Goal: Information Seeking & Learning: Learn about a topic

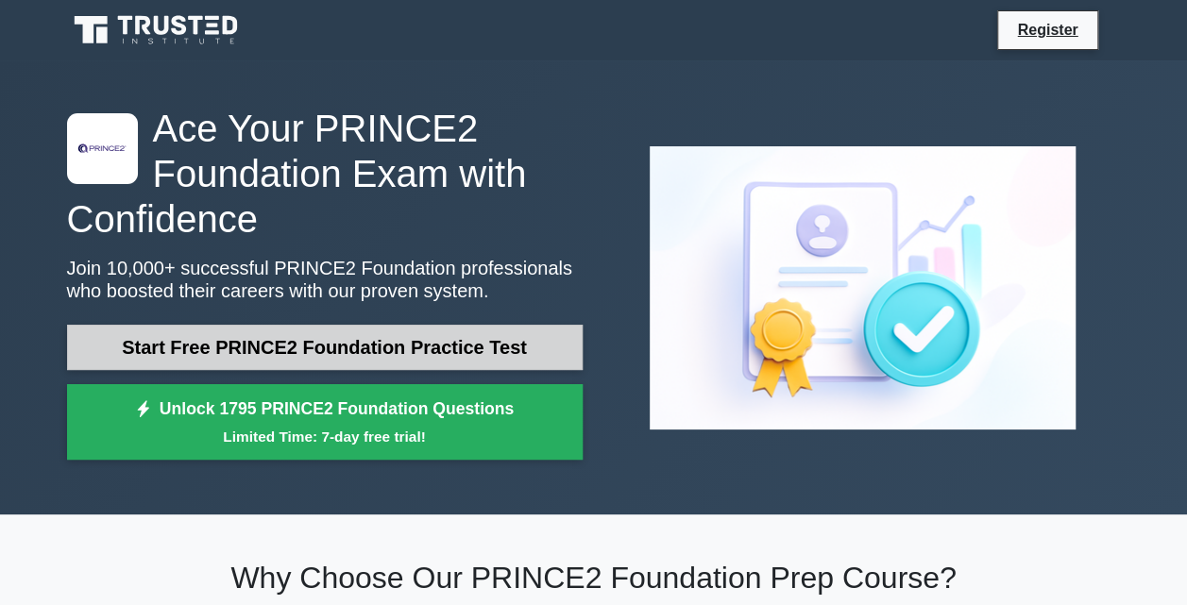
click at [397, 352] on link "Start Free PRINCE2 Foundation Practice Test" at bounding box center [325, 347] width 516 height 45
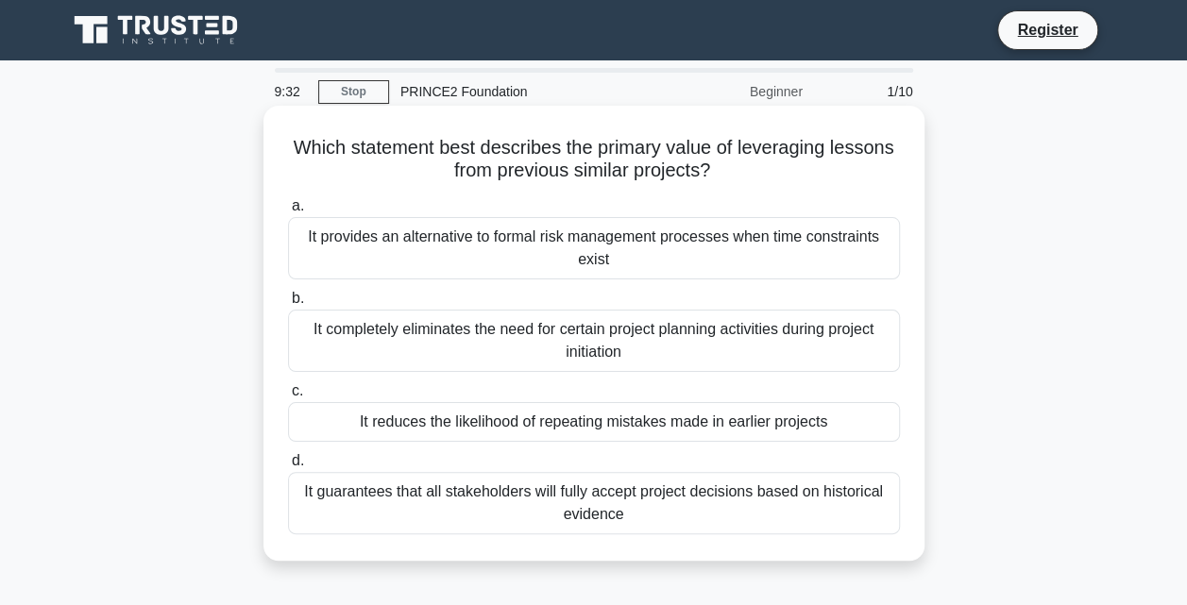
click at [542, 421] on div "It reduces the likelihood of repeating mistakes made in earlier projects" at bounding box center [594, 422] width 612 height 40
click at [288, 398] on input "c. It reduces the likelihood of repeating mistakes made in earlier projects" at bounding box center [288, 391] width 0 height 12
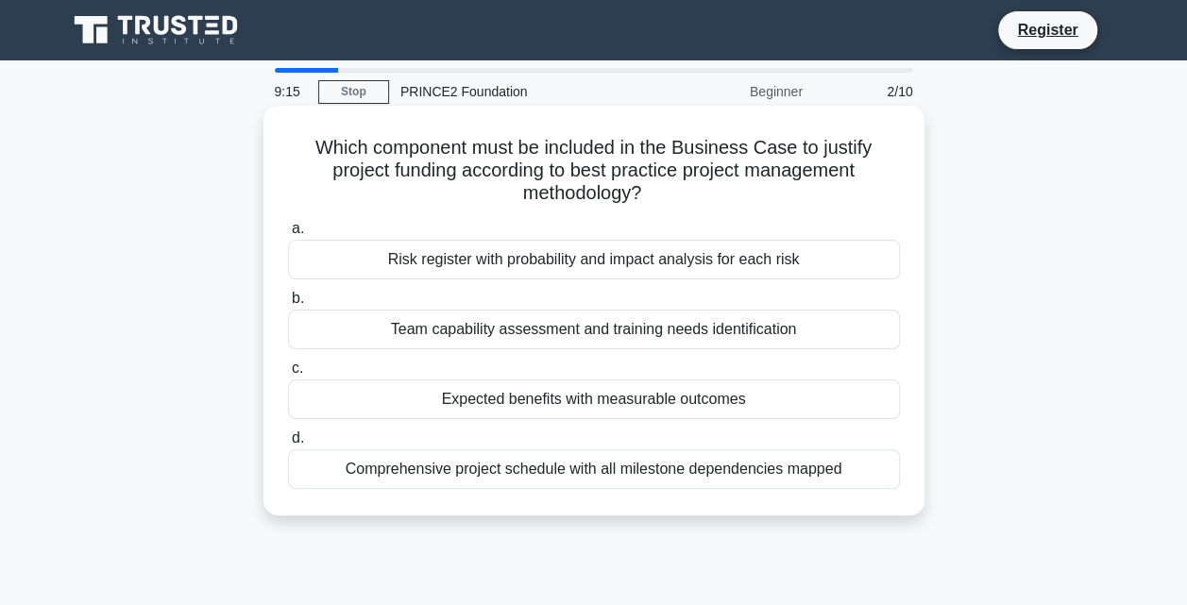
click at [539, 399] on div "Expected benefits with measurable outcomes" at bounding box center [594, 400] width 612 height 40
click at [288, 375] on input "c. Expected benefits with measurable outcomes" at bounding box center [288, 369] width 0 height 12
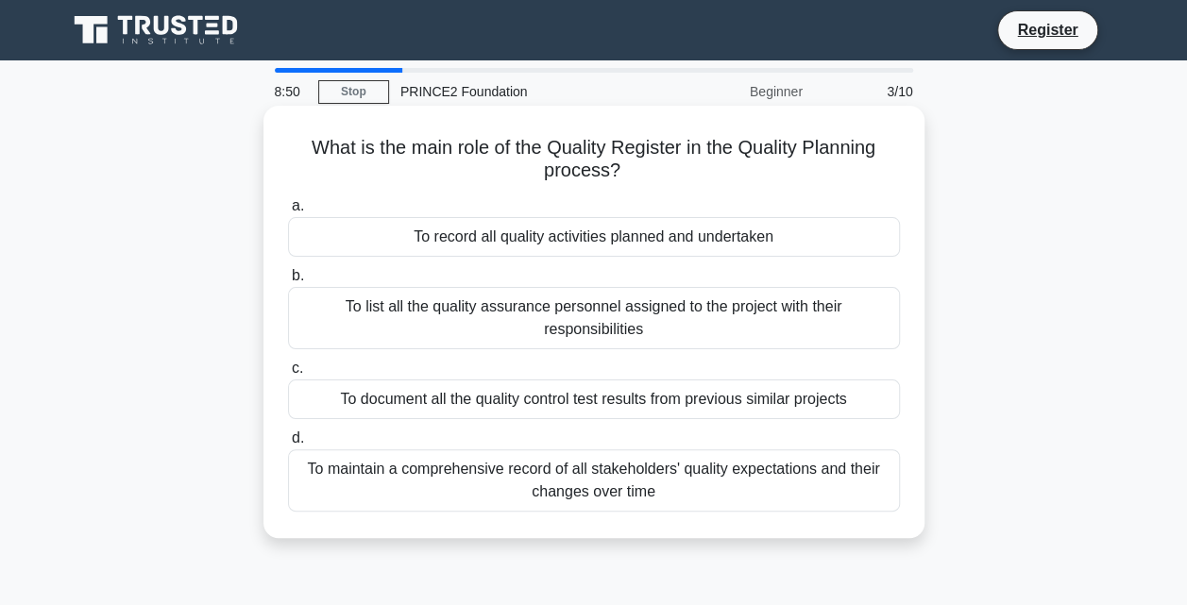
click at [561, 478] on div "To maintain a comprehensive record of all stakeholders' quality expectations an…" at bounding box center [594, 481] width 612 height 62
click at [288, 445] on input "d. To maintain a comprehensive record of all stakeholders' quality expectations…" at bounding box center [288, 439] width 0 height 12
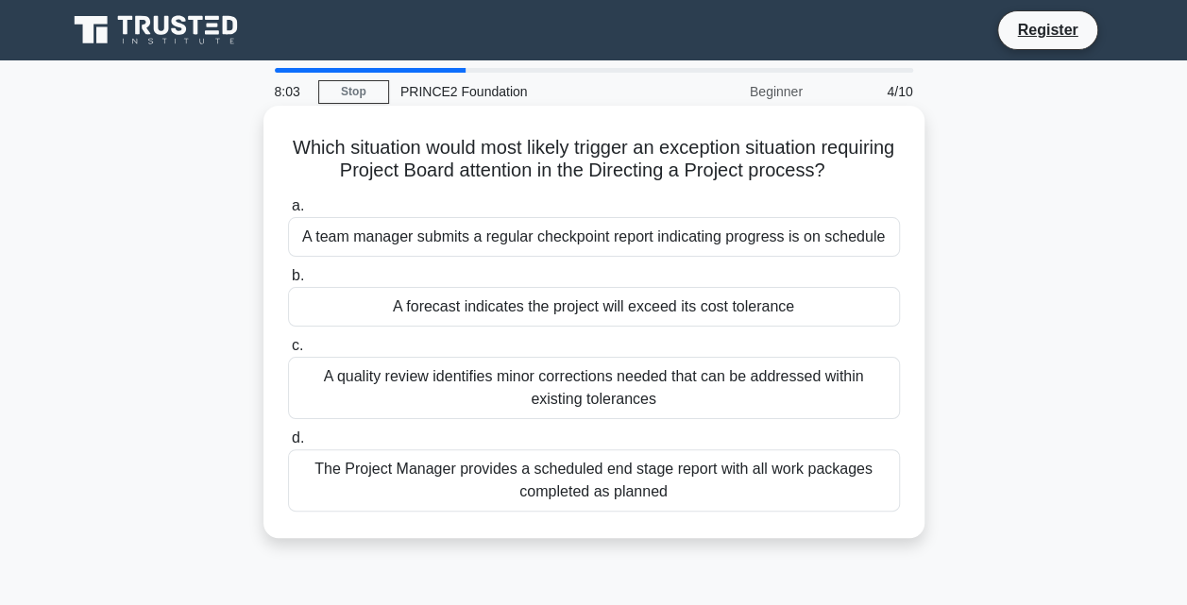
click at [529, 250] on div "A team manager submits a regular checkpoint report indicating progress is on sc…" at bounding box center [594, 237] width 612 height 40
click at [288, 212] on input "a. A team manager submits a regular checkpoint report indicating progress is on…" at bounding box center [288, 206] width 0 height 12
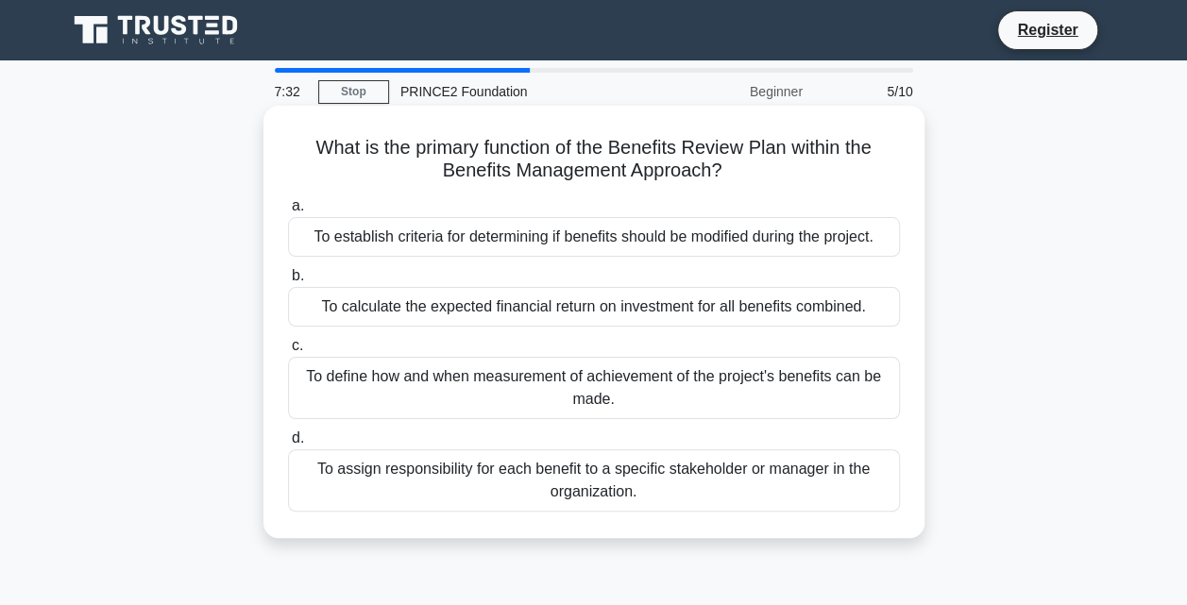
click at [504, 382] on div "To define how and when measurement of achievement of the project's benefits can…" at bounding box center [594, 388] width 612 height 62
click at [288, 352] on input "c. To define how and when measurement of achievement of the project's benefits …" at bounding box center [288, 346] width 0 height 12
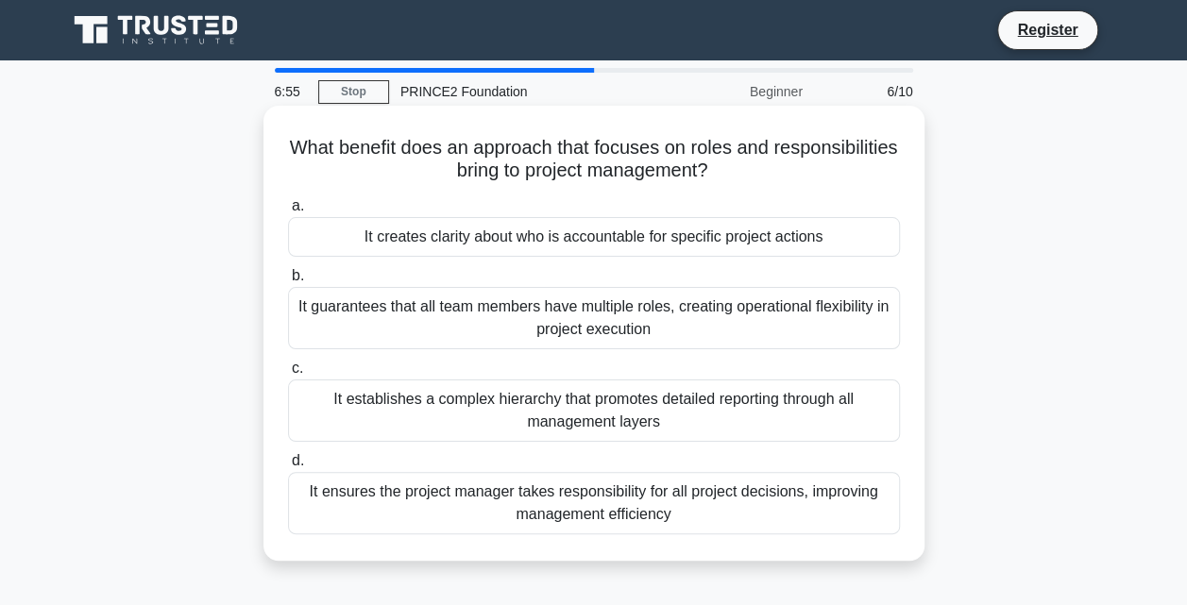
click at [537, 242] on div "It creates clarity about who is accountable for specific project actions" at bounding box center [594, 237] width 612 height 40
click at [288, 212] on input "a. It creates clarity about who is accountable for specific project actions" at bounding box center [288, 206] width 0 height 12
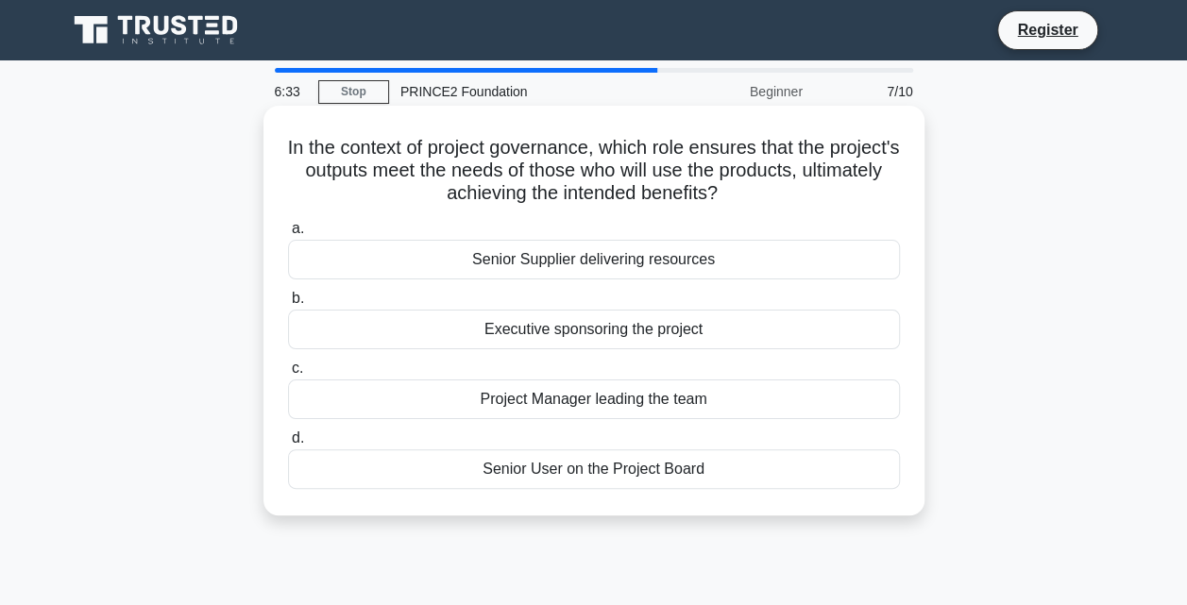
click at [535, 325] on div "Executive sponsoring the project" at bounding box center [594, 330] width 612 height 40
click at [288, 305] on input "b. Executive sponsoring the project" at bounding box center [288, 299] width 0 height 12
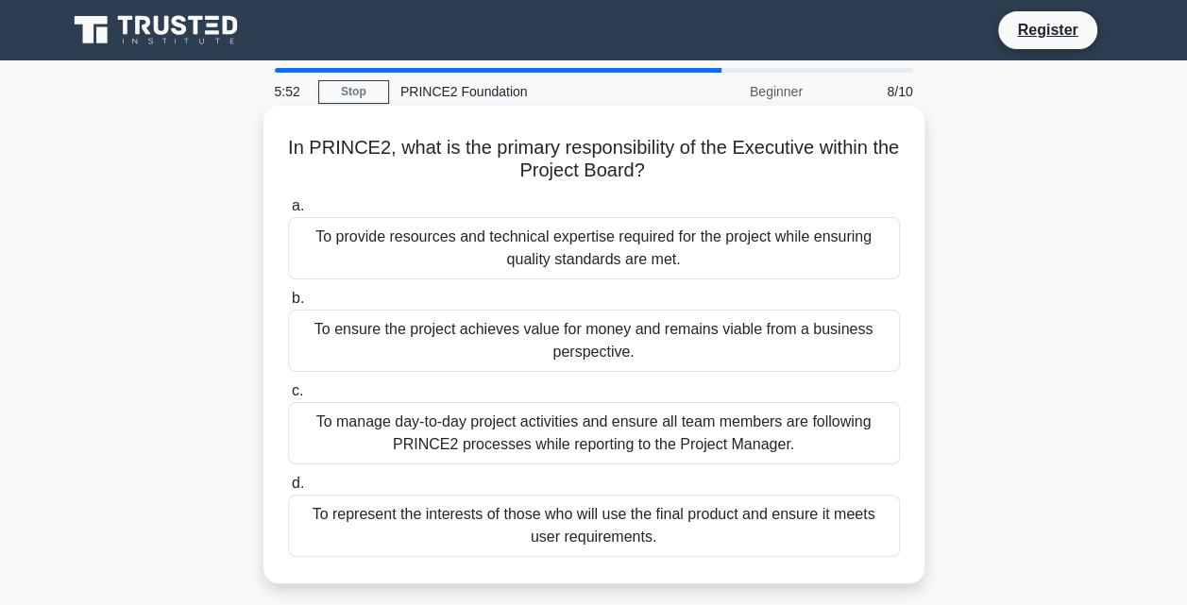
click at [506, 331] on div "To ensure the project achieves value for money and remains viable from a busine…" at bounding box center [594, 341] width 612 height 62
click at [288, 305] on input "b. To ensure the project achieves value for money and remains viable from a bus…" at bounding box center [288, 299] width 0 height 12
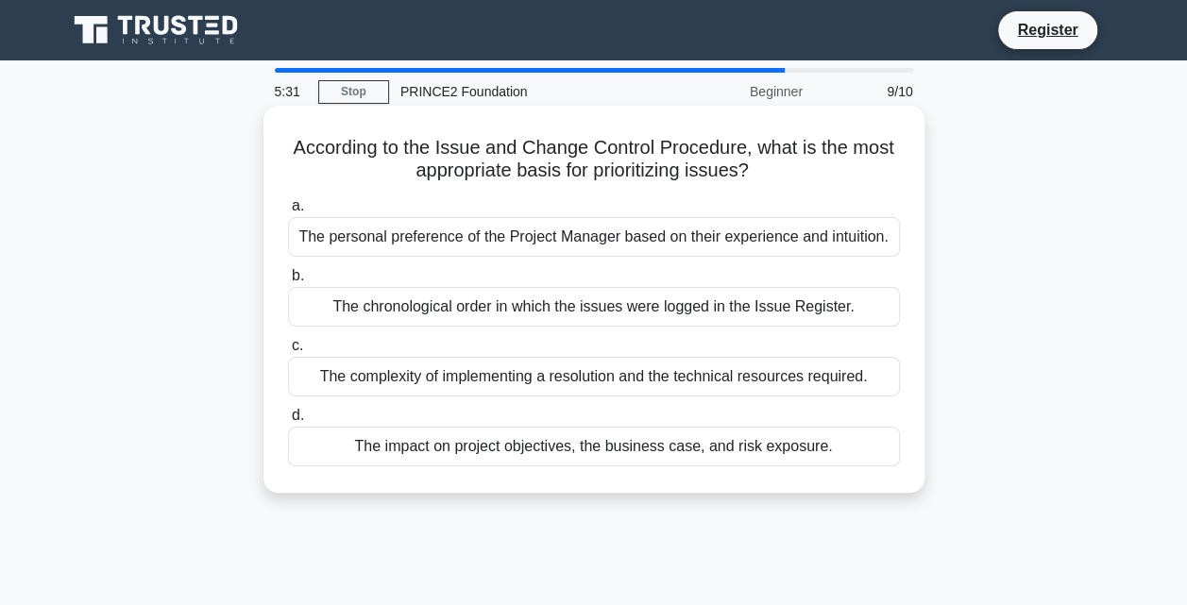
click at [512, 436] on div "The impact on project objectives, the business case, and risk exposure." at bounding box center [594, 447] width 612 height 40
click at [288, 422] on input "d. The impact on project objectives, the business case, and risk exposure." at bounding box center [288, 416] width 0 height 12
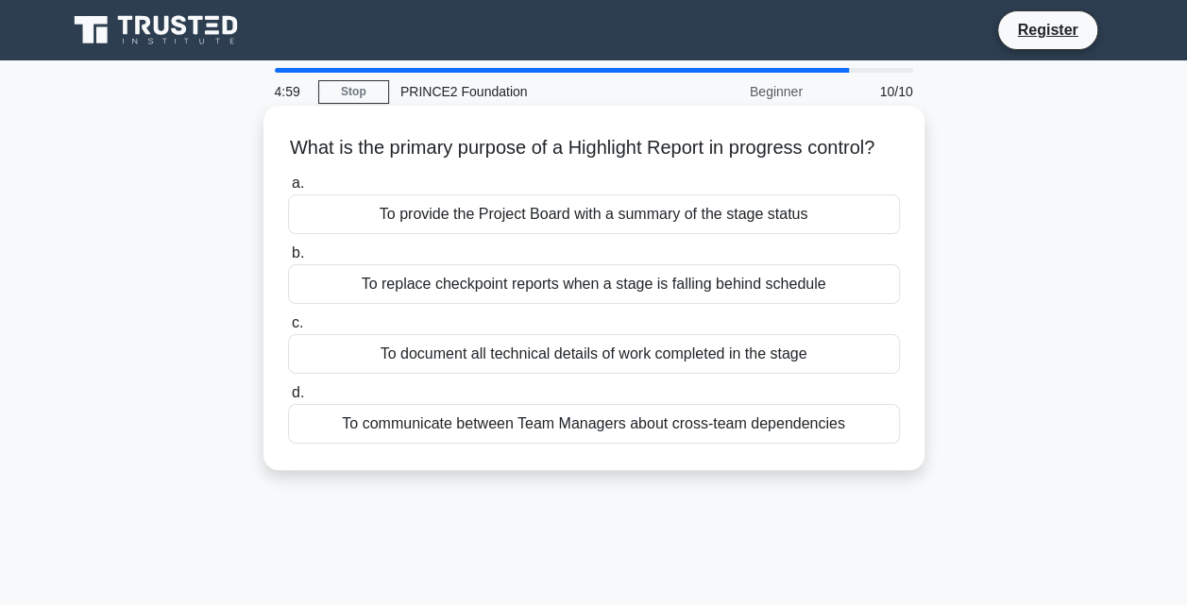
click at [482, 234] on div "To provide the Project Board with a summary of the stage status" at bounding box center [594, 215] width 612 height 40
click at [288, 190] on input "a. To provide the Project Board with a summary of the stage status" at bounding box center [288, 184] width 0 height 12
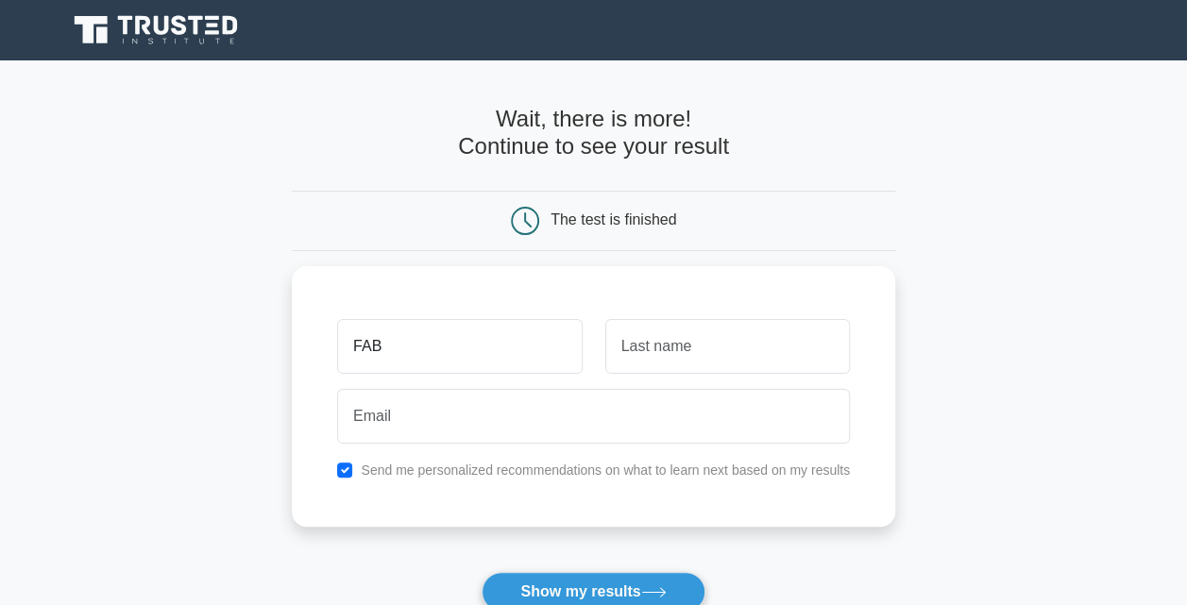
type input "FAB"
type input "MZL"
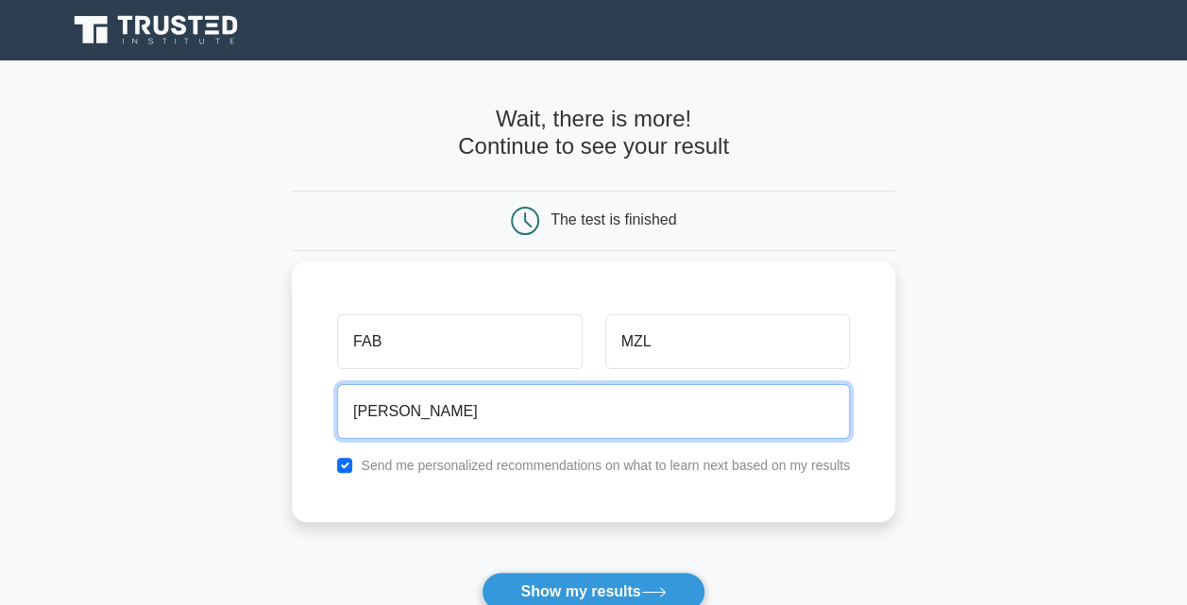
type input "[EMAIL_ADDRESS][DOMAIN_NAME]"
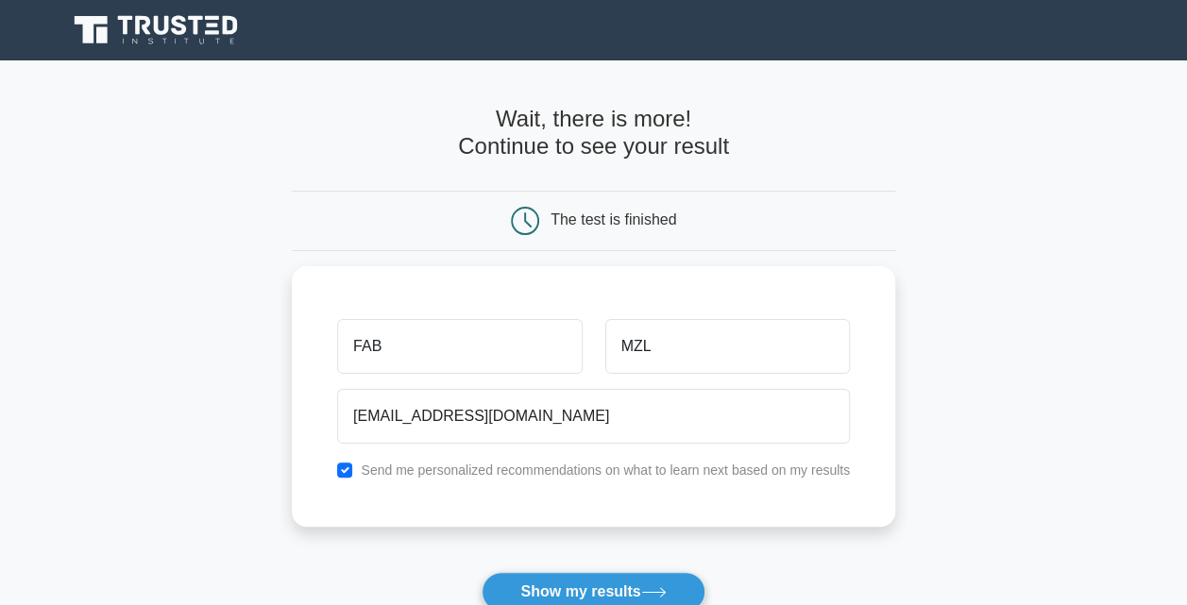
click at [1027, 348] on main "Wait, there is more! Continue to see your result The test is finished FAB MZL" at bounding box center [593, 400] width 1187 height 680
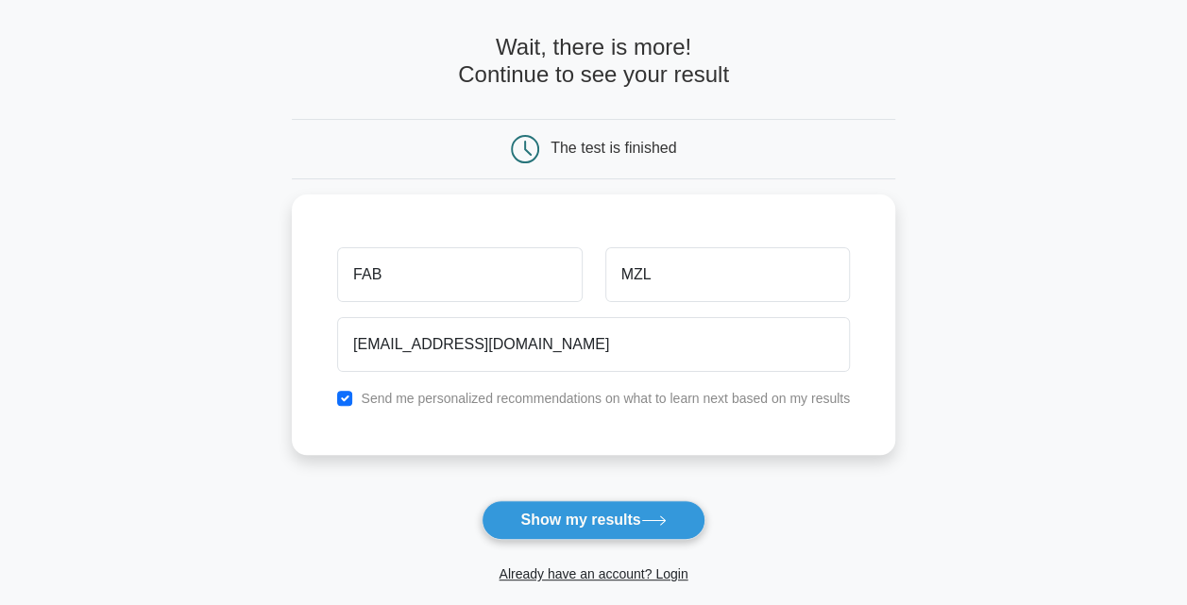
scroll to position [76, 0]
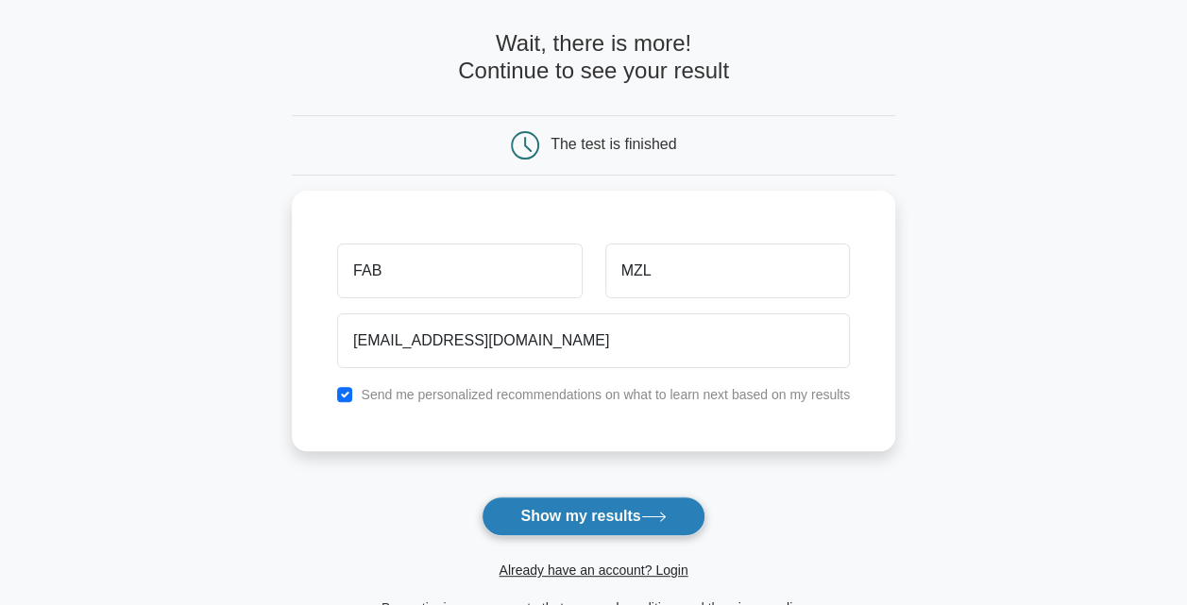
click at [653, 521] on button "Show my results" at bounding box center [593, 517] width 223 height 40
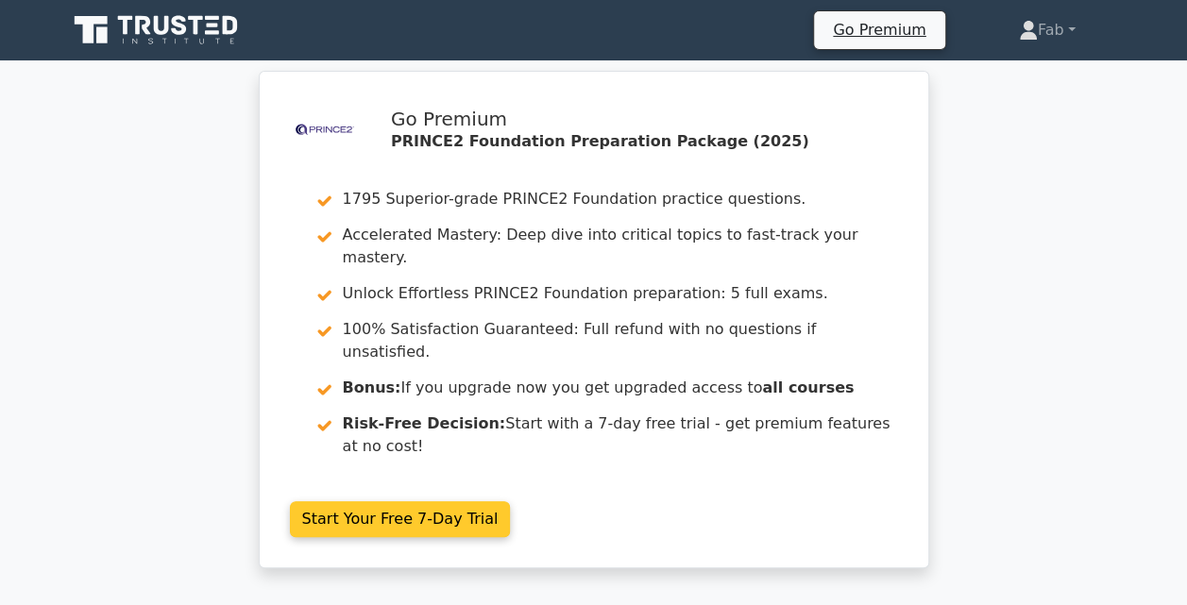
click at [454, 501] on link "Start Your Free 7-Day Trial" at bounding box center [400, 519] width 221 height 36
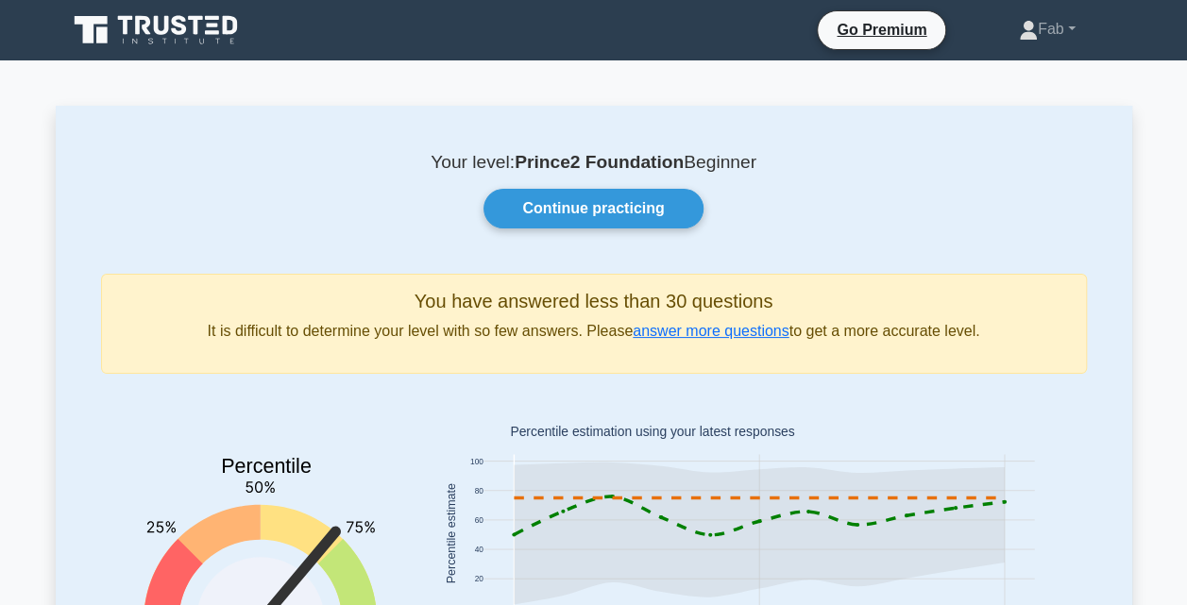
click at [1010, 164] on p "Your level: Prince2 Foundation Beginner" at bounding box center [594, 162] width 986 height 23
click at [1057, 29] on link "Fab" at bounding box center [1047, 29] width 147 height 38
click at [787, 157] on p "Your level: Prince2 Foundation Beginner" at bounding box center [594, 162] width 986 height 23
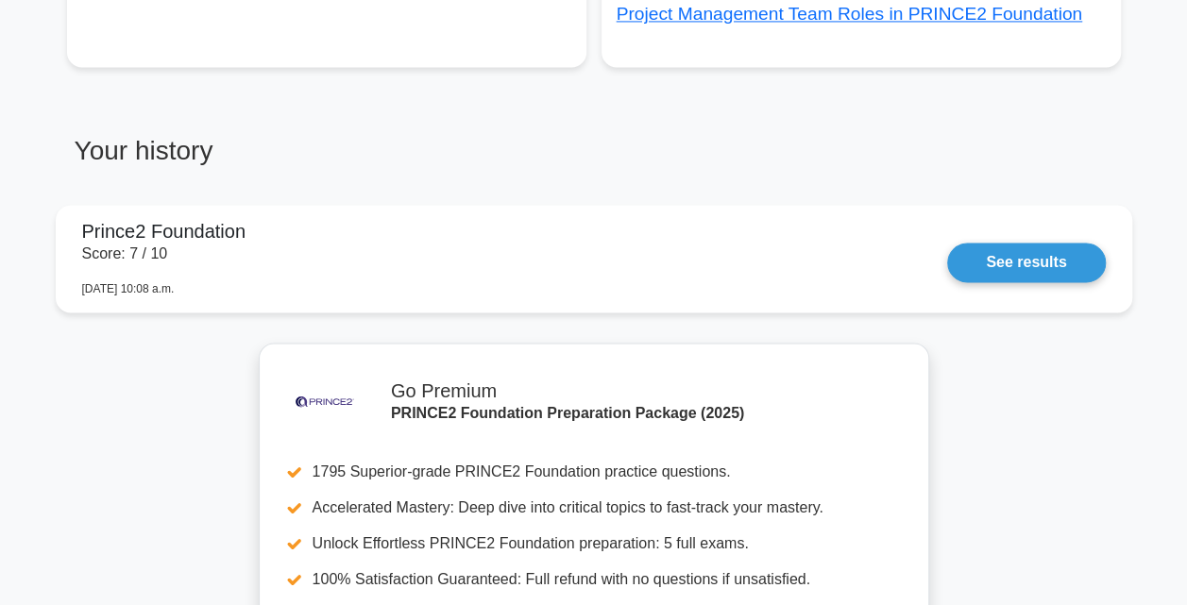
scroll to position [1511, 0]
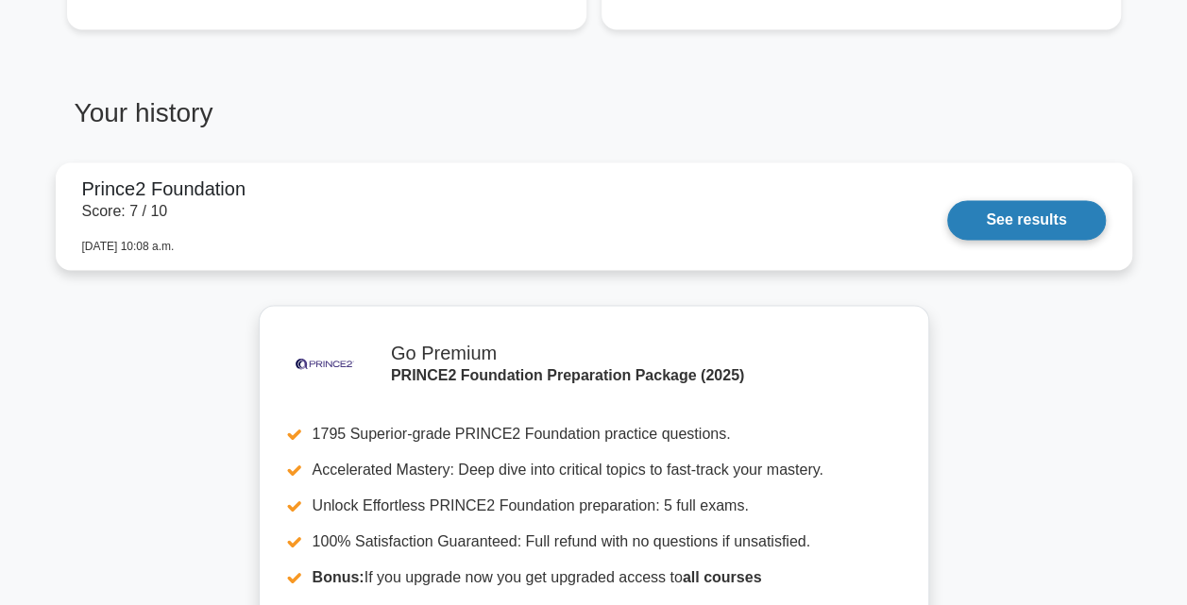
click at [1048, 200] on link "See results" at bounding box center [1026, 220] width 158 height 40
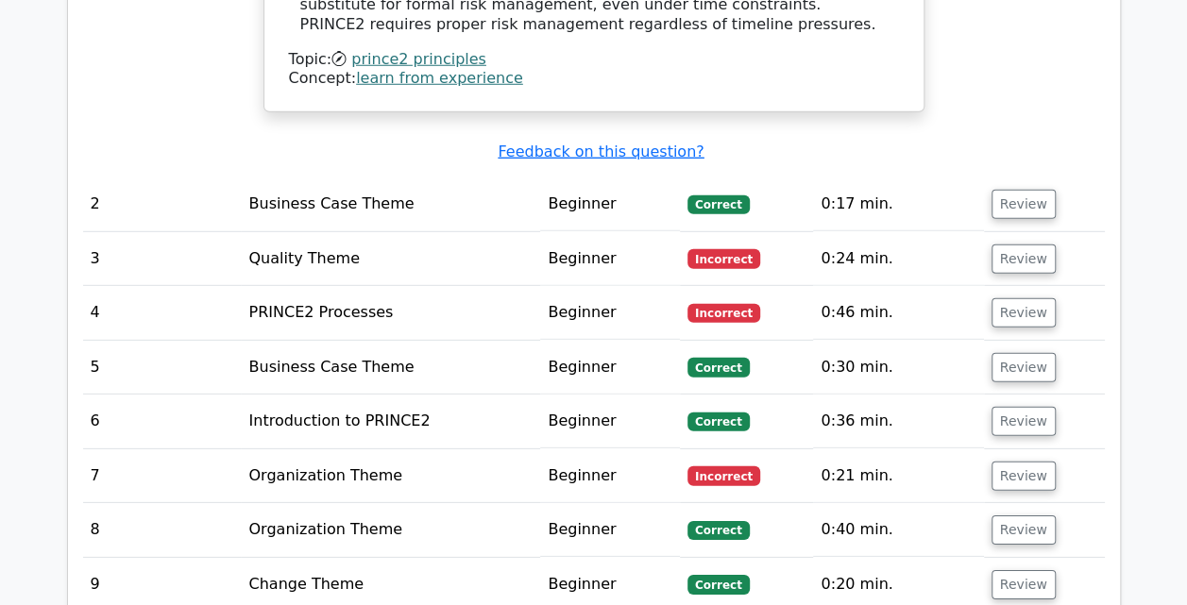
scroll to position [2569, 0]
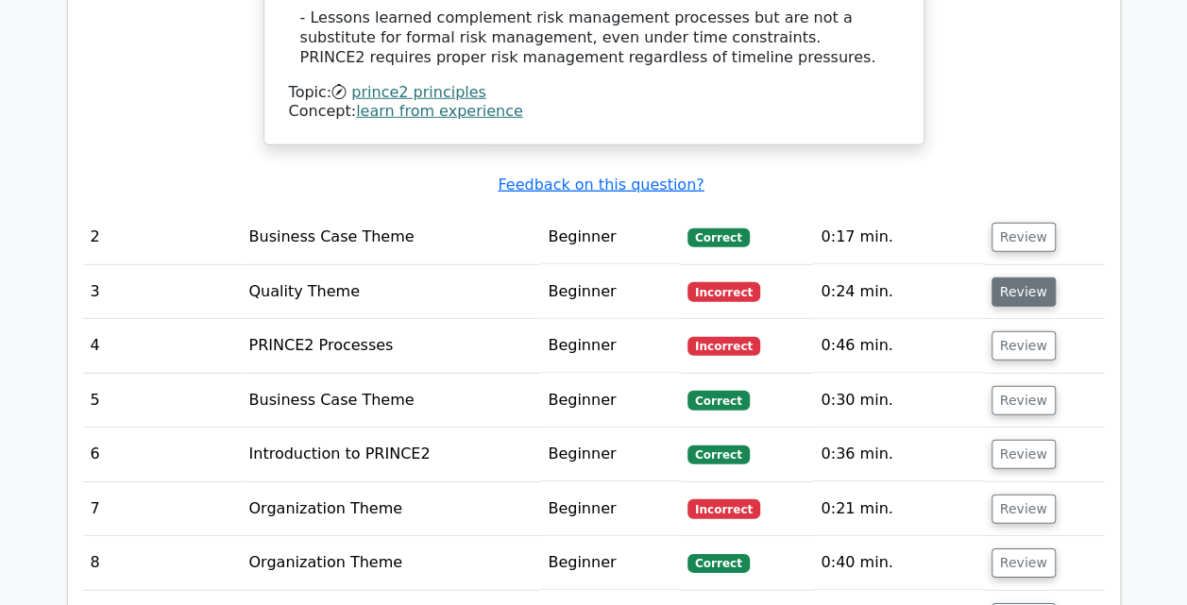
click at [1018, 278] on button "Review" at bounding box center [1024, 292] width 64 height 29
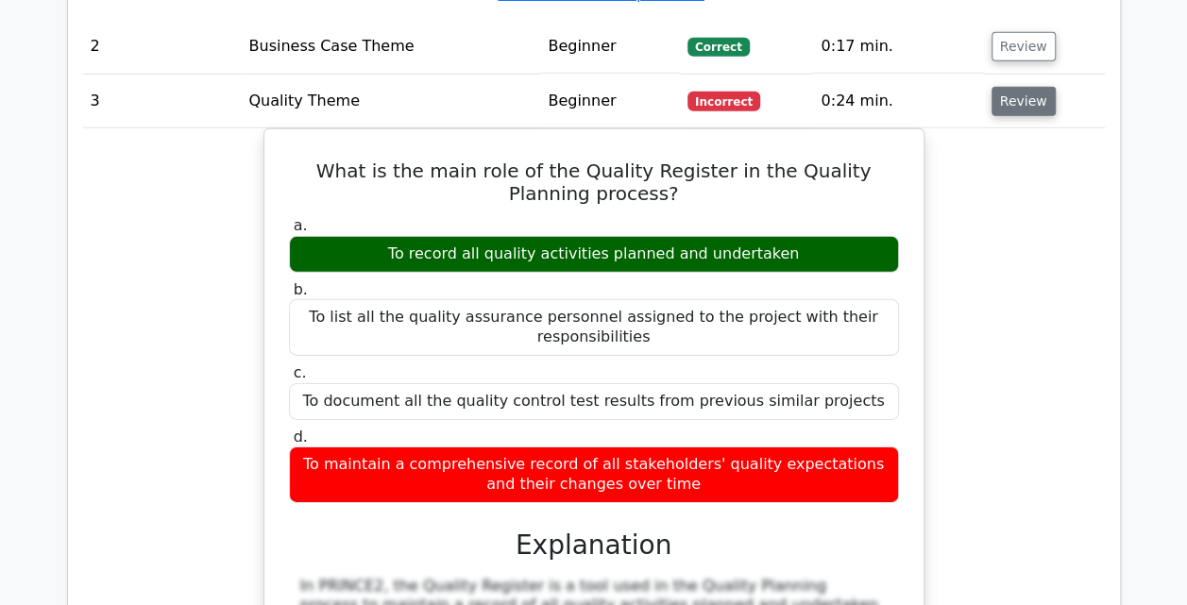
scroll to position [2758, 0]
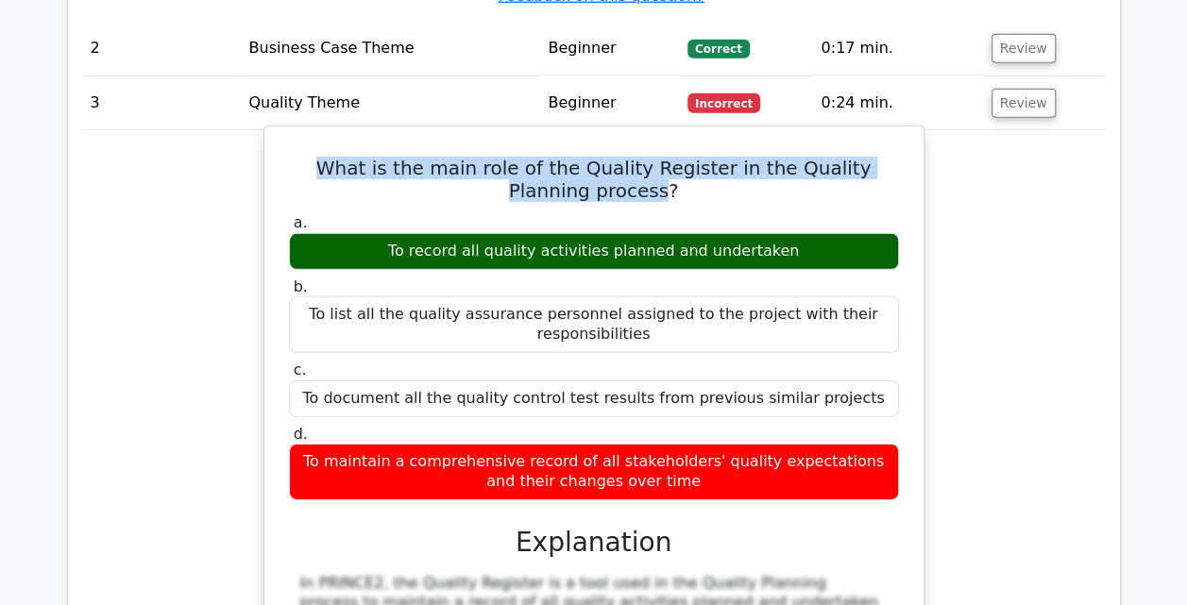
drag, startPoint x: 625, startPoint y: 77, endPoint x: 306, endPoint y: 60, distance: 319.6
click at [306, 157] on h5 "What is the main role of the Quality Register in the Quality Planning process?" at bounding box center [594, 179] width 614 height 45
copy h5 "What is the main role of the Quality Register in the Quality Planning process"
drag, startPoint x: 789, startPoint y: 140, endPoint x: 406, endPoint y: 140, distance: 383.4
click at [406, 233] on div "To record all quality activities planned and undertaken" at bounding box center [594, 251] width 610 height 37
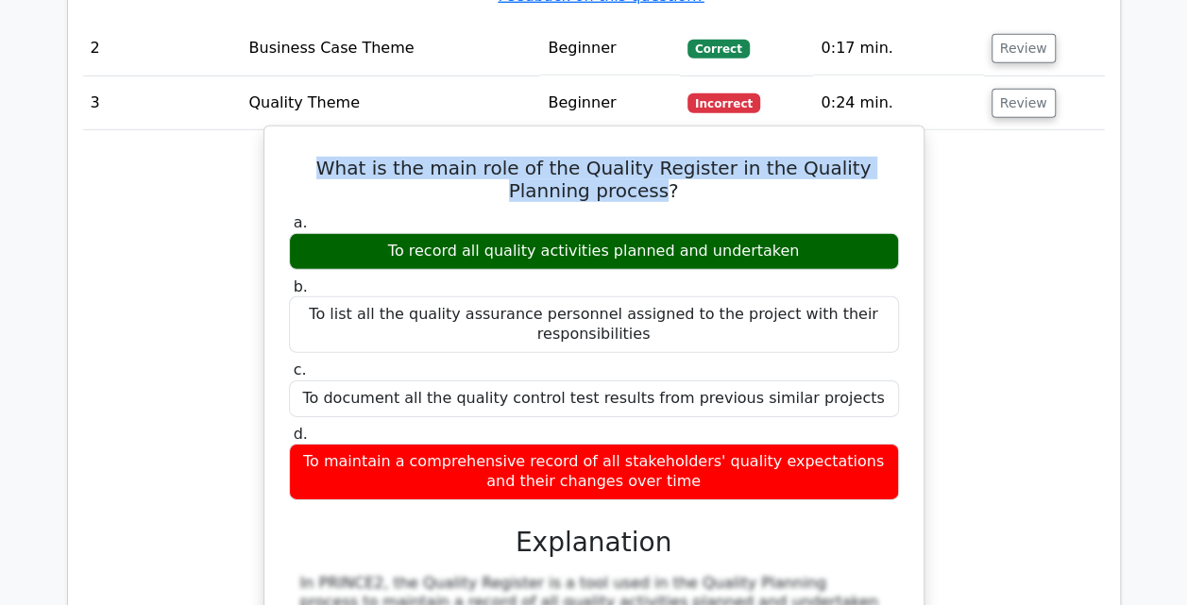
copy div "To record all quality activities planned and undertaken"
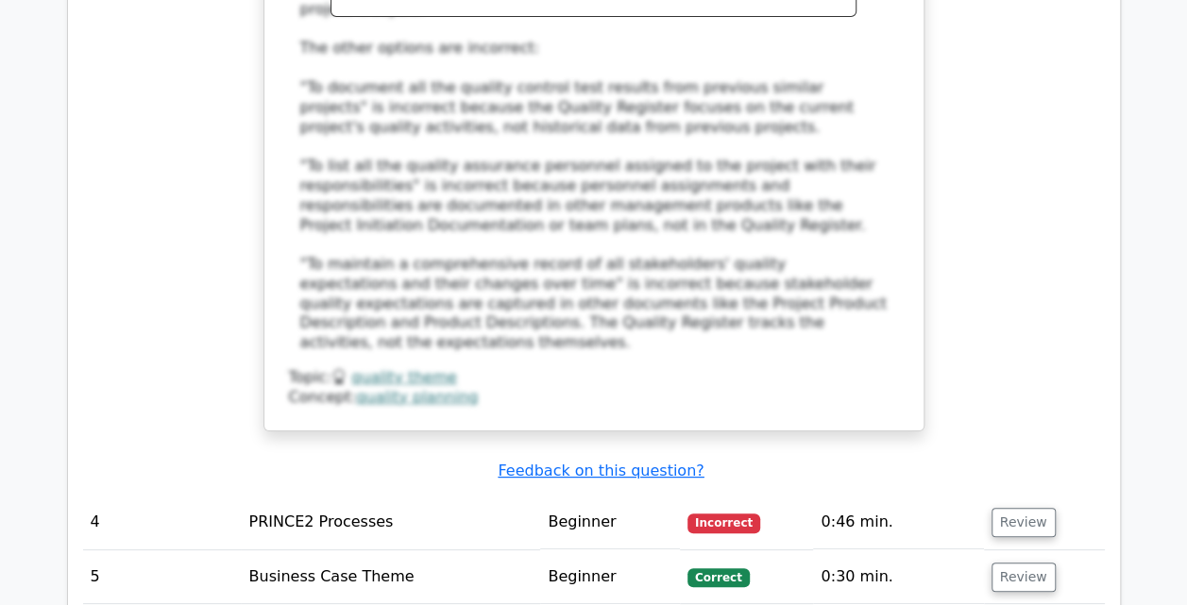
scroll to position [3551, 0]
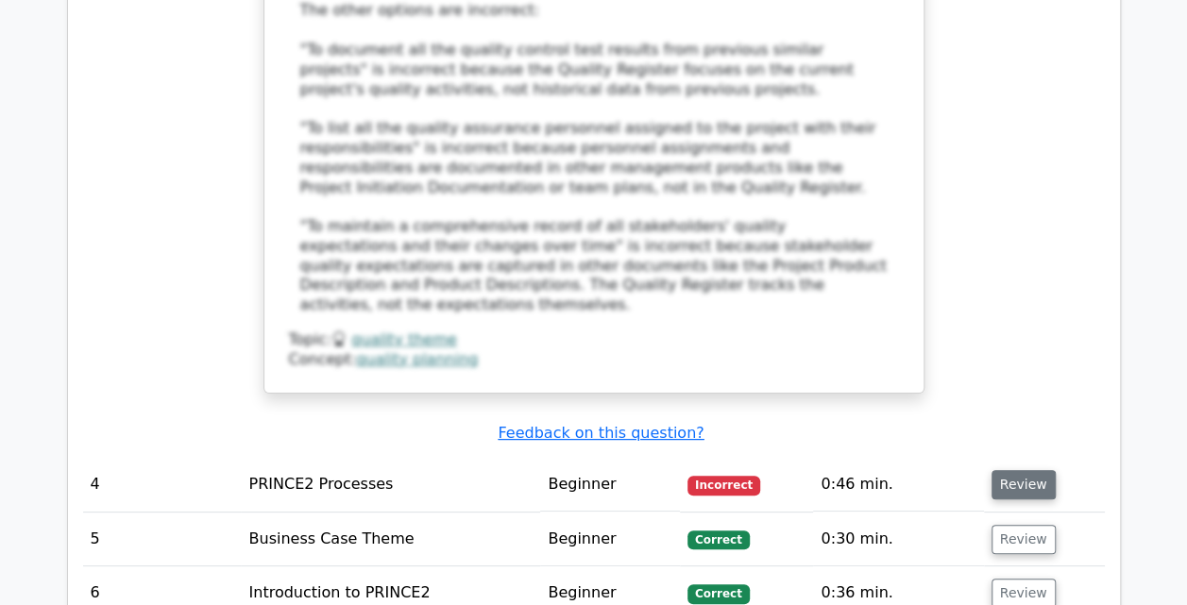
click at [1008, 470] on button "Review" at bounding box center [1024, 484] width 64 height 29
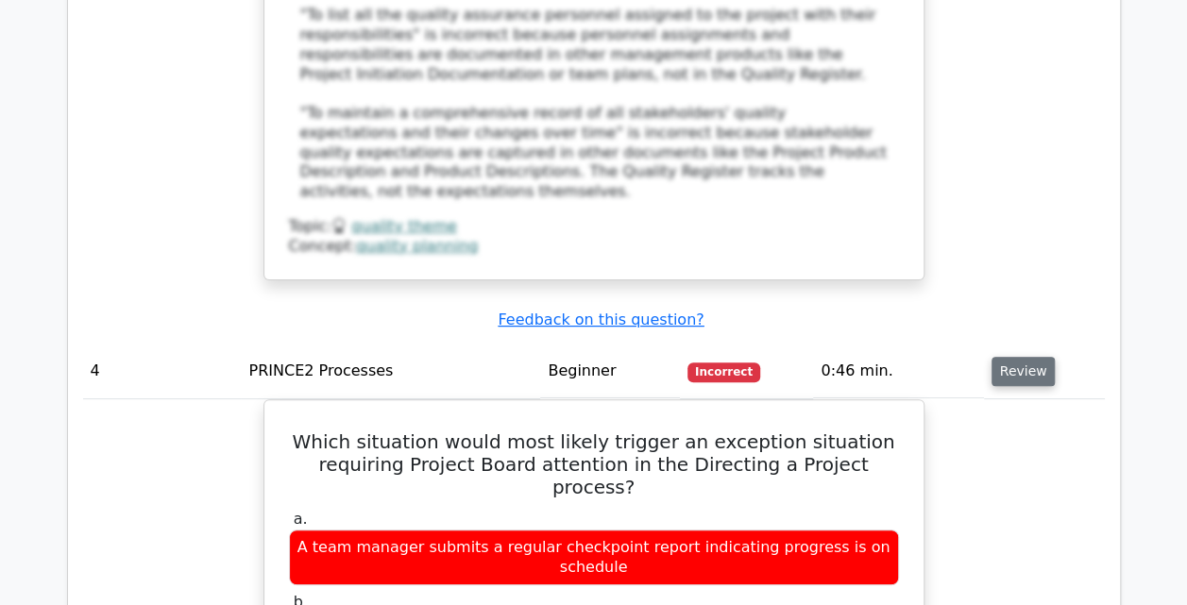
scroll to position [3702, 0]
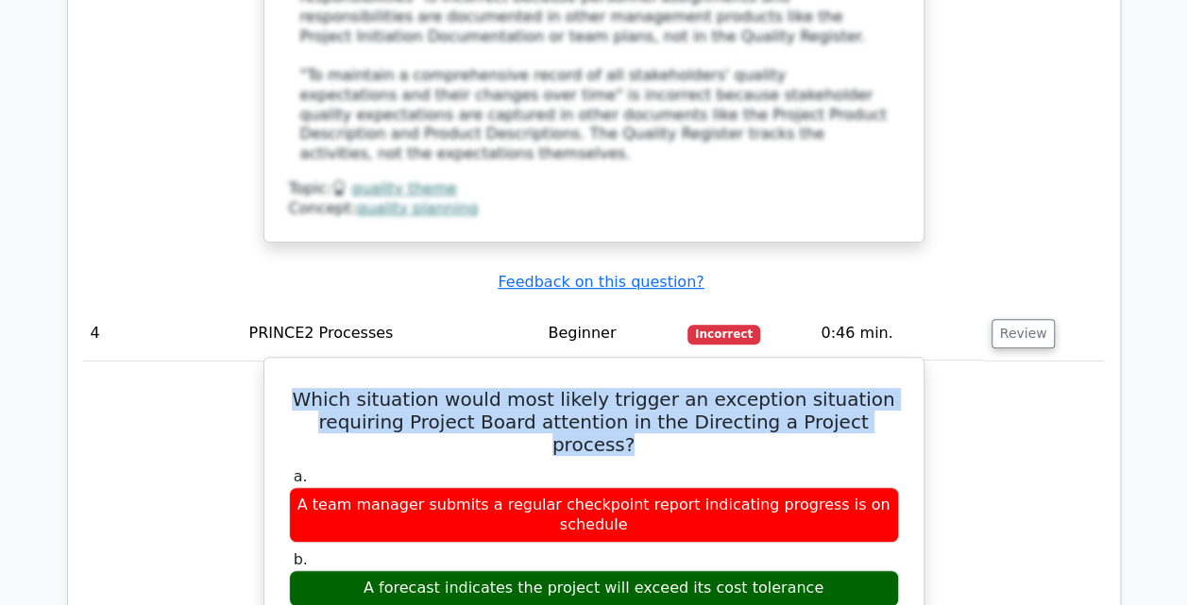
drag, startPoint x: 893, startPoint y: 244, endPoint x: 317, endPoint y: 218, distance: 576.6
click at [317, 388] on h5 "Which situation would most likely trigger an exception situation requiring Proj…" at bounding box center [594, 422] width 614 height 68
copy h5 "Which situation would most likely trigger an exception situation requiring Proj…"
drag, startPoint x: 826, startPoint y: 384, endPoint x: 382, endPoint y: 389, distance: 444.8
click at [382, 570] on div "A forecast indicates the project will exceed its cost tolerance" at bounding box center [594, 588] width 610 height 37
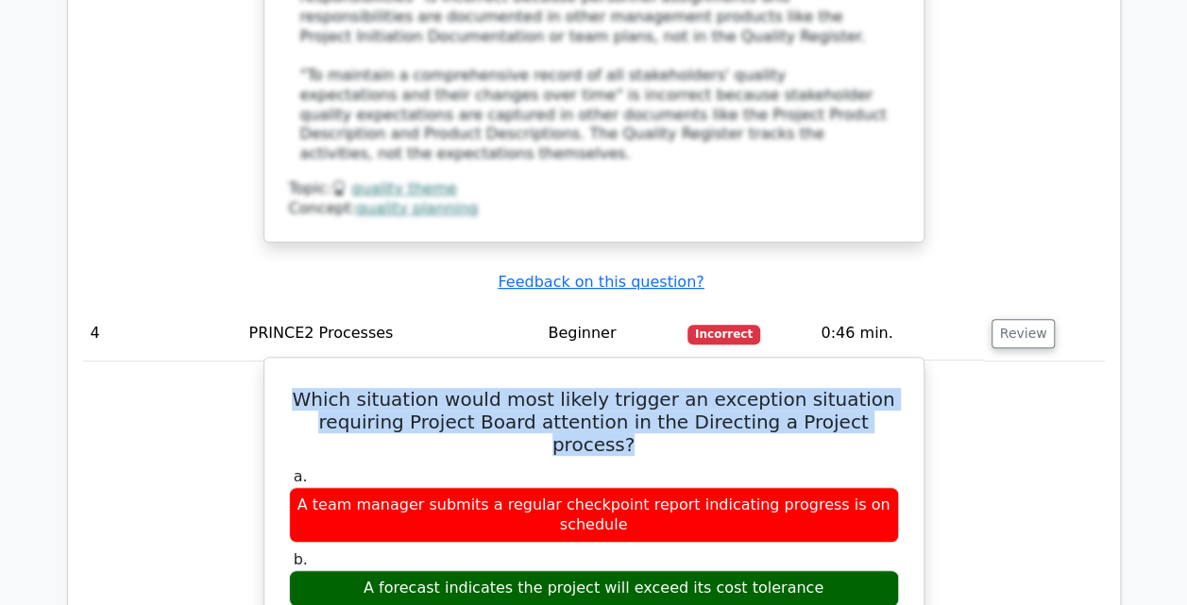
copy div "A forecast indicates the project will exceed its cost tolerance"
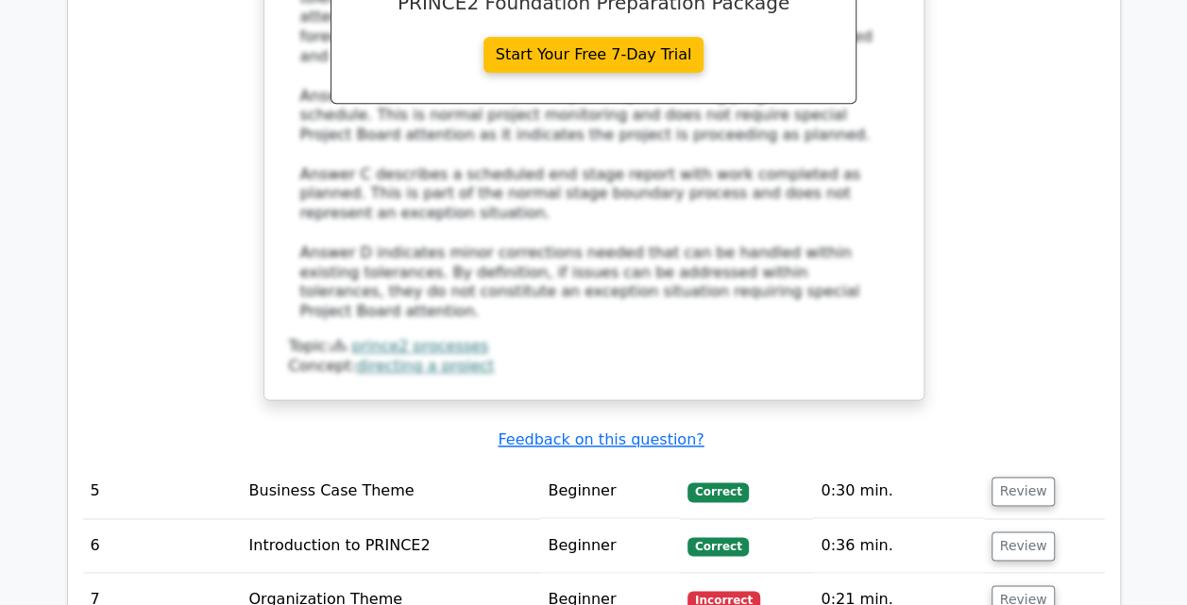
scroll to position [4646, 0]
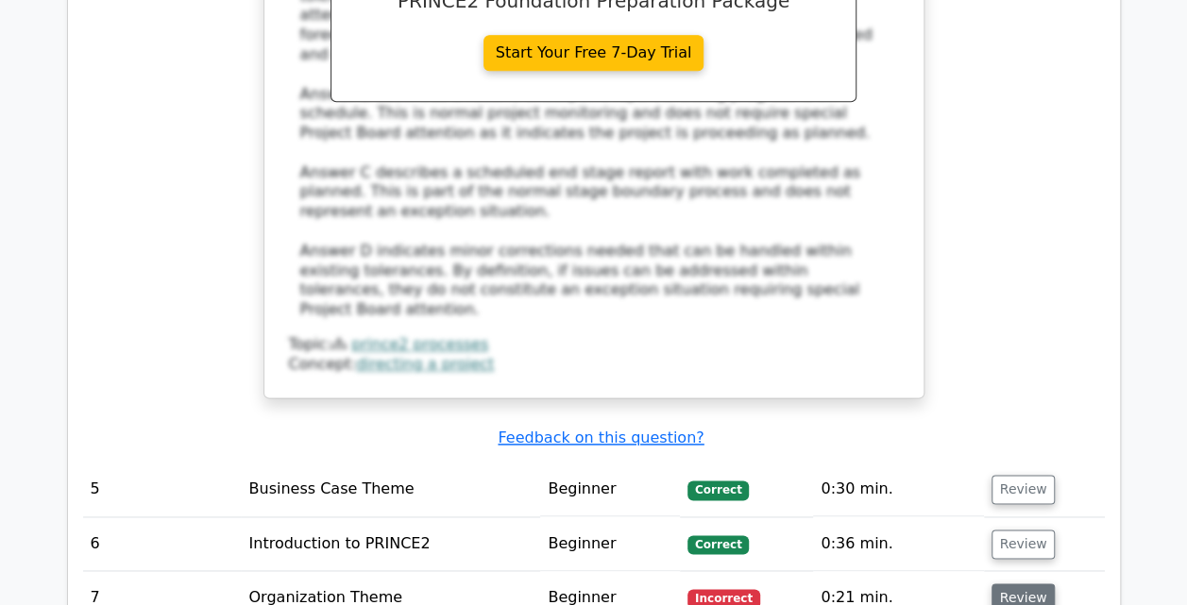
click at [1027, 584] on button "Review" at bounding box center [1024, 598] width 64 height 29
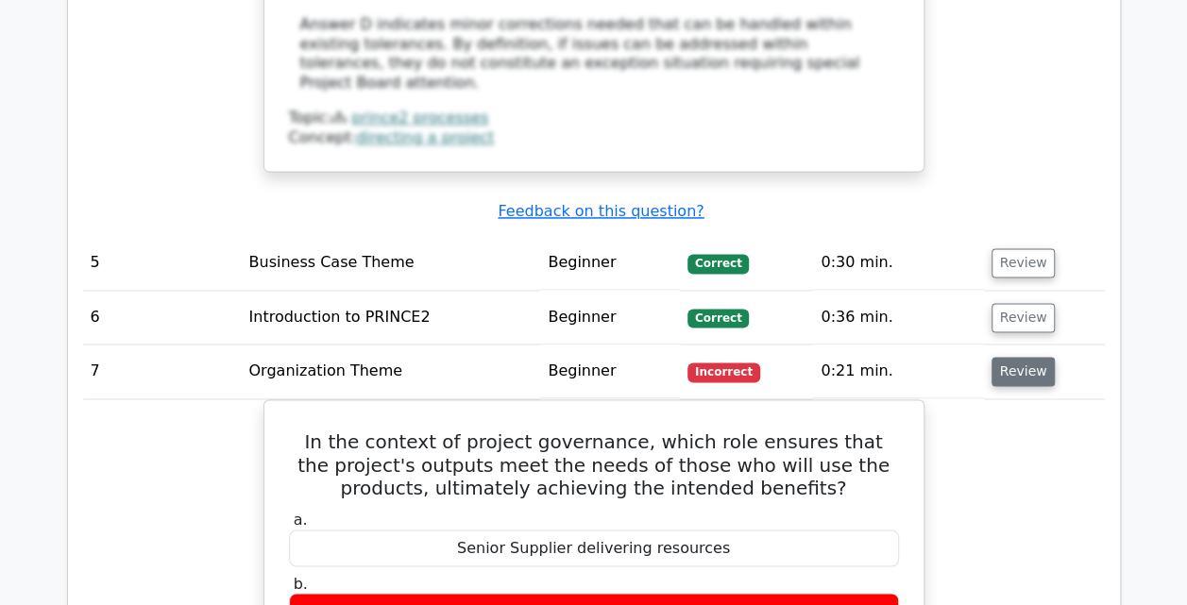
scroll to position [4911, 0]
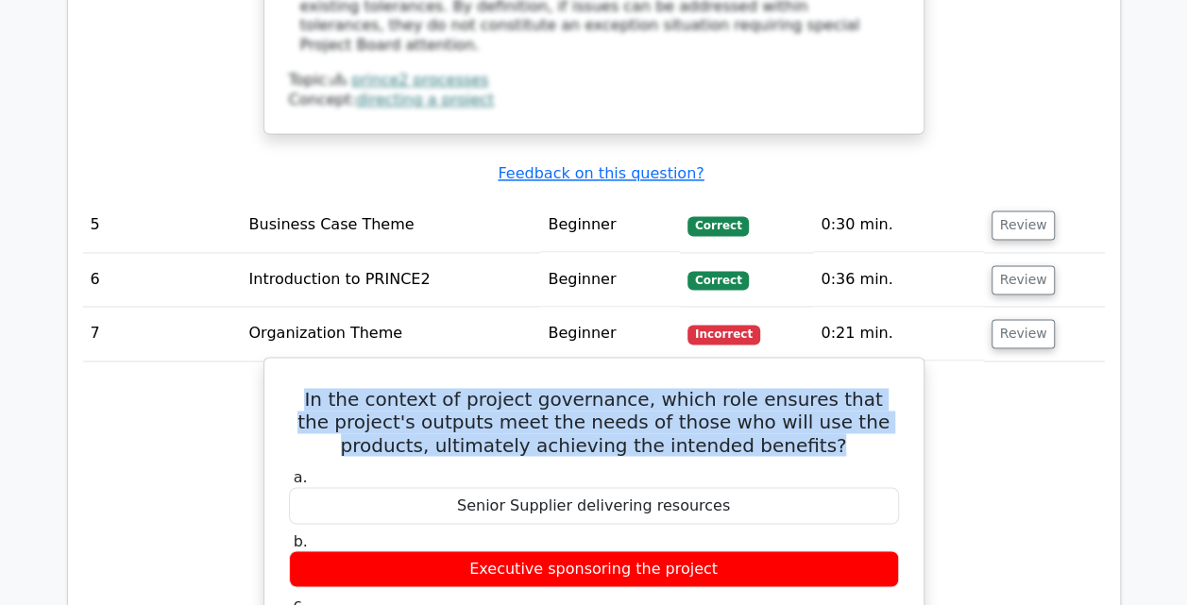
drag, startPoint x: 789, startPoint y: 219, endPoint x: 314, endPoint y: 184, distance: 477.2
click at [314, 388] on h5 "In the context of project governance, which role ensures that the project's out…" at bounding box center [594, 422] width 614 height 68
copy h5 "In the context of project governance, which role ensures that the project's out…"
drag, startPoint x: 720, startPoint y: 475, endPoint x: 480, endPoint y: 475, distance: 239.9
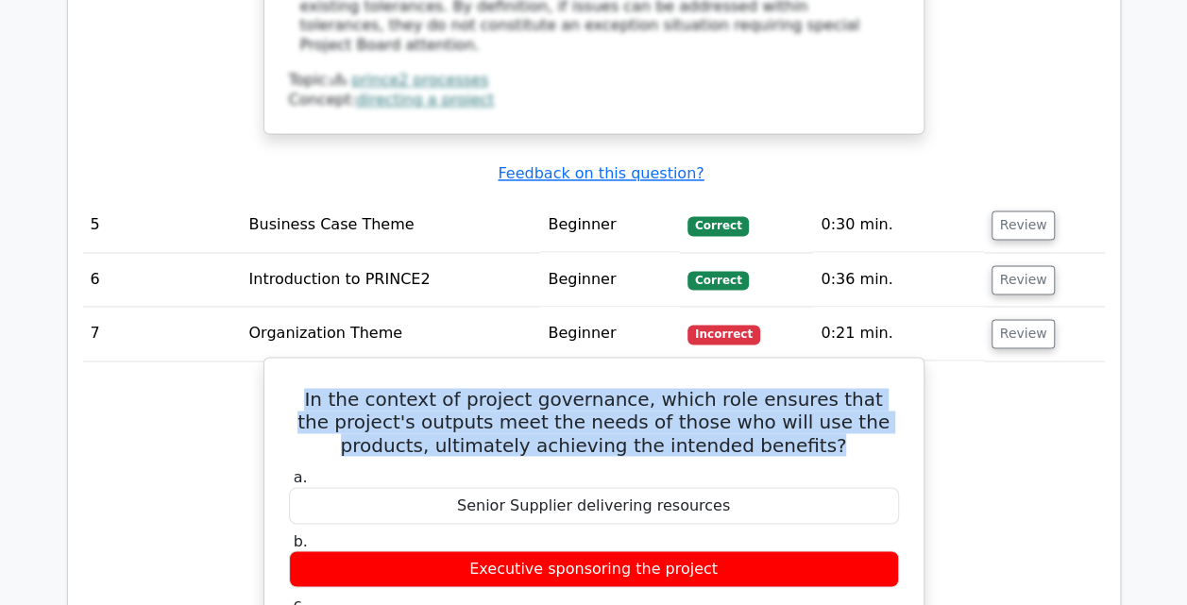
copy div "Senior User on the Project Board"
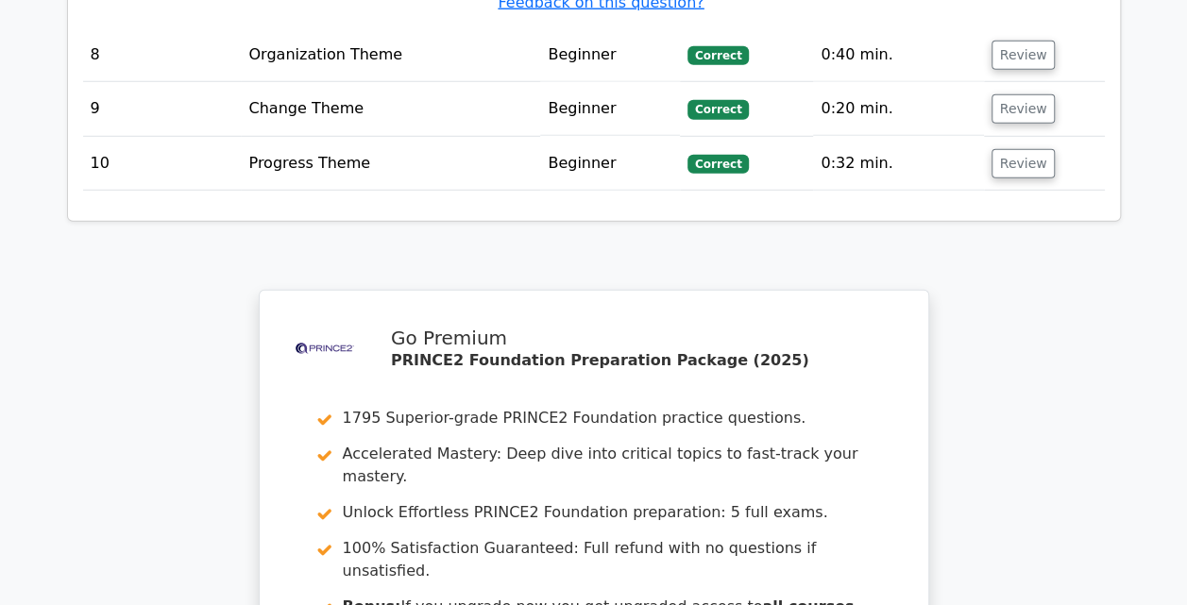
scroll to position [6195, 0]
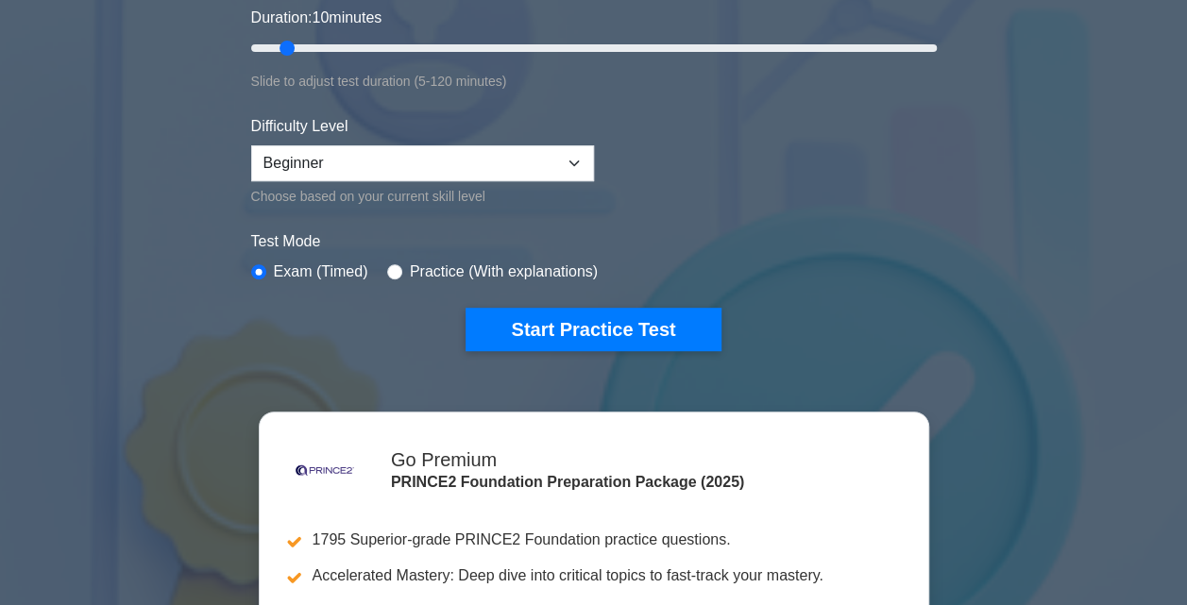
scroll to position [378, 0]
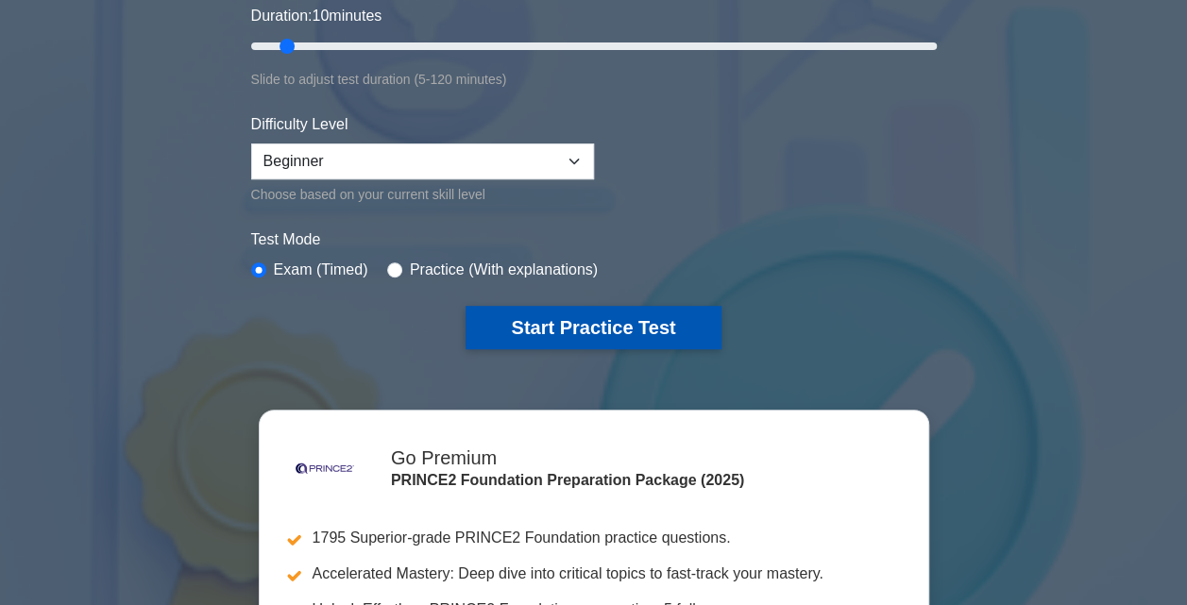
click at [620, 323] on button "Start Practice Test" at bounding box center [593, 327] width 255 height 43
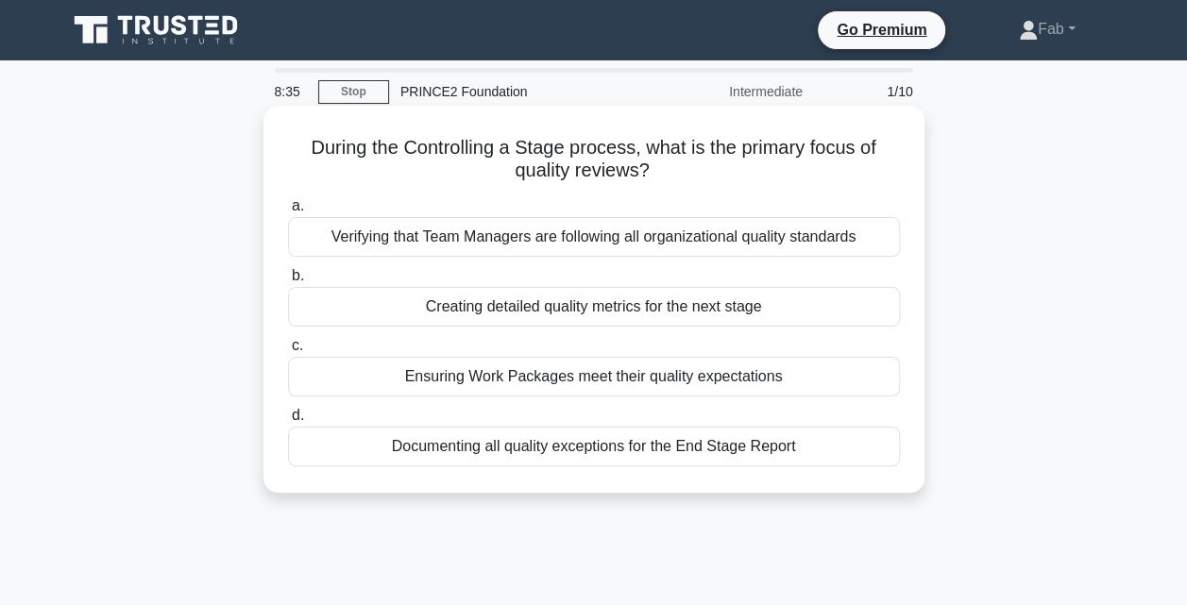
click at [498, 375] on div "Ensuring Work Packages meet their quality expectations" at bounding box center [594, 377] width 612 height 40
click at [288, 352] on input "c. Ensuring Work Packages meet their quality expectations" at bounding box center [288, 346] width 0 height 12
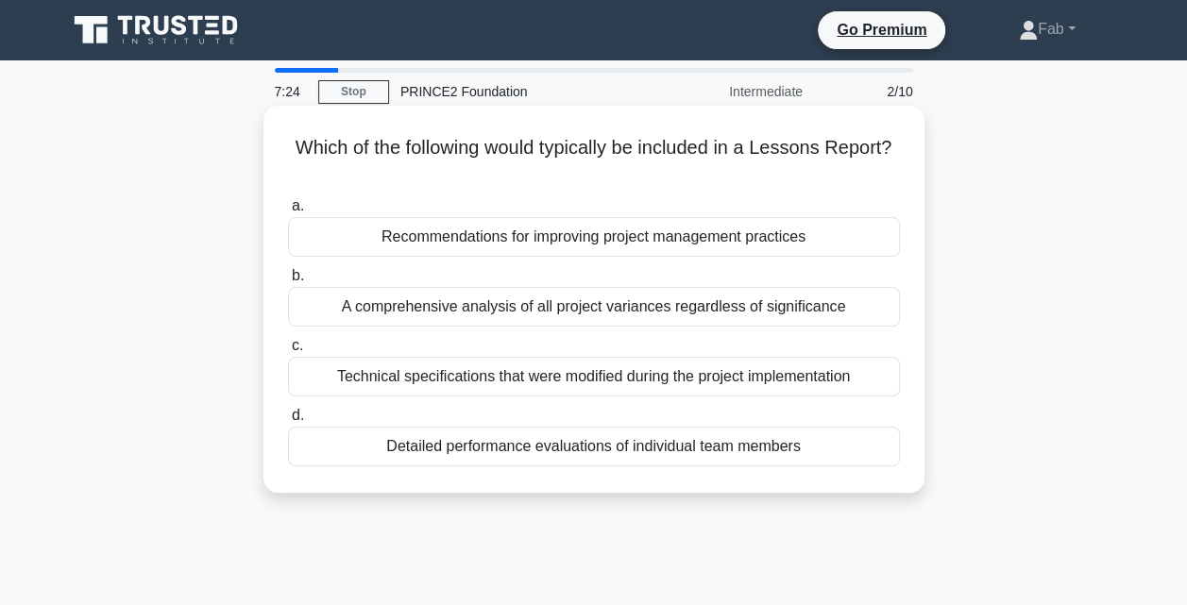
click at [529, 309] on div "A comprehensive analysis of all project variances regardless of significance" at bounding box center [594, 307] width 612 height 40
click at [288, 282] on input "b. A comprehensive analysis of all project variances regardless of significance" at bounding box center [288, 276] width 0 height 12
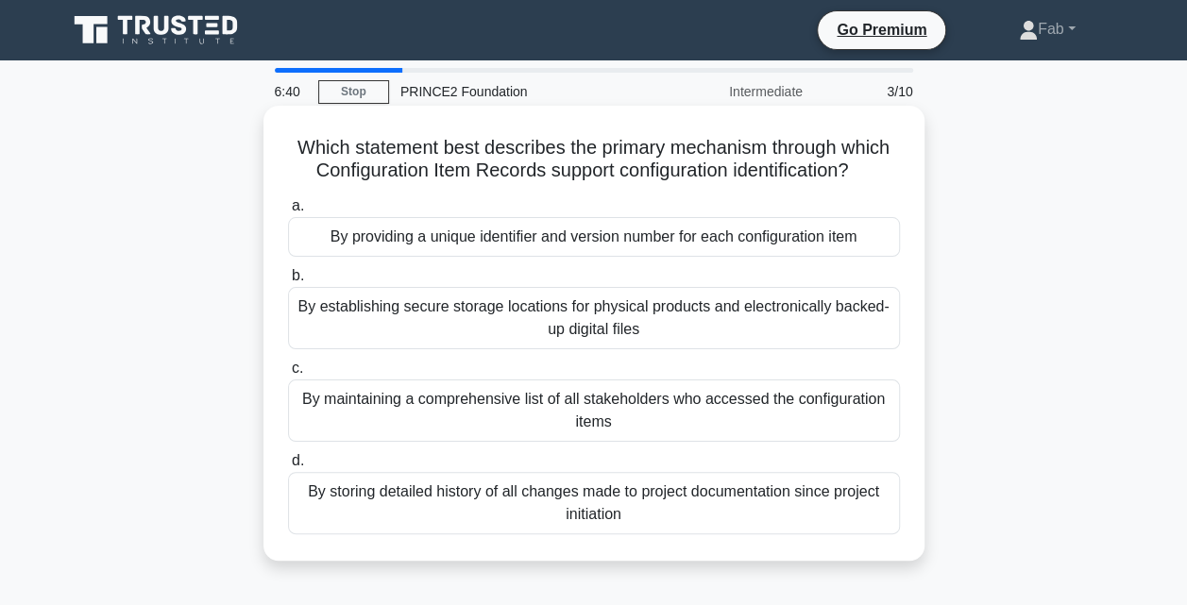
click at [718, 501] on div "By storing detailed history of all changes made to project documentation since …" at bounding box center [594, 503] width 612 height 62
click at [288, 467] on input "d. By storing detailed history of all changes made to project documentation sin…" at bounding box center [288, 461] width 0 height 12
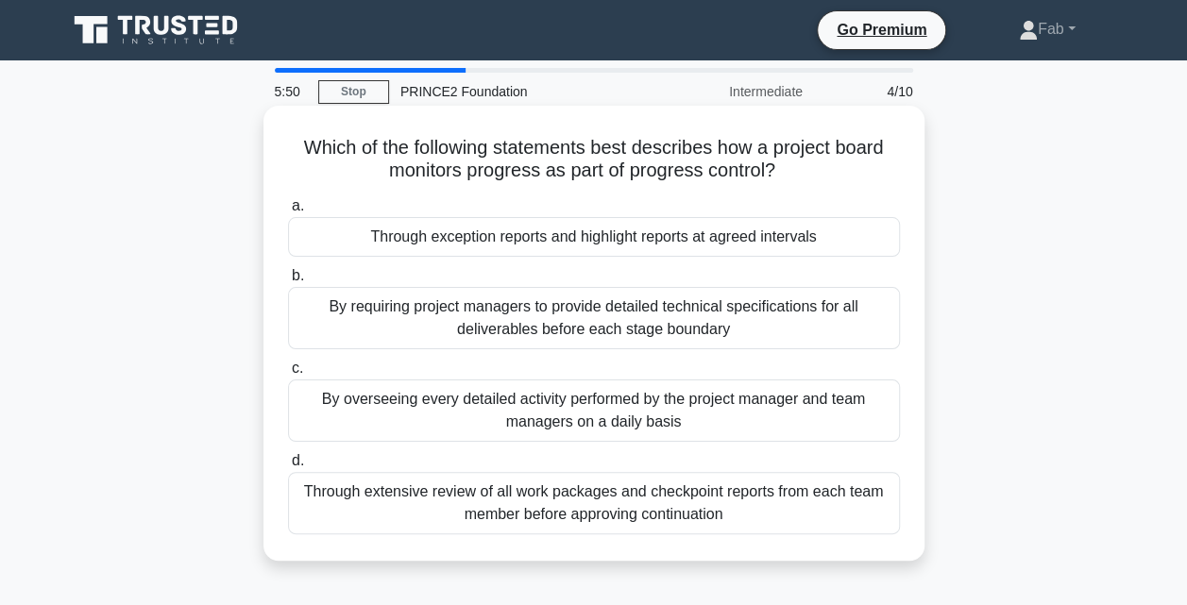
click at [574, 248] on div "Through exception reports and highlight reports at agreed intervals" at bounding box center [594, 237] width 612 height 40
click at [288, 212] on input "a. Through exception reports and highlight reports at agreed intervals" at bounding box center [288, 206] width 0 height 12
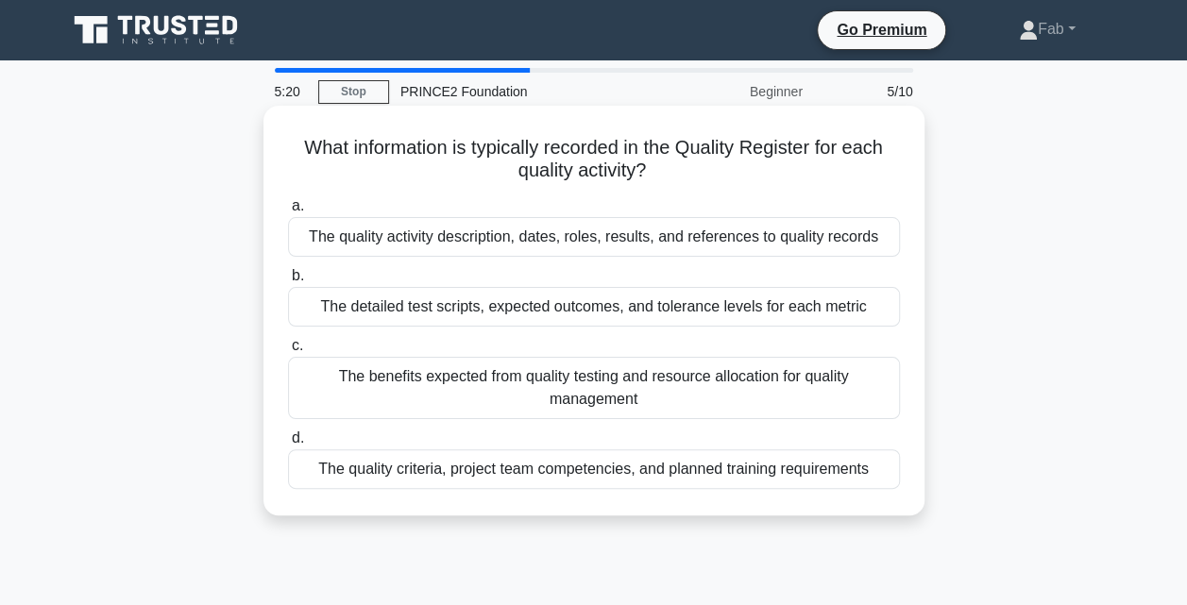
click at [573, 238] on div "The quality activity description, dates, roles, results, and references to qual…" at bounding box center [594, 237] width 612 height 40
click at [288, 212] on input "a. The quality activity description, dates, roles, results, and references to q…" at bounding box center [288, 206] width 0 height 12
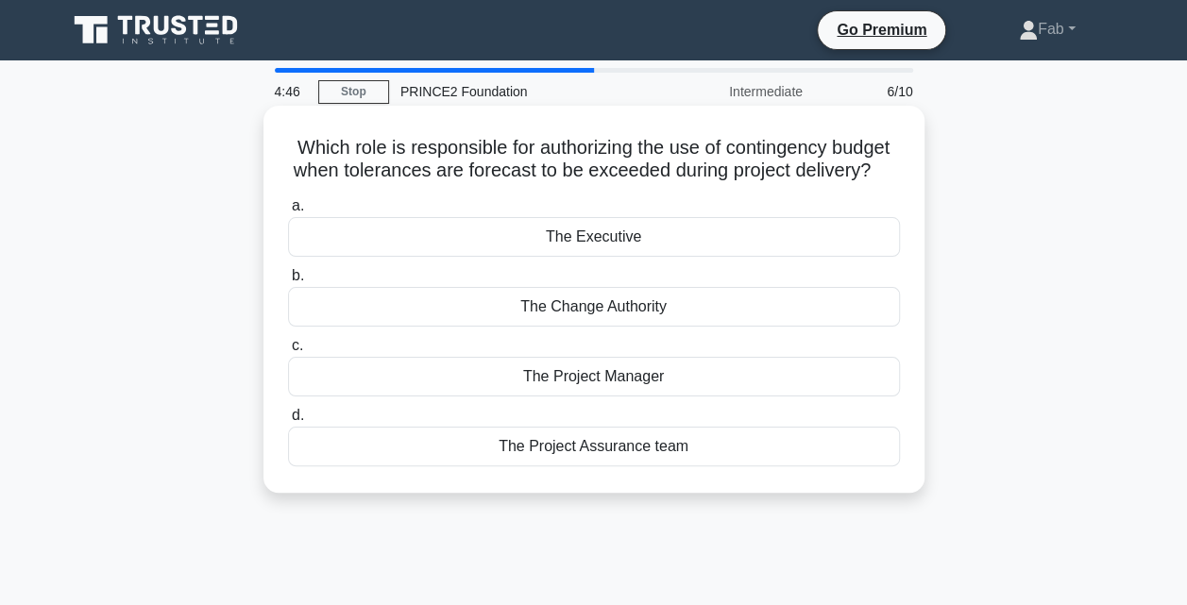
click at [580, 467] on div "The Project Assurance team" at bounding box center [594, 447] width 612 height 40
click at [288, 422] on input "d. The Project Assurance team" at bounding box center [288, 416] width 0 height 12
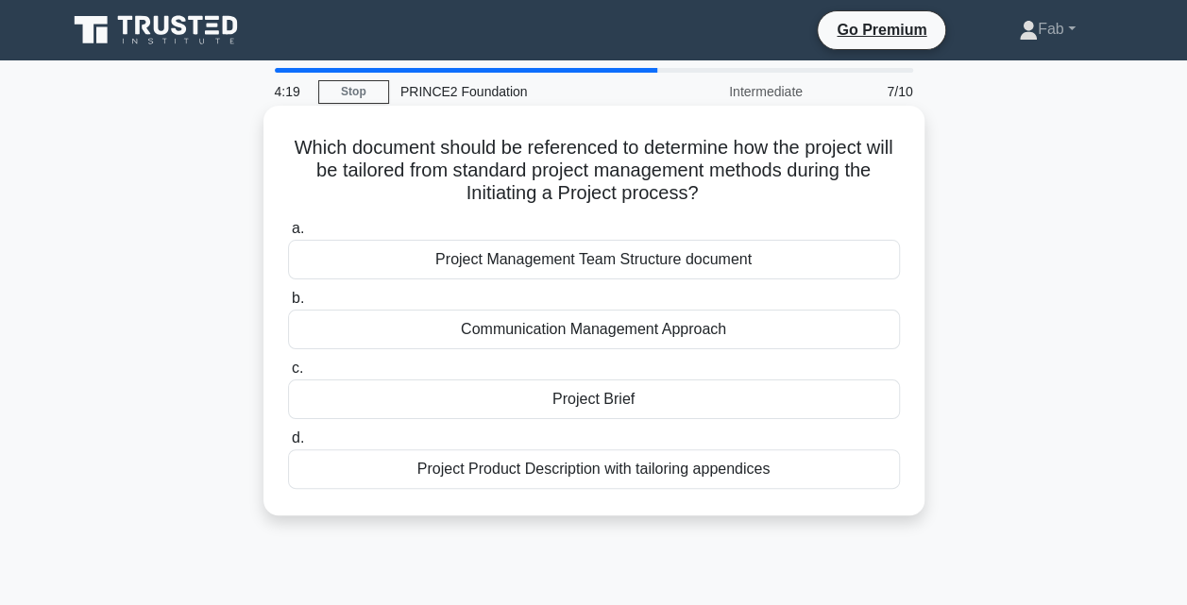
click at [652, 403] on div "Project Brief" at bounding box center [594, 400] width 612 height 40
click at [288, 375] on input "c. Project Brief" at bounding box center [288, 369] width 0 height 12
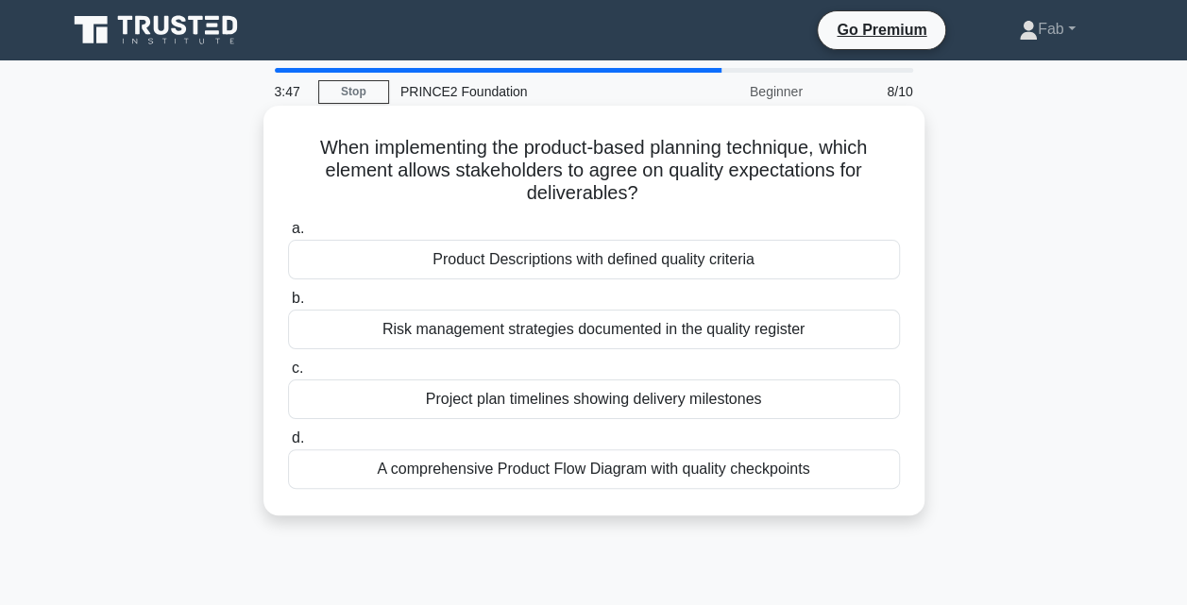
click at [614, 266] on div "Product Descriptions with defined quality criteria" at bounding box center [594, 260] width 612 height 40
click at [288, 235] on input "a. Product Descriptions with defined quality criteria" at bounding box center [288, 229] width 0 height 12
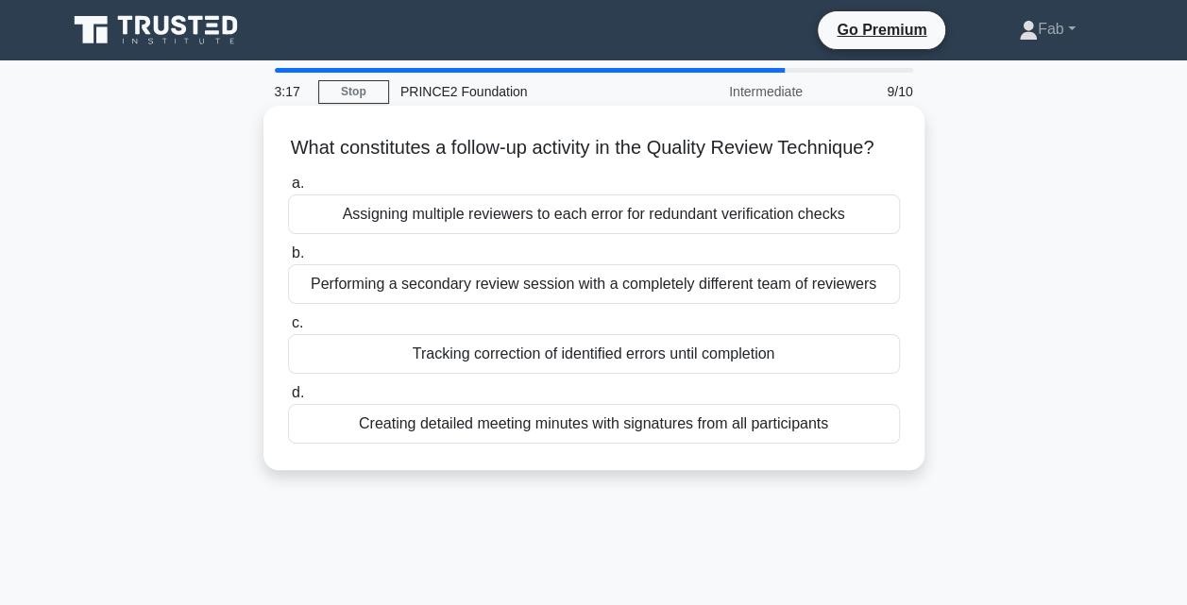
click at [611, 374] on div "Tracking correction of identified errors until completion" at bounding box center [594, 354] width 612 height 40
click at [288, 330] on input "c. Tracking correction of identified errors until completion" at bounding box center [288, 323] width 0 height 12
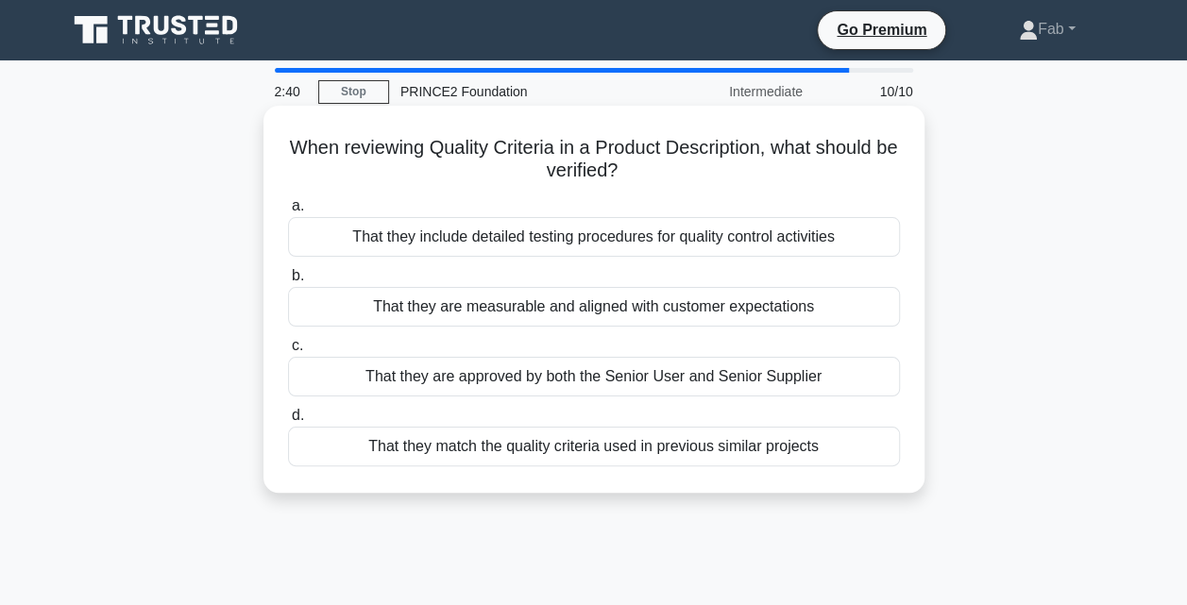
click at [589, 316] on div "That they are measurable and aligned with customer expectations" at bounding box center [594, 307] width 612 height 40
click at [288, 282] on input "b. That they are measurable and aligned with customer expectations" at bounding box center [288, 276] width 0 height 12
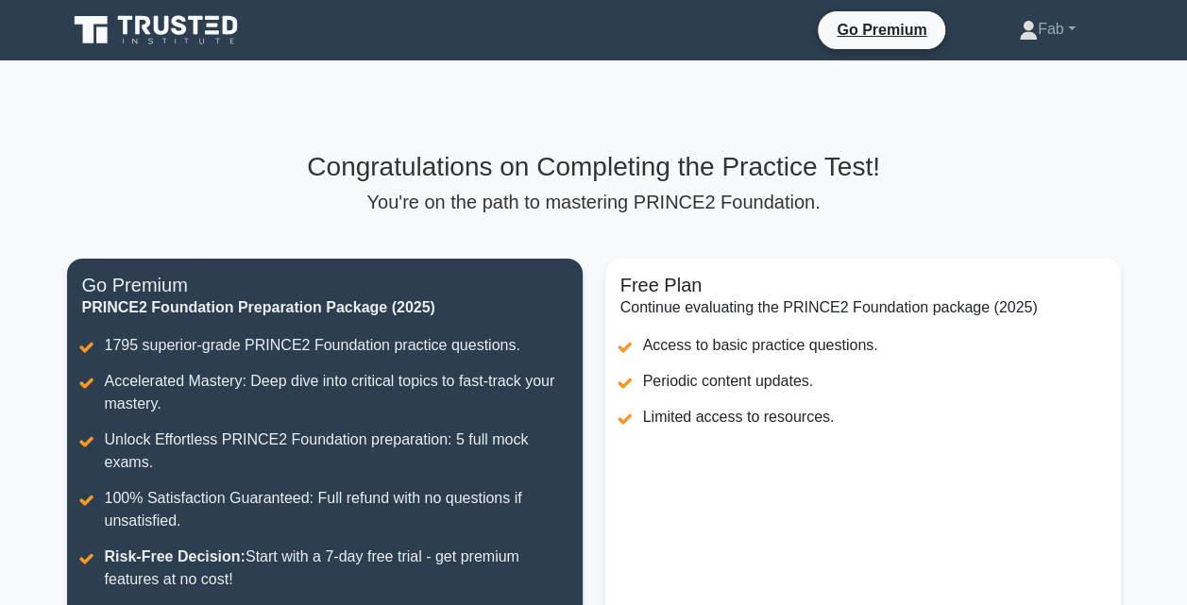
click at [618, 159] on h3 "Congratulations on Completing the Practice Test!" at bounding box center [594, 167] width 1054 height 32
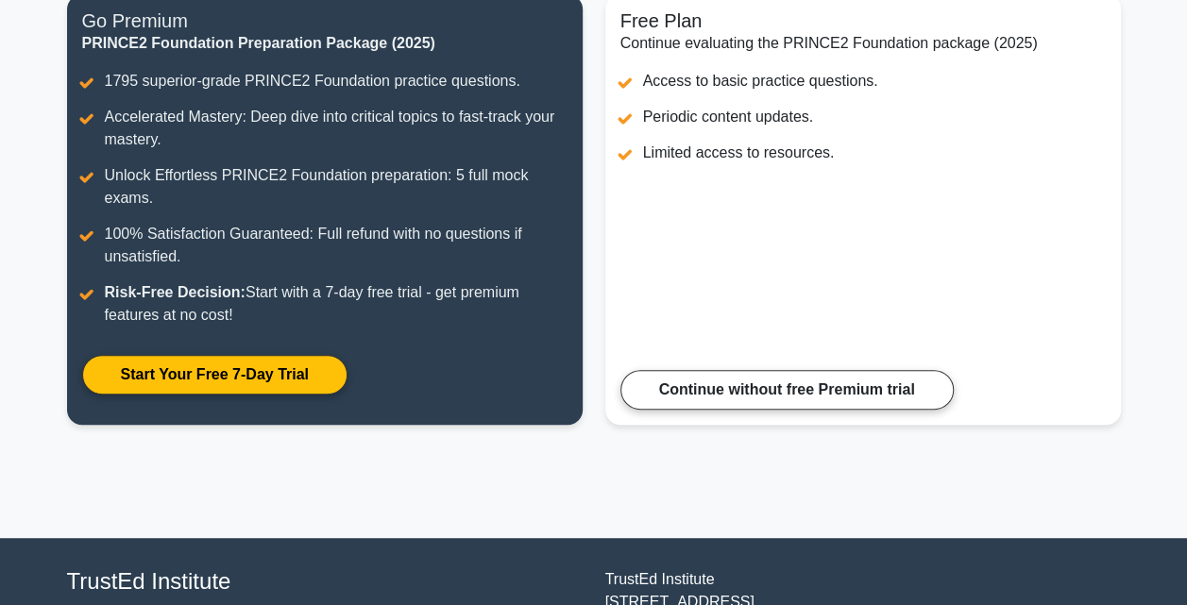
scroll to position [302, 0]
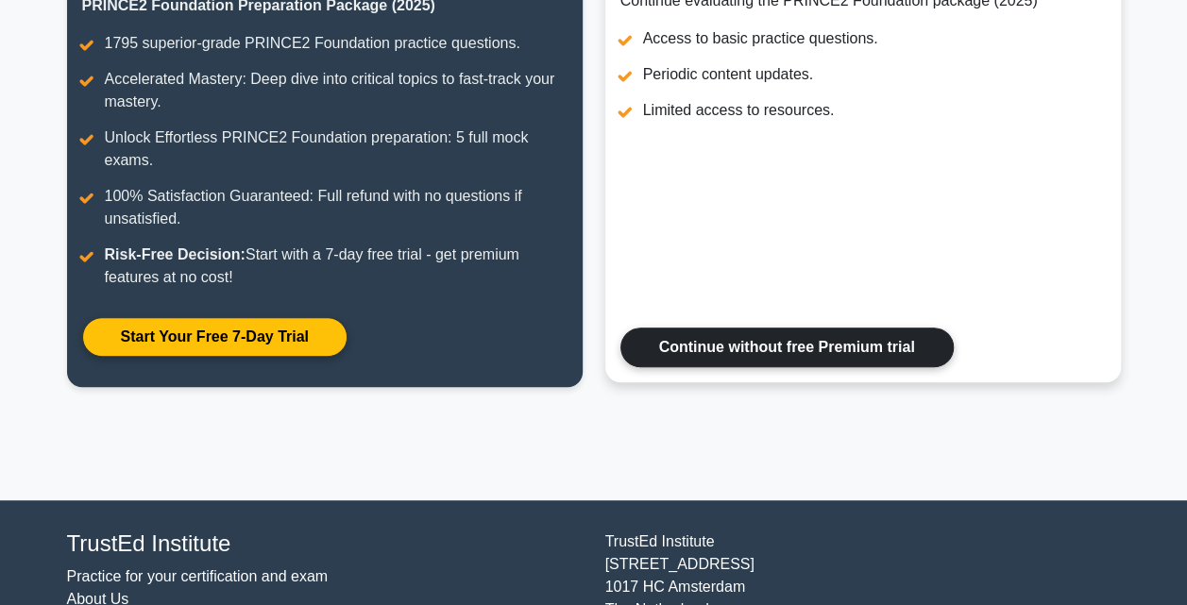
click at [788, 345] on link "Continue without free Premium trial" at bounding box center [786, 348] width 333 height 40
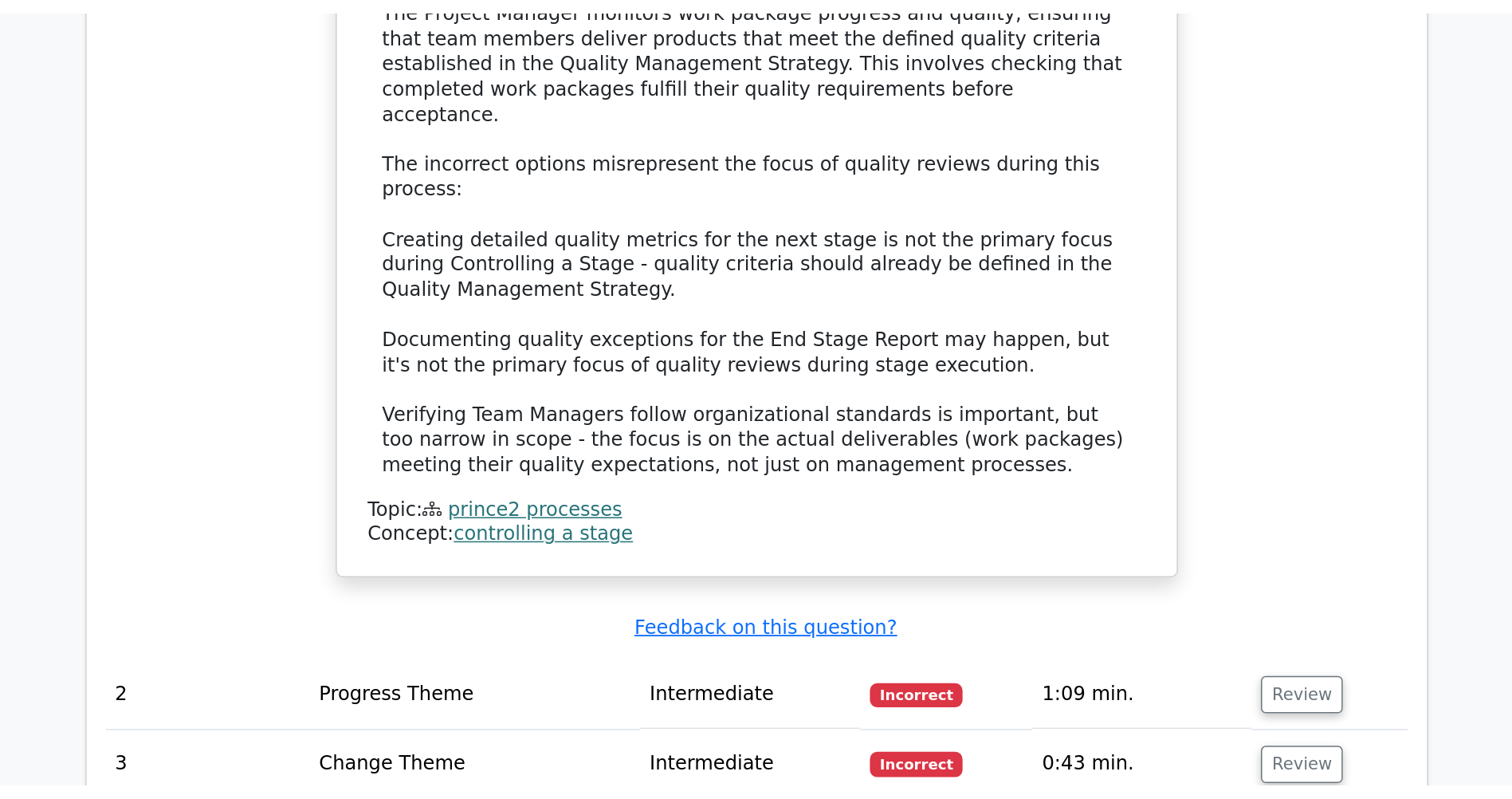
scroll to position [1851, 0]
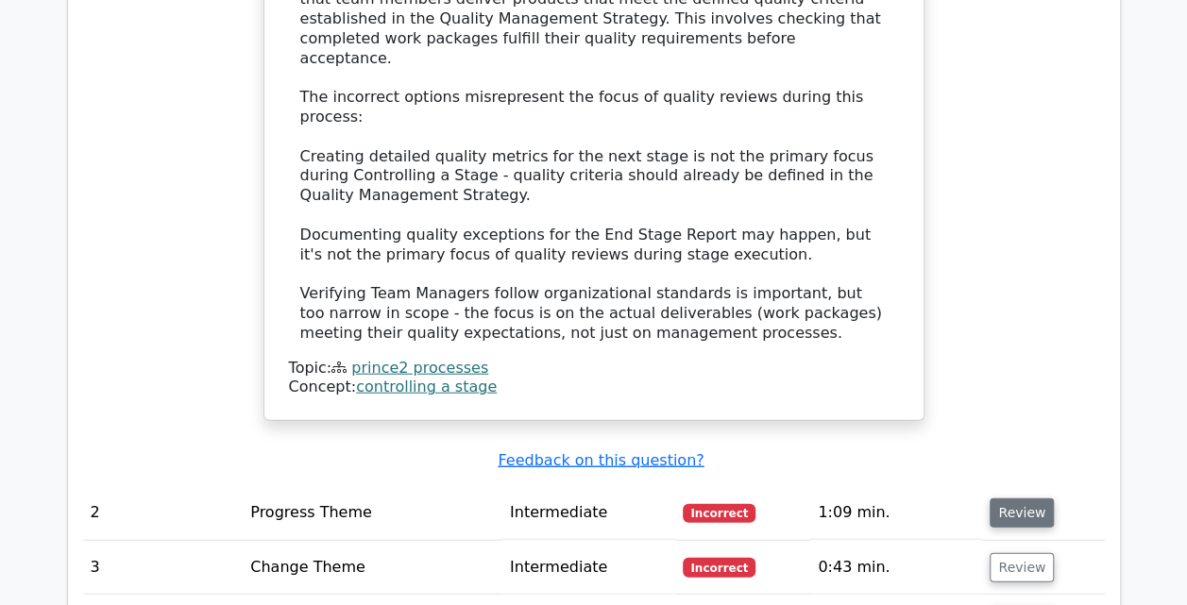
click at [1002, 499] on button "Review" at bounding box center [1022, 513] width 64 height 29
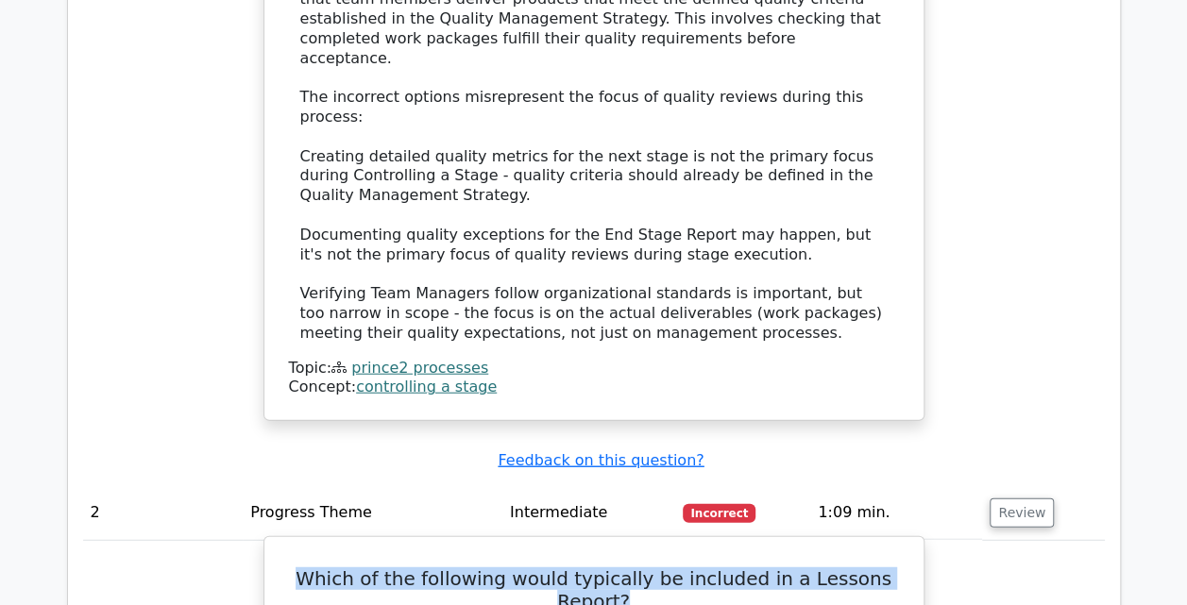
drag, startPoint x: 906, startPoint y: 420, endPoint x: 292, endPoint y: 414, distance: 613.9
copy h5 "Which of the following would typically be included in a Lessons Report?"
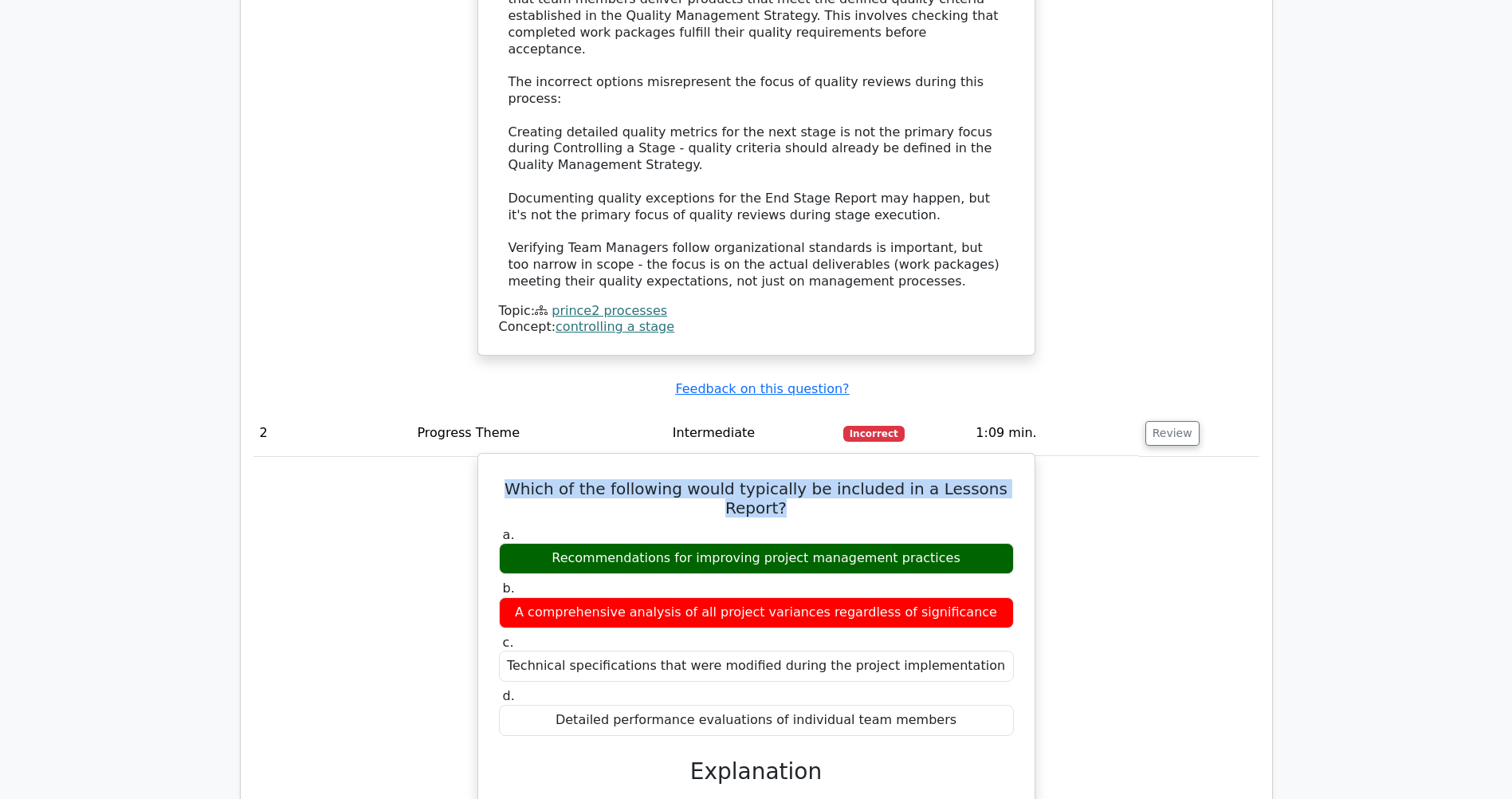
drag, startPoint x: 963, startPoint y: 420, endPoint x: 574, endPoint y: 421, distance: 389.0
click at [574, 510] on div "Recommendations for improving project management practices" at bounding box center [756, 558] width 515 height 31
copy div "Recommendations for improving project management practices"
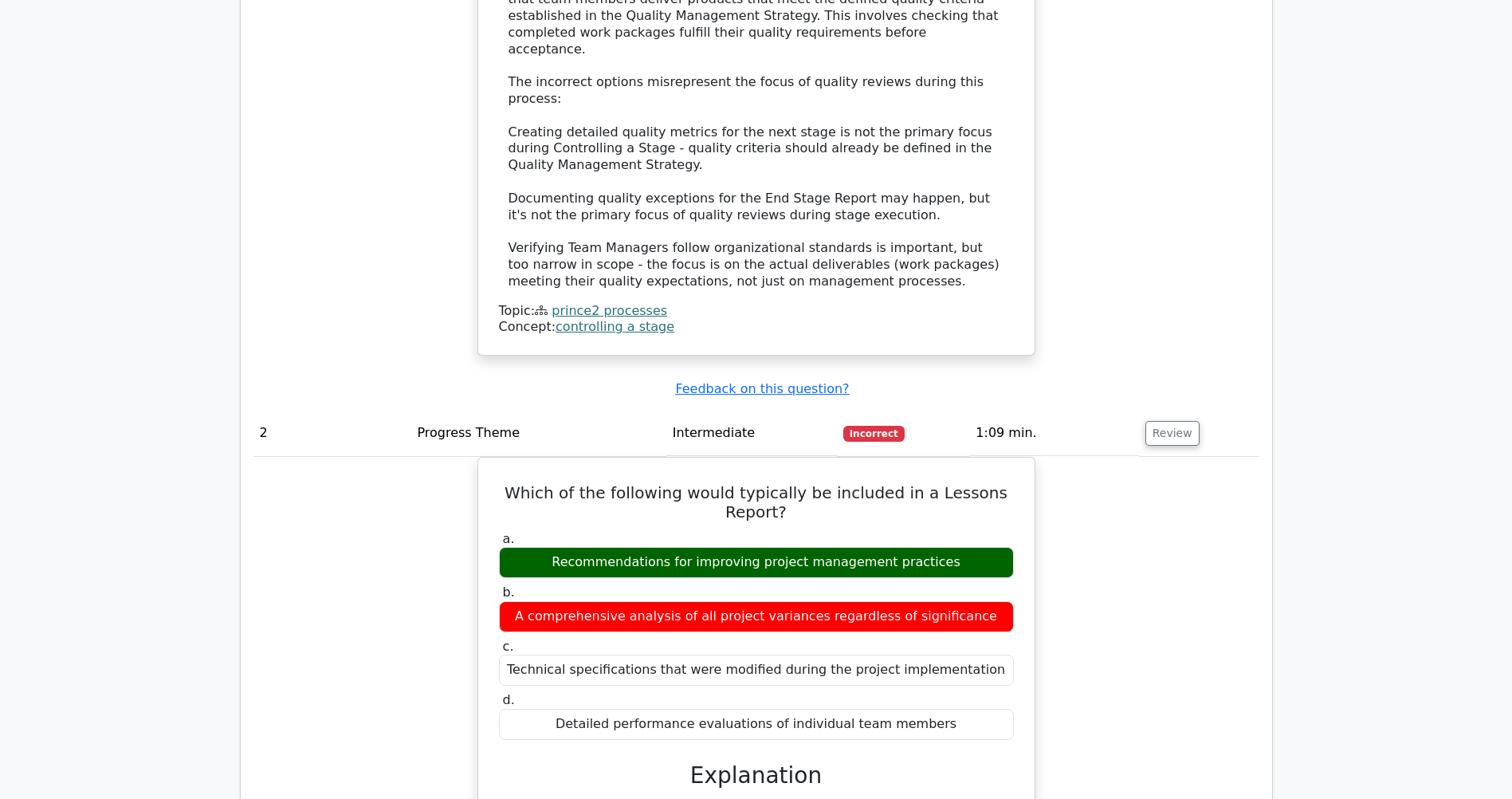
click at [1001, 460] on div "Which of the following would typically be included in a Lessons Report? a. Reco…" at bounding box center [756, 804] width 1006 height 695
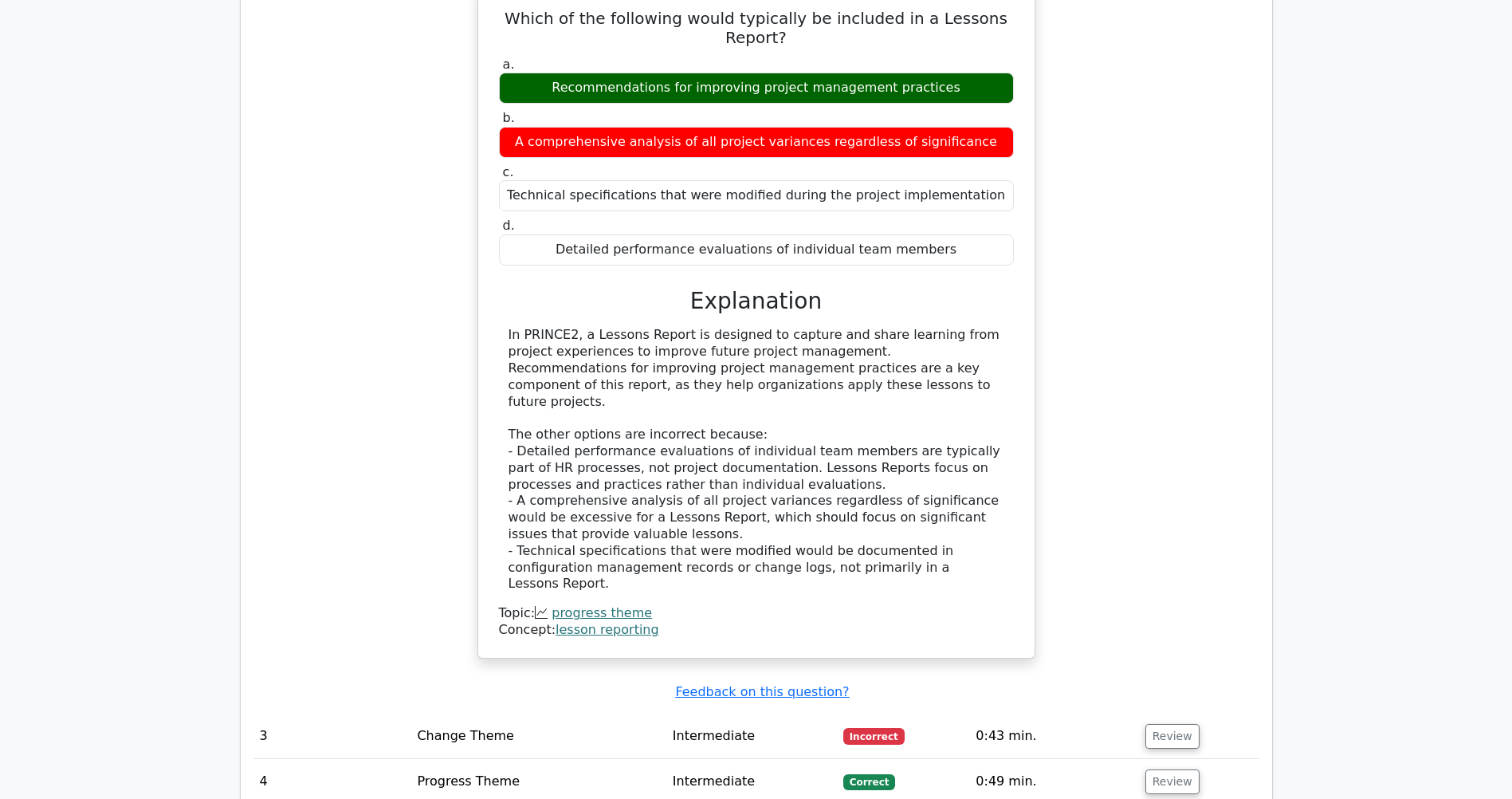
scroll to position [2457, 0]
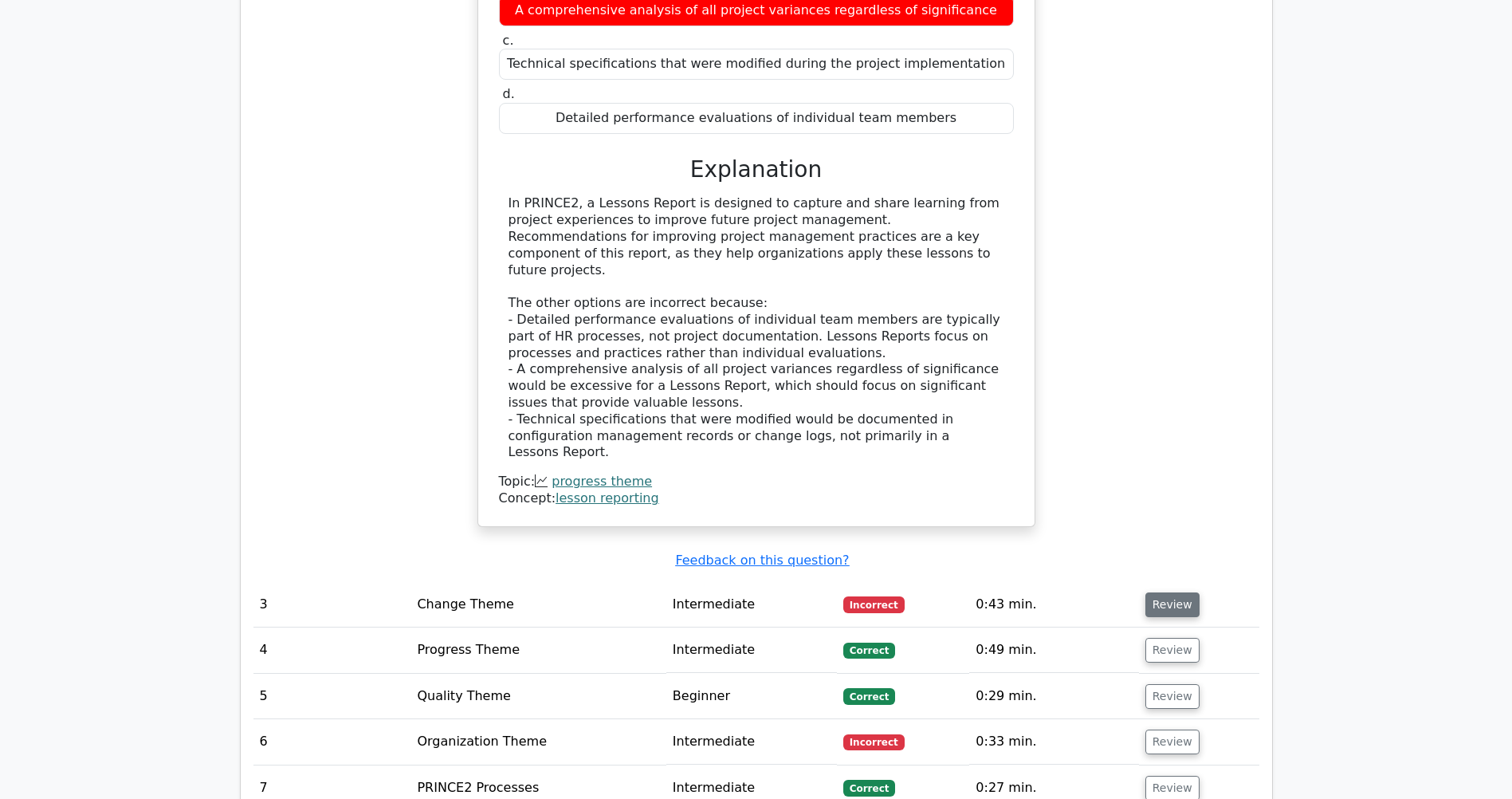
click at [1001, 510] on button "Review" at bounding box center [1173, 605] width 54 height 24
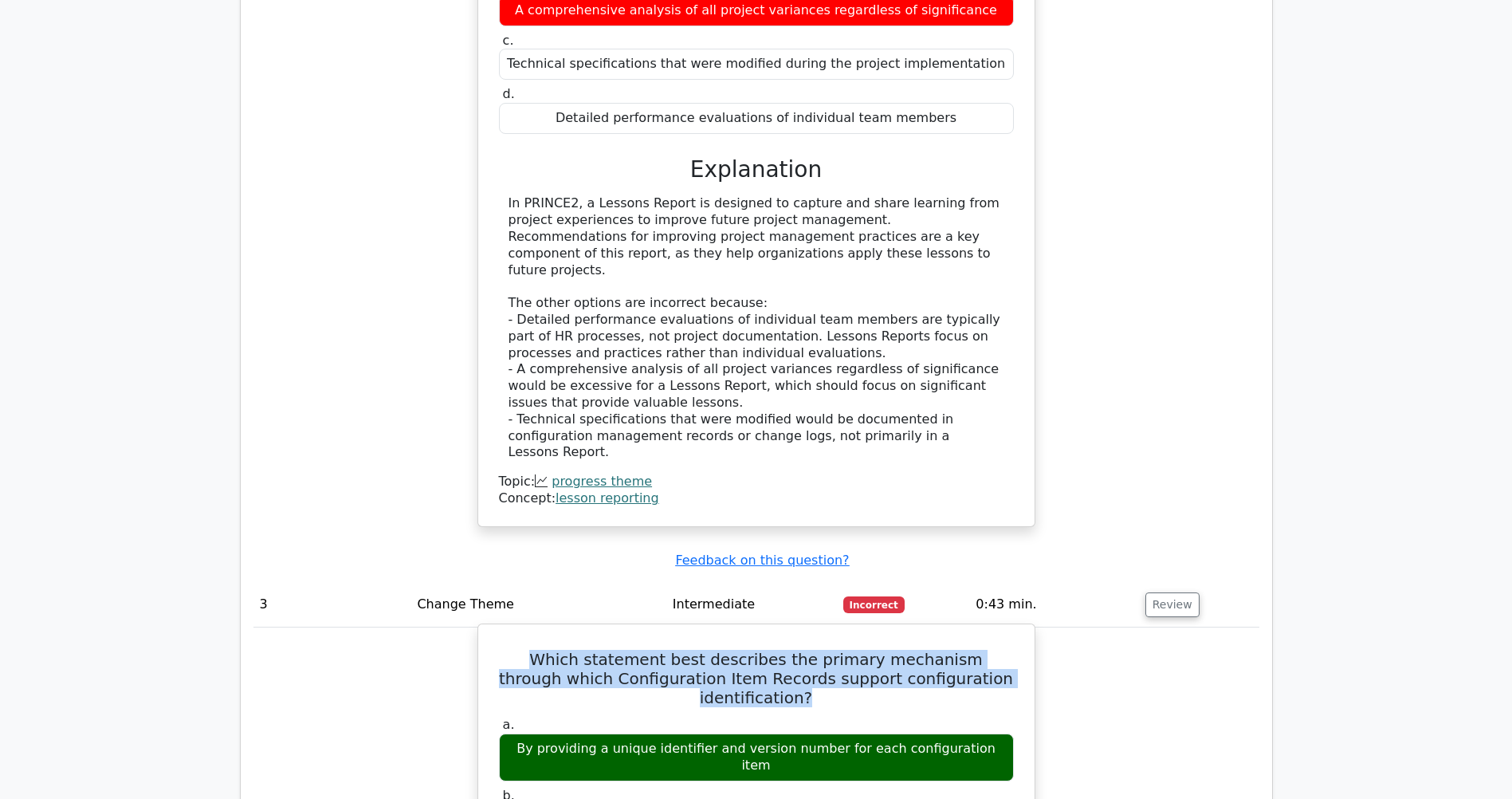
drag, startPoint x: 992, startPoint y: 504, endPoint x: 504, endPoint y: 486, distance: 488.3
click at [504, 510] on h5 "Which statement best describes the primary mechanism through which Configuratio…" at bounding box center [756, 679] width 518 height 57
copy h5 "Which statement best describes the primary mechanism through which Configuratio…"
drag, startPoint x: 992, startPoint y: 556, endPoint x: 524, endPoint y: 557, distance: 468.0
click at [524, 510] on div "By providing a unique identifier and version number for each configuration item" at bounding box center [756, 758] width 515 height 48
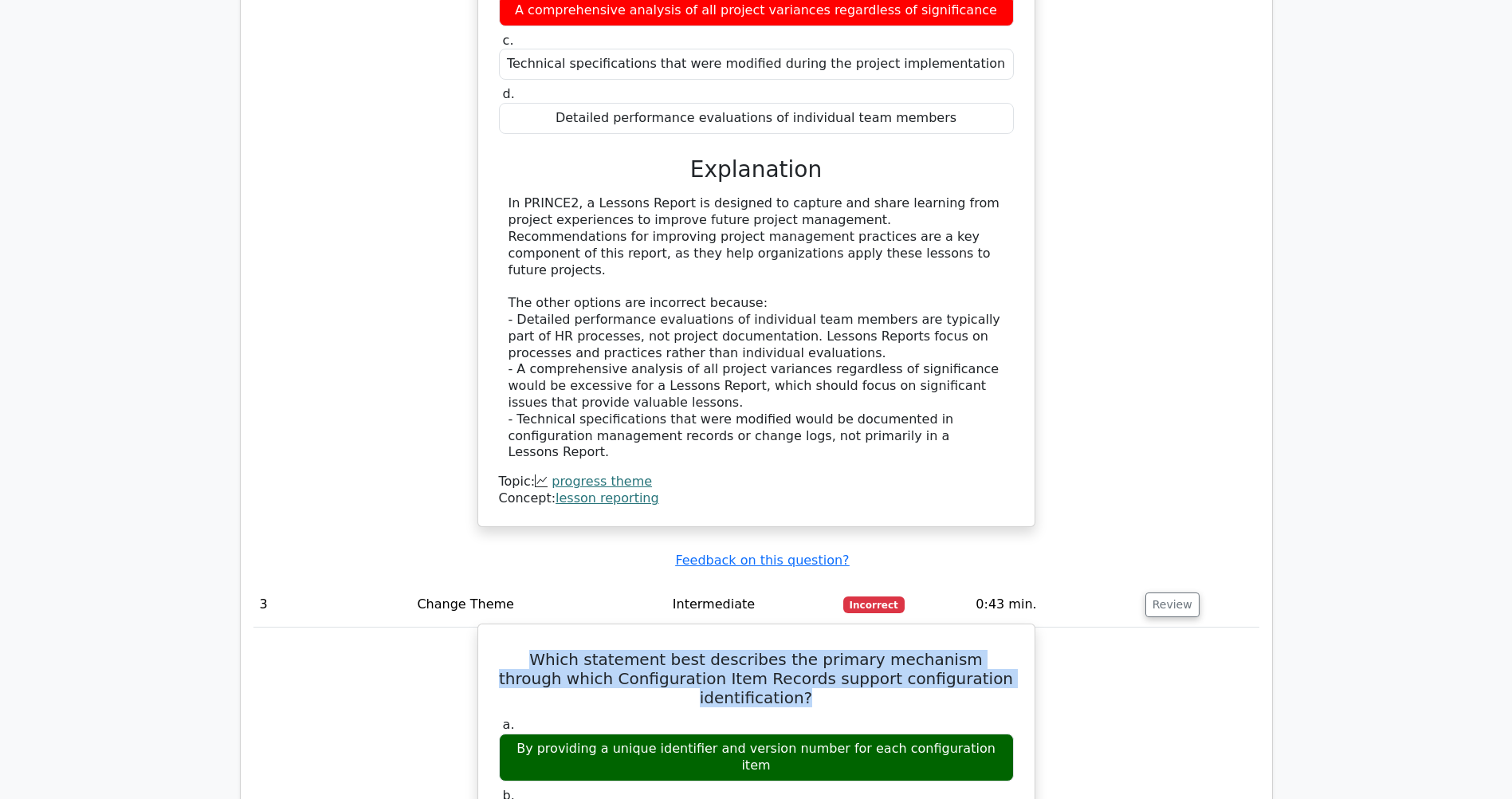
copy div "By providing a unique identifier and version number for each configuration item"
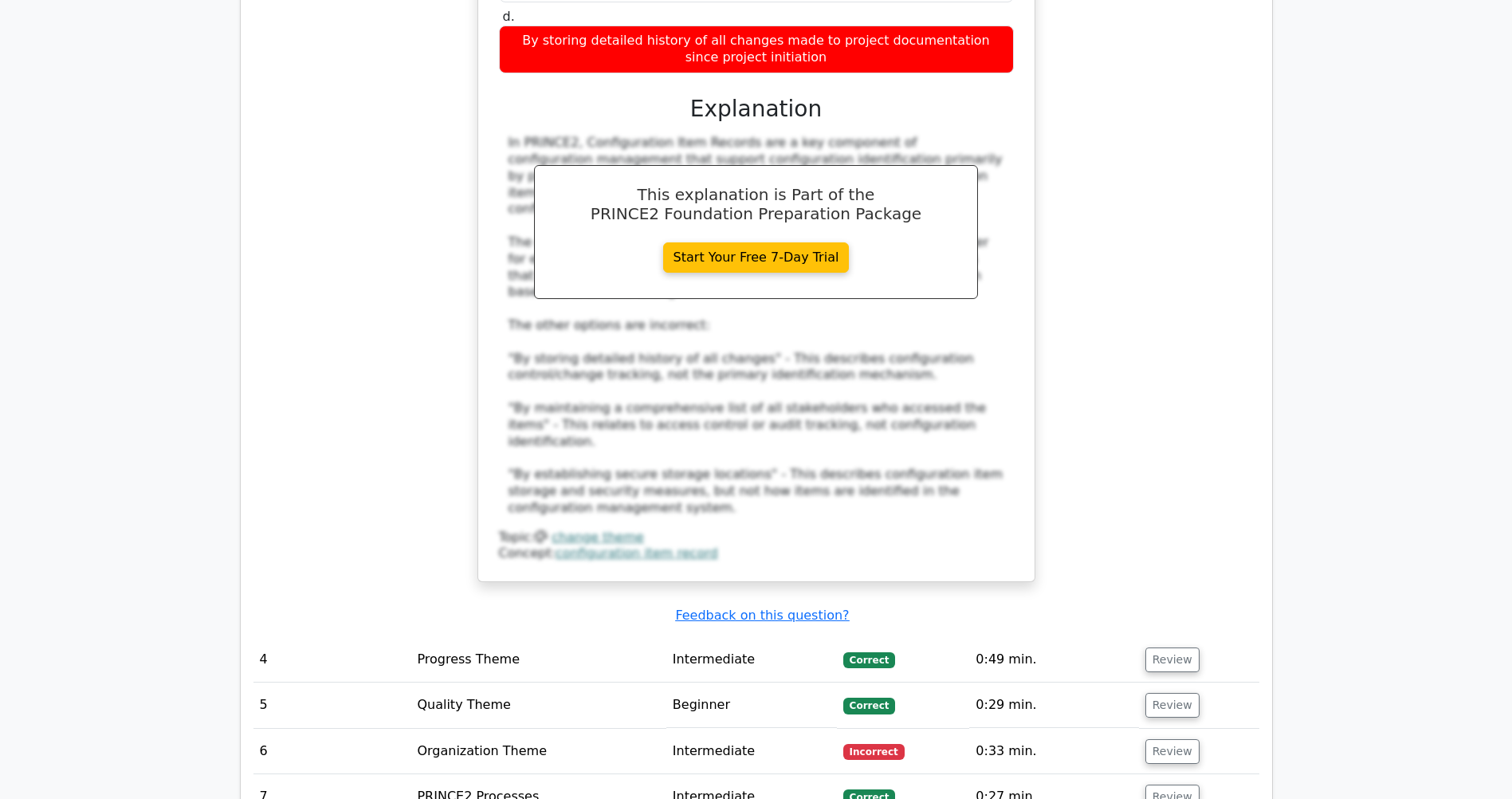
scroll to position [3382, 0]
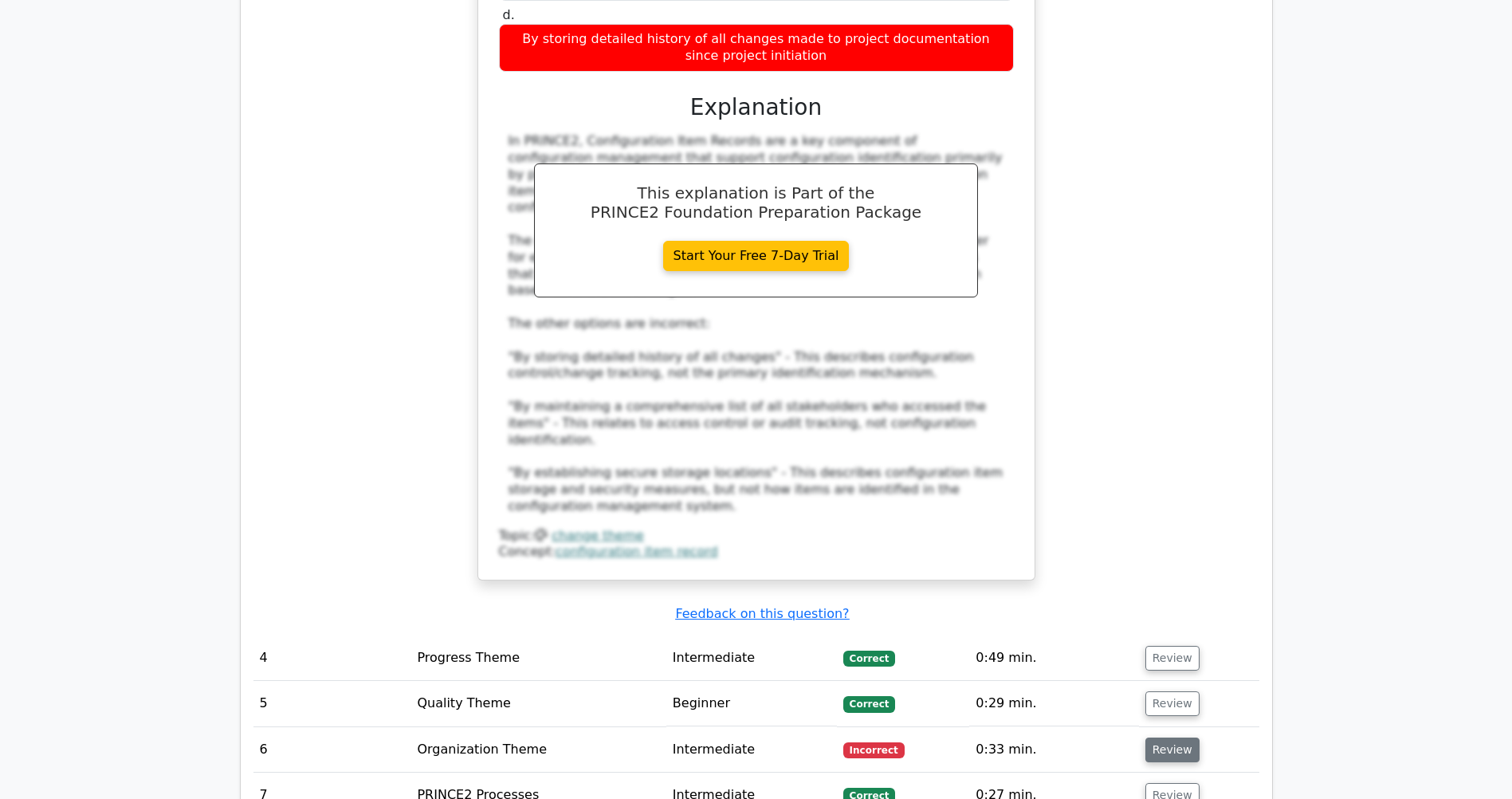
click at [1001, 510] on button "Review" at bounding box center [1173, 750] width 54 height 24
drag, startPoint x: 798, startPoint y: 601, endPoint x: 530, endPoint y: 567, distance: 270.1
copy h5 "Which role is responsible for authorizing the use of contingency budget when to…"
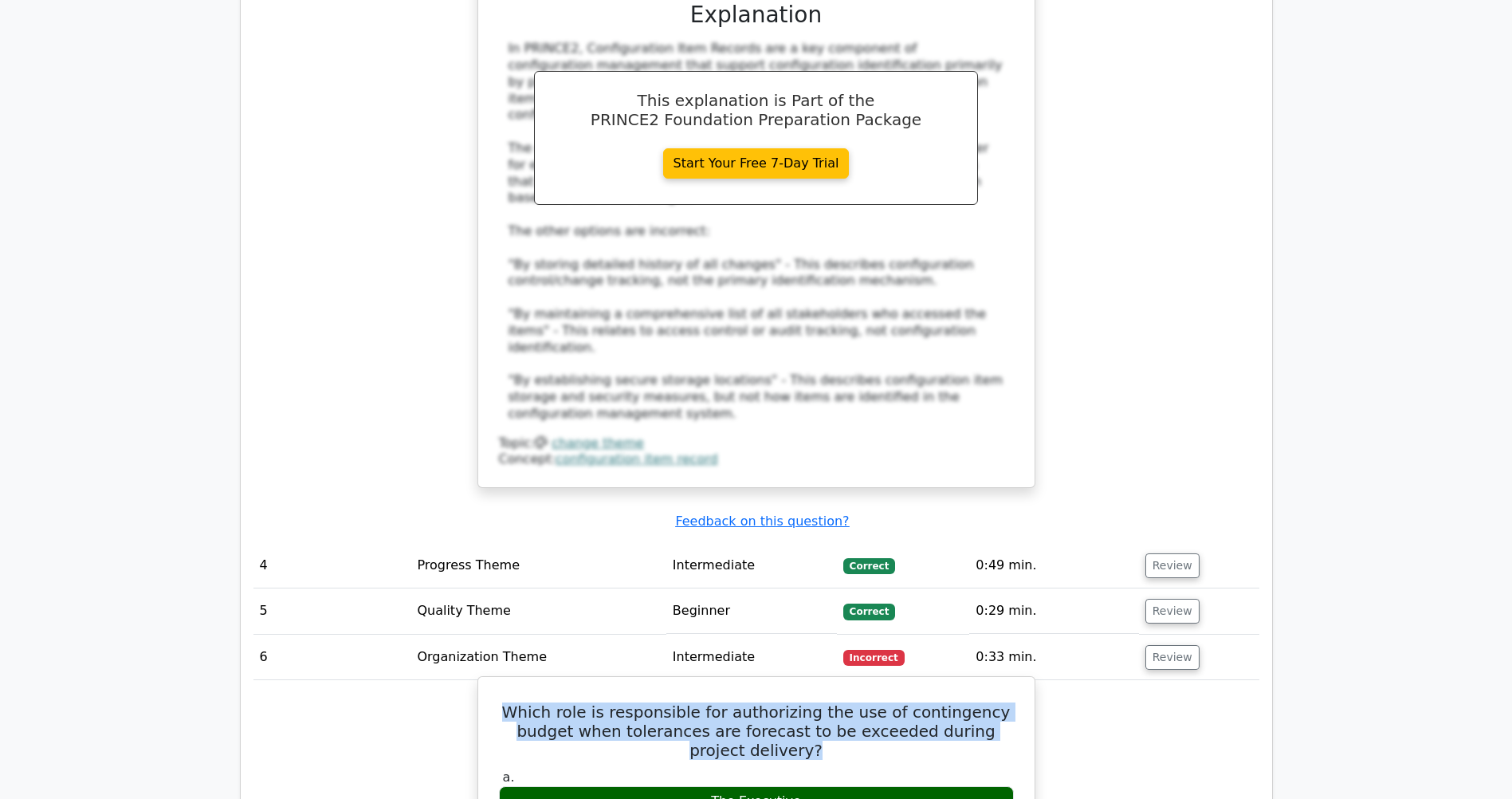
scroll to position [3477, 0]
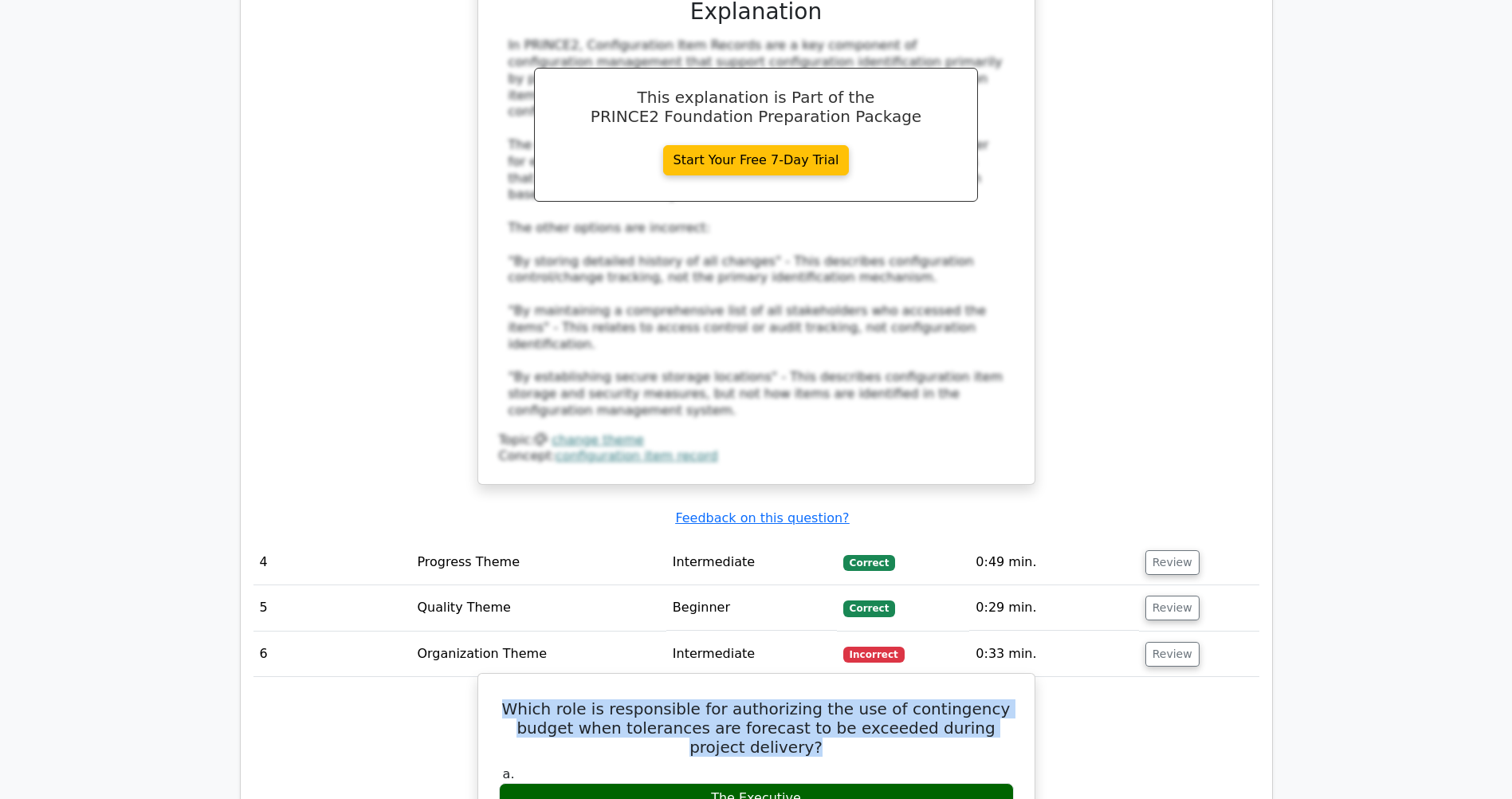
drag, startPoint x: 807, startPoint y: 557, endPoint x: 709, endPoint y: 546, distance: 98.6
click at [709, 510] on div "The Executive" at bounding box center [756, 798] width 515 height 31
copy div "The Executive"
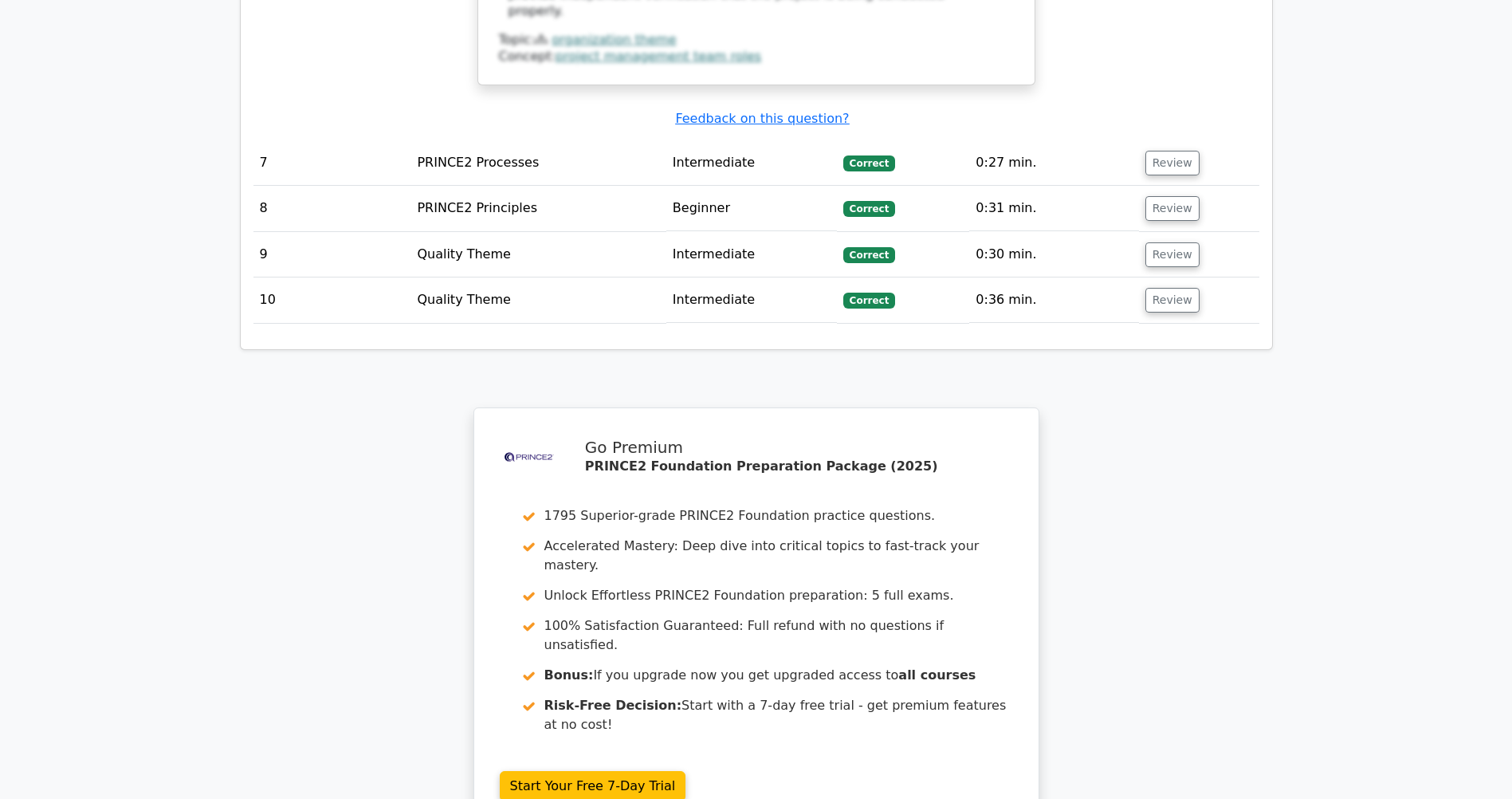
scroll to position [4839, 0]
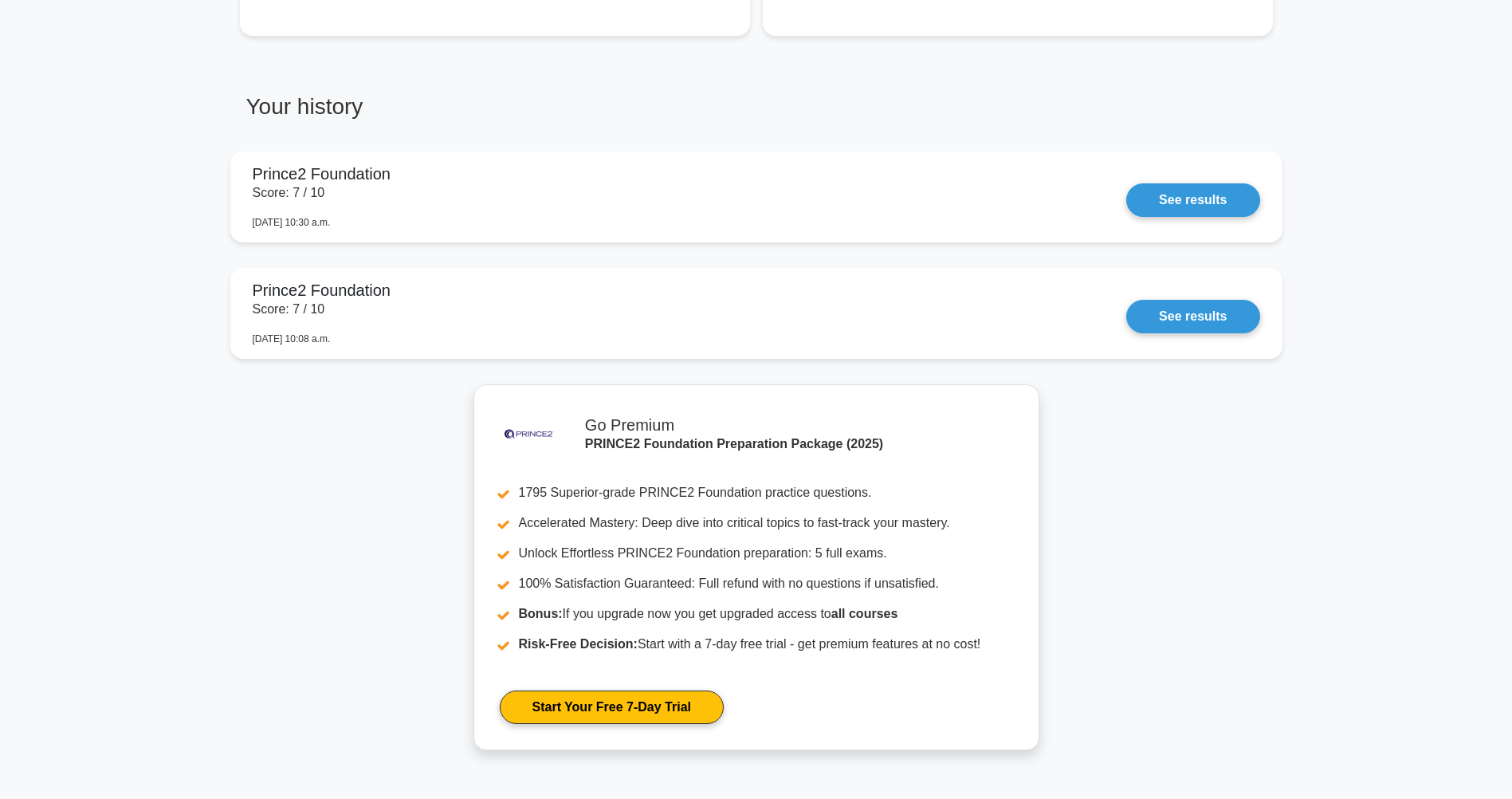
scroll to position [1276, 0]
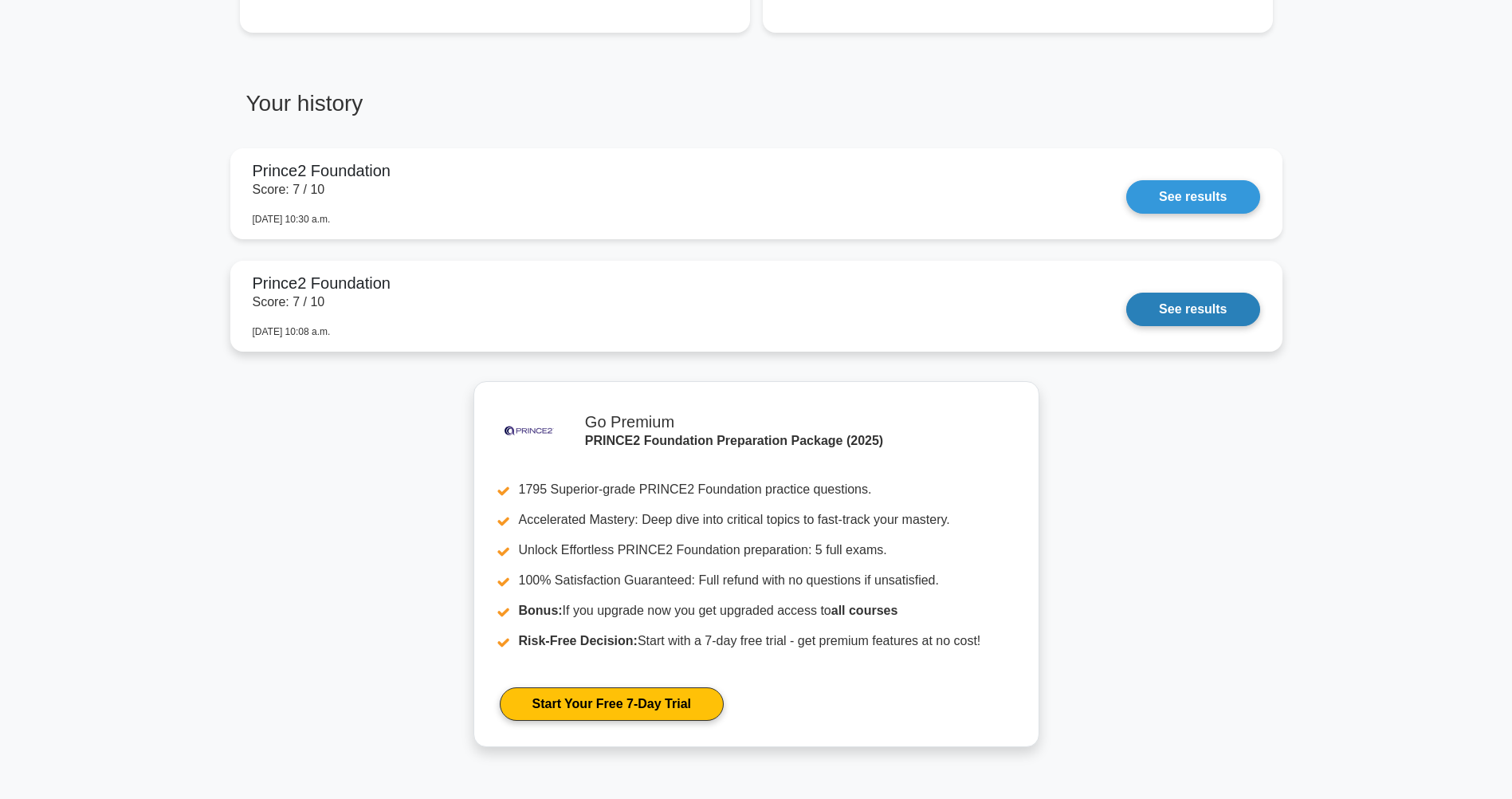
click at [1242, 300] on link "See results" at bounding box center [1193, 310] width 133 height 34
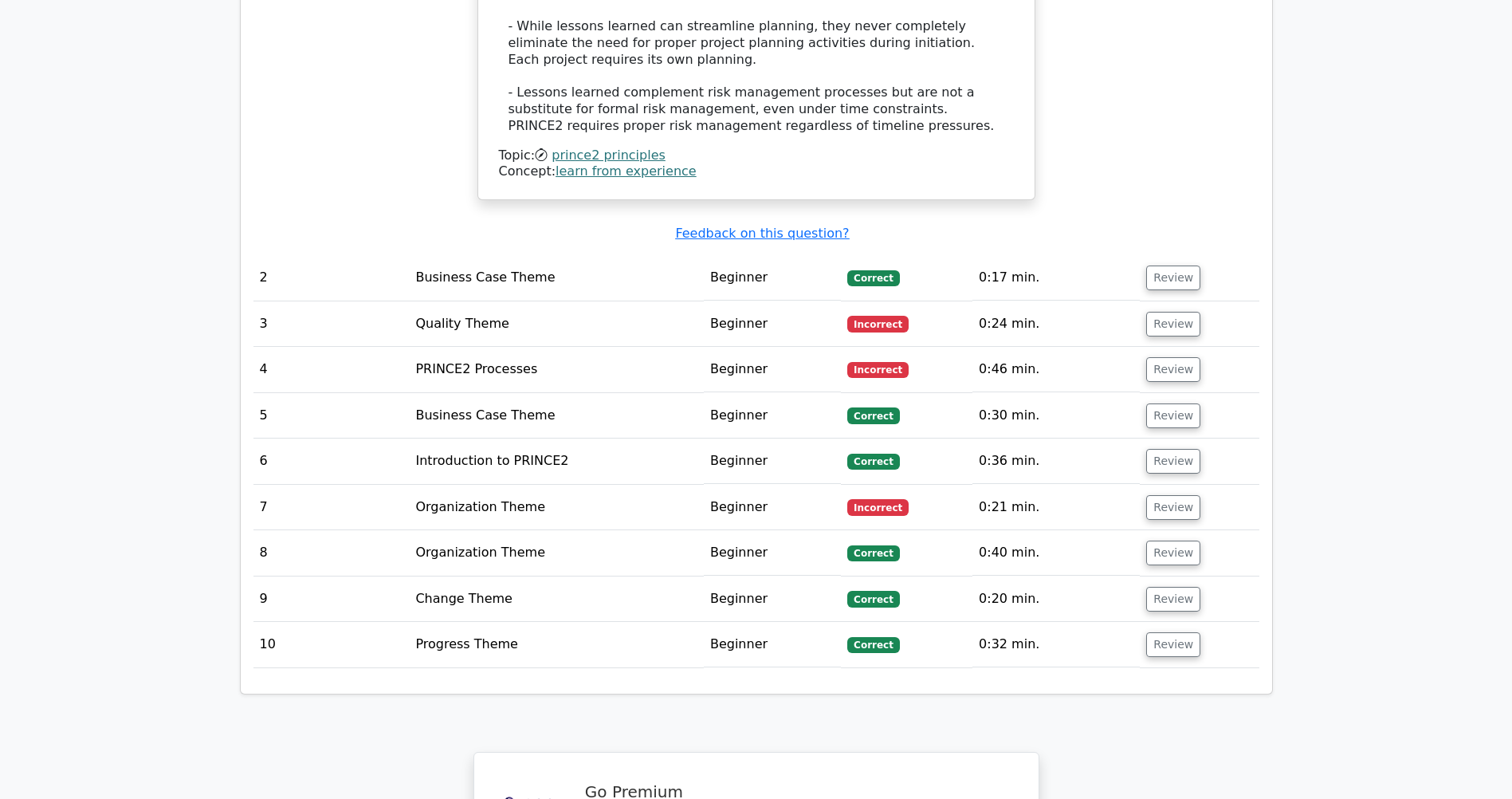
scroll to position [2106, 0]
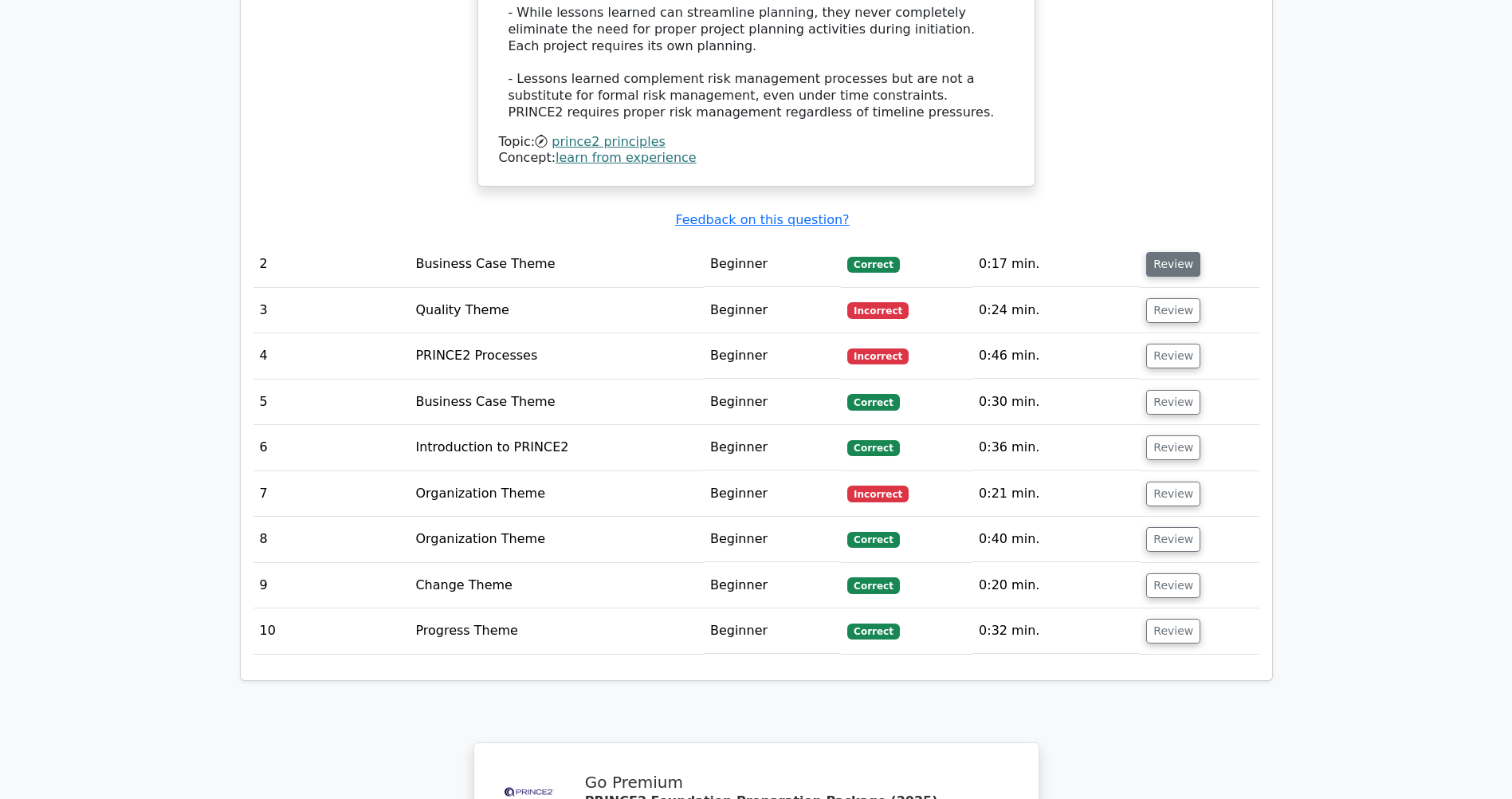
click at [1172, 252] on button "Review" at bounding box center [1173, 264] width 54 height 24
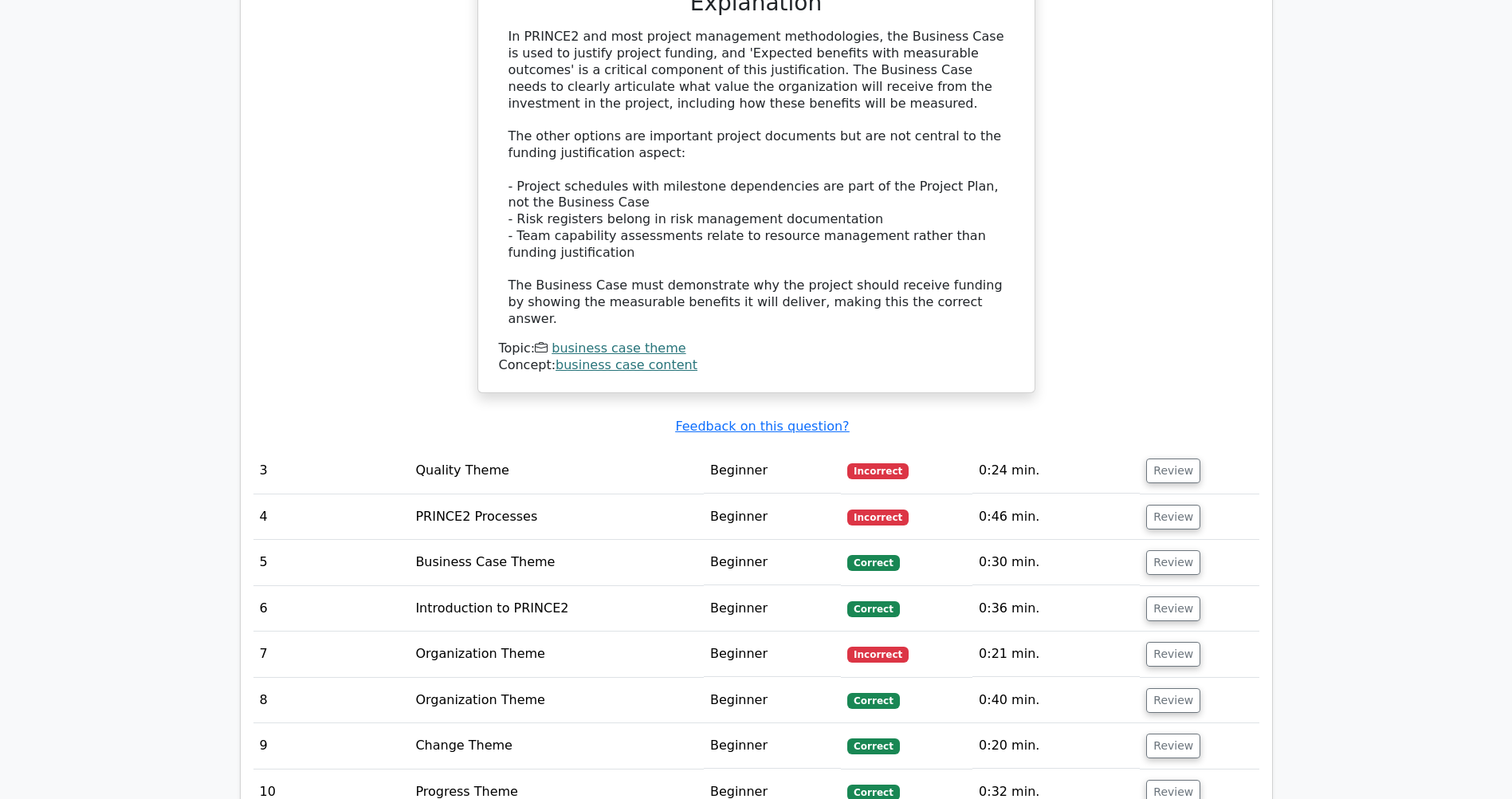
scroll to position [2775, 0]
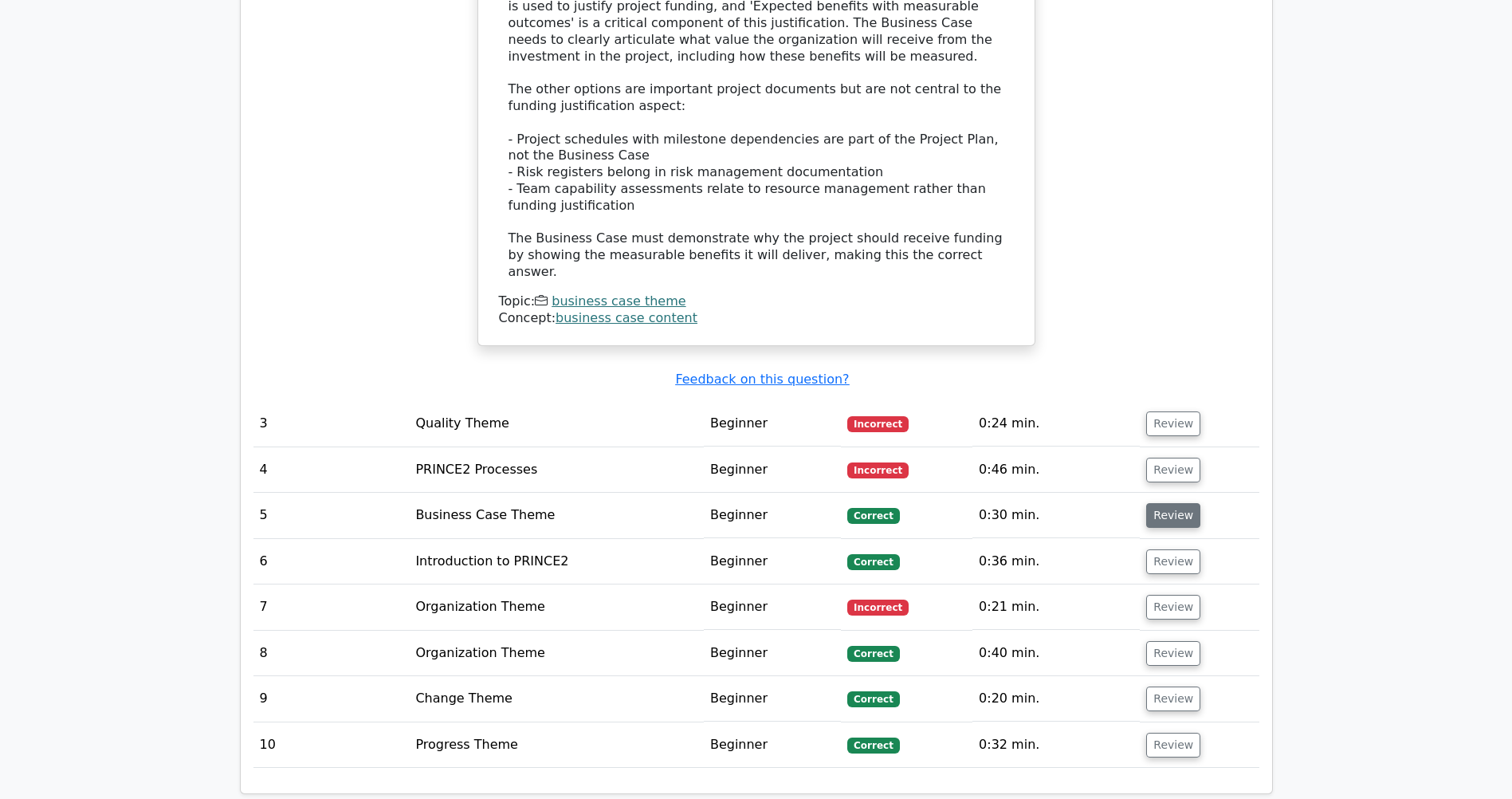
click at [1162, 503] on button "Review" at bounding box center [1173, 515] width 54 height 24
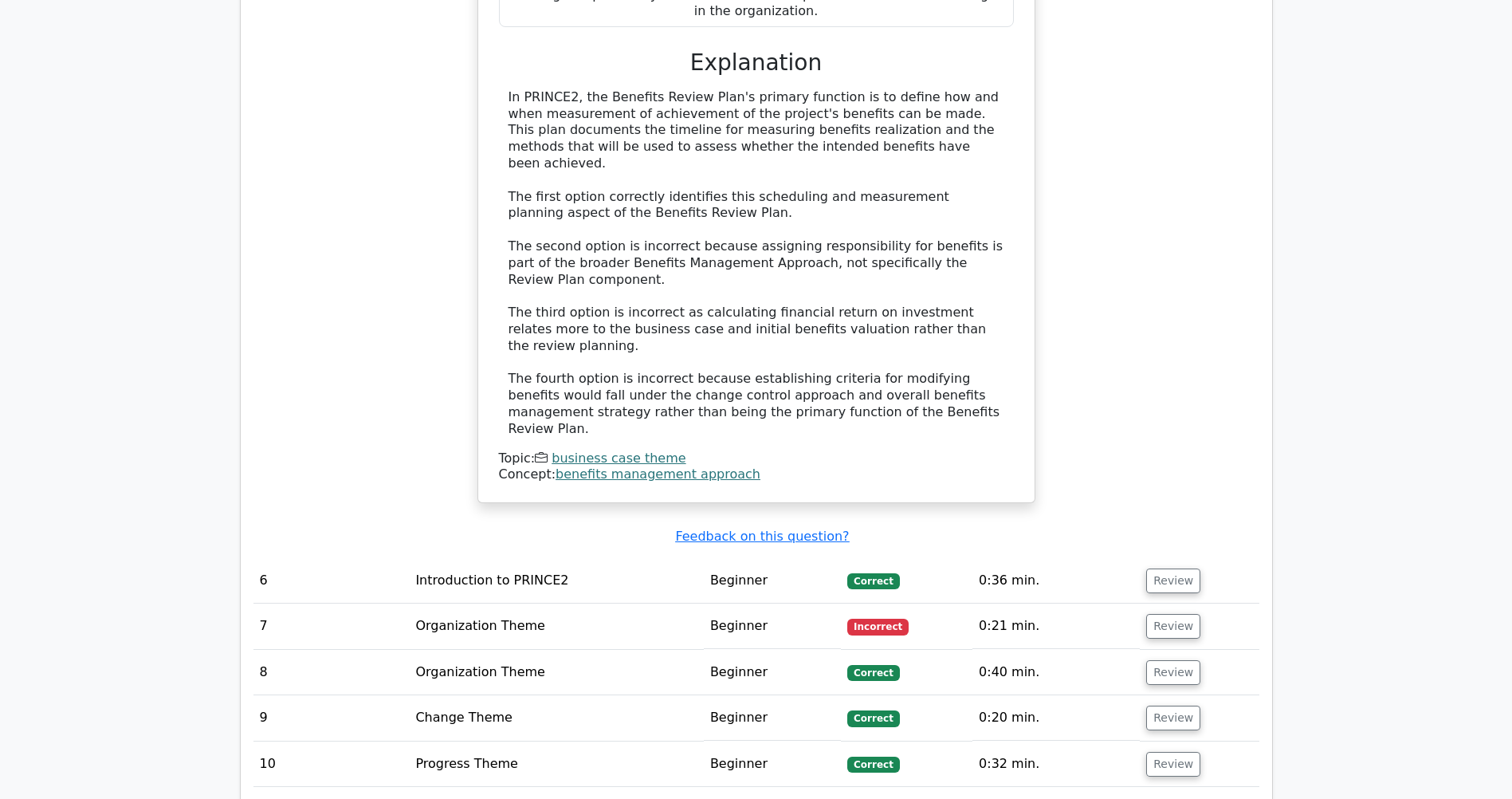
scroll to position [3669, 0]
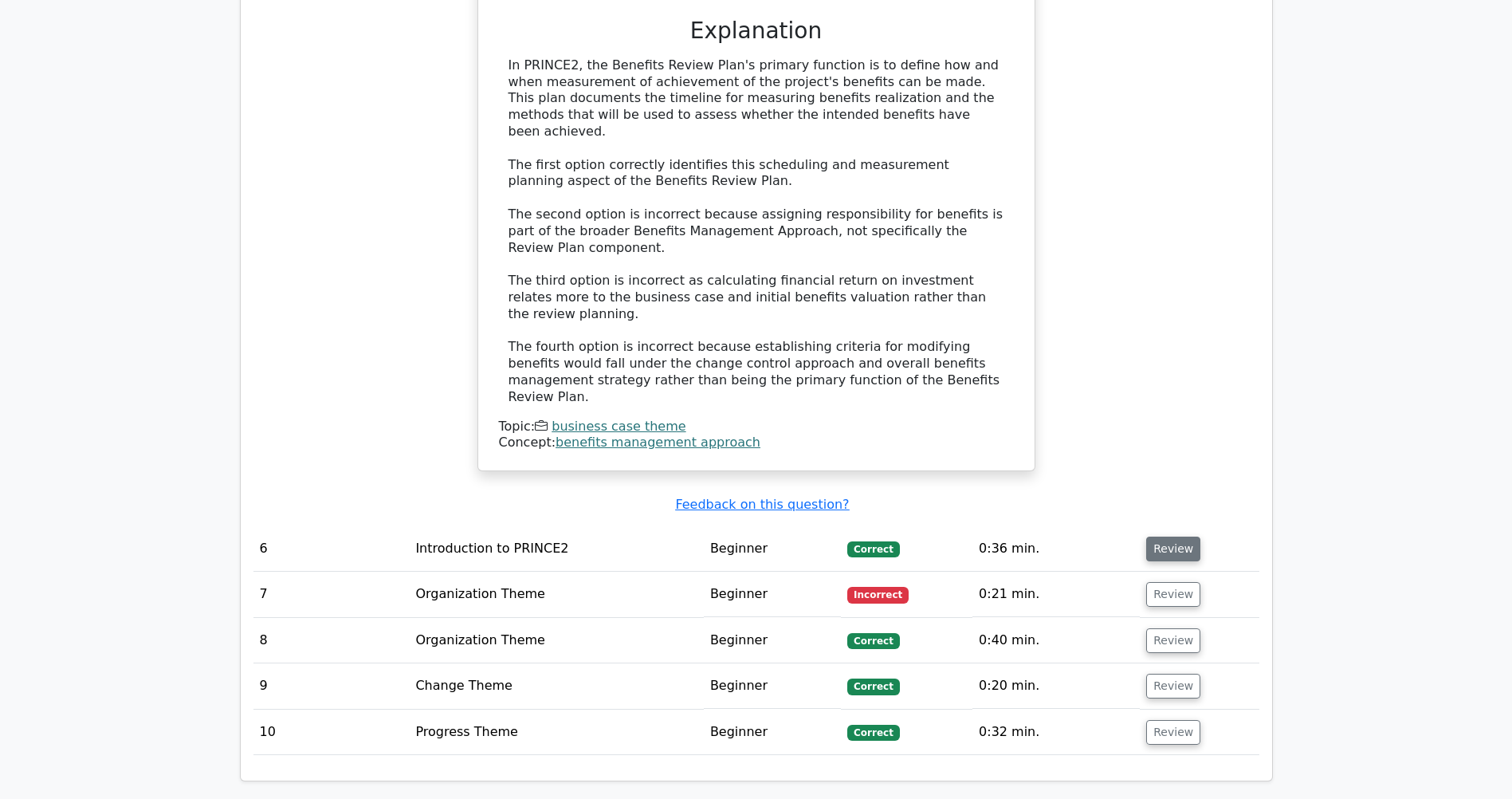
click at [1175, 537] on button "Review" at bounding box center [1173, 549] width 54 height 24
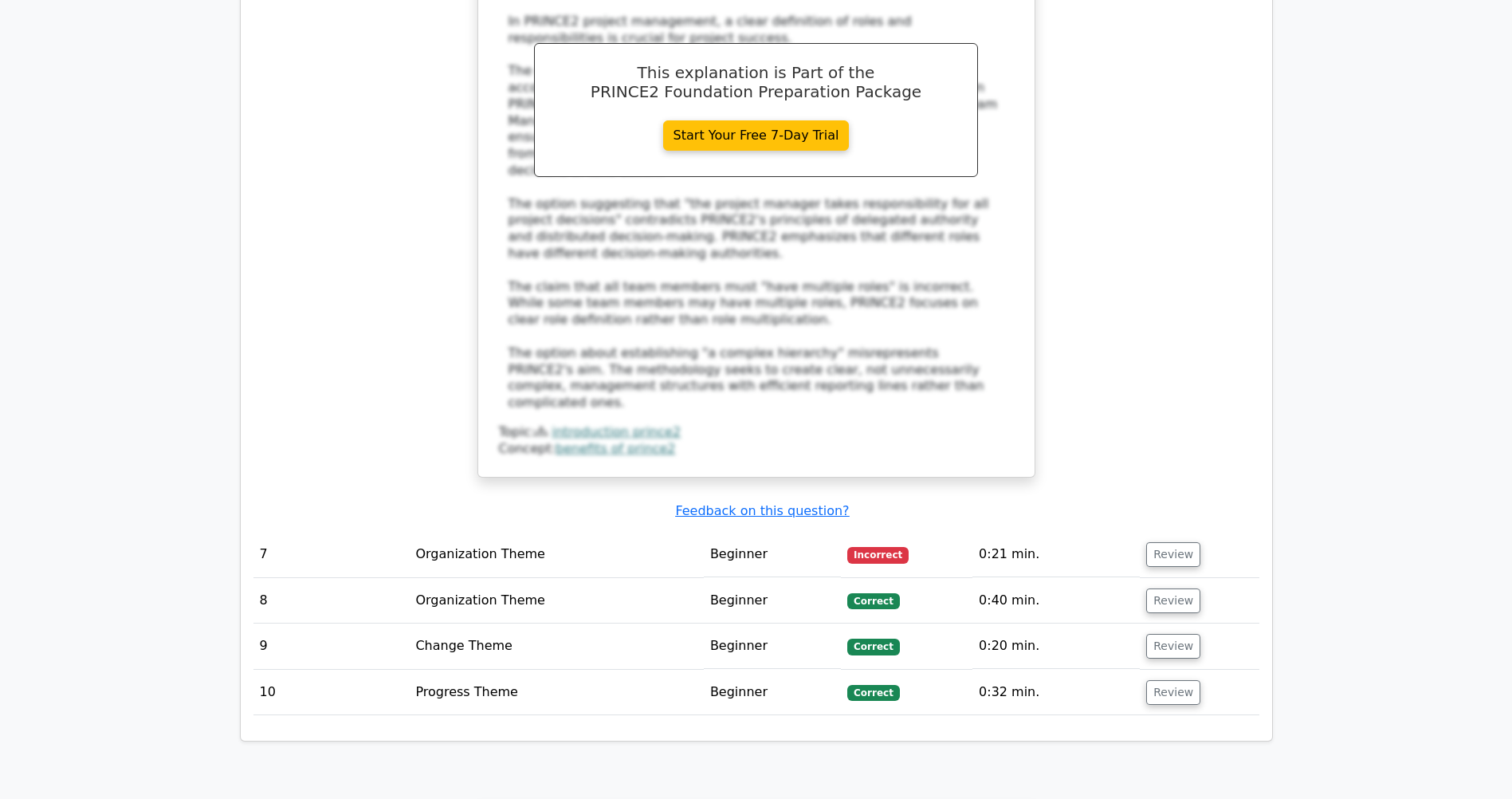
scroll to position [4658, 0]
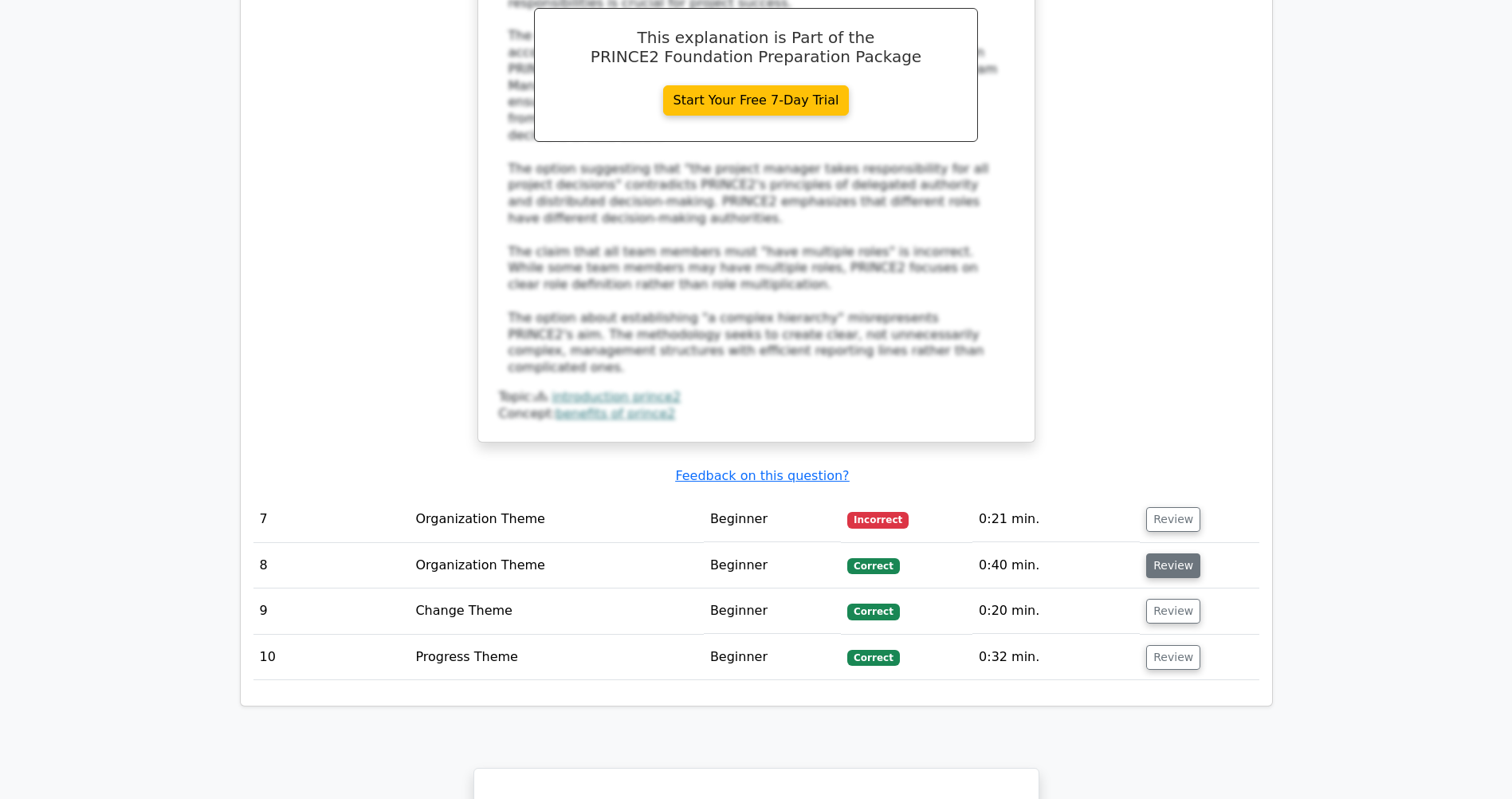
click at [1169, 553] on button "Review" at bounding box center [1173, 565] width 54 height 24
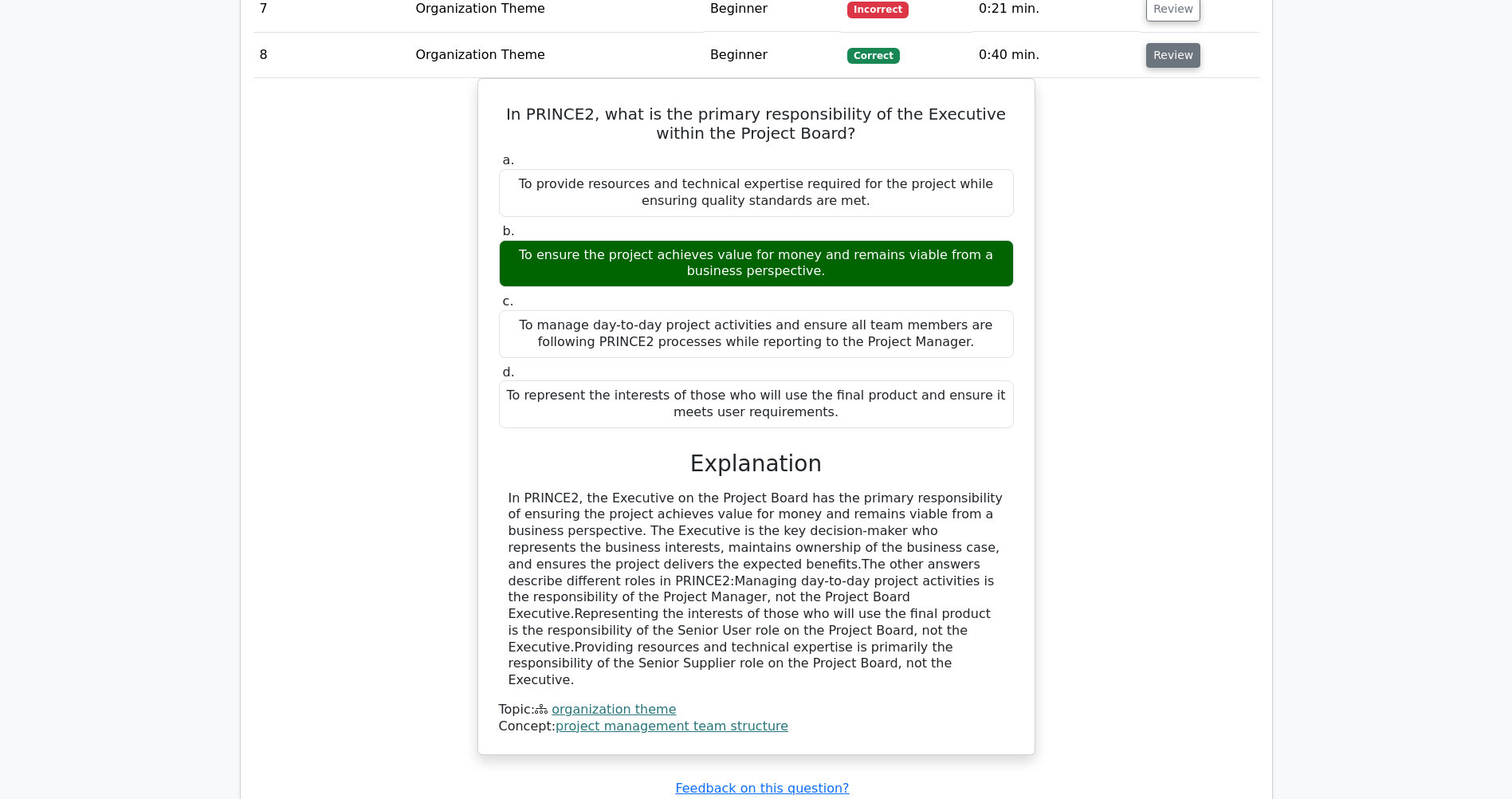
scroll to position [5200, 0]
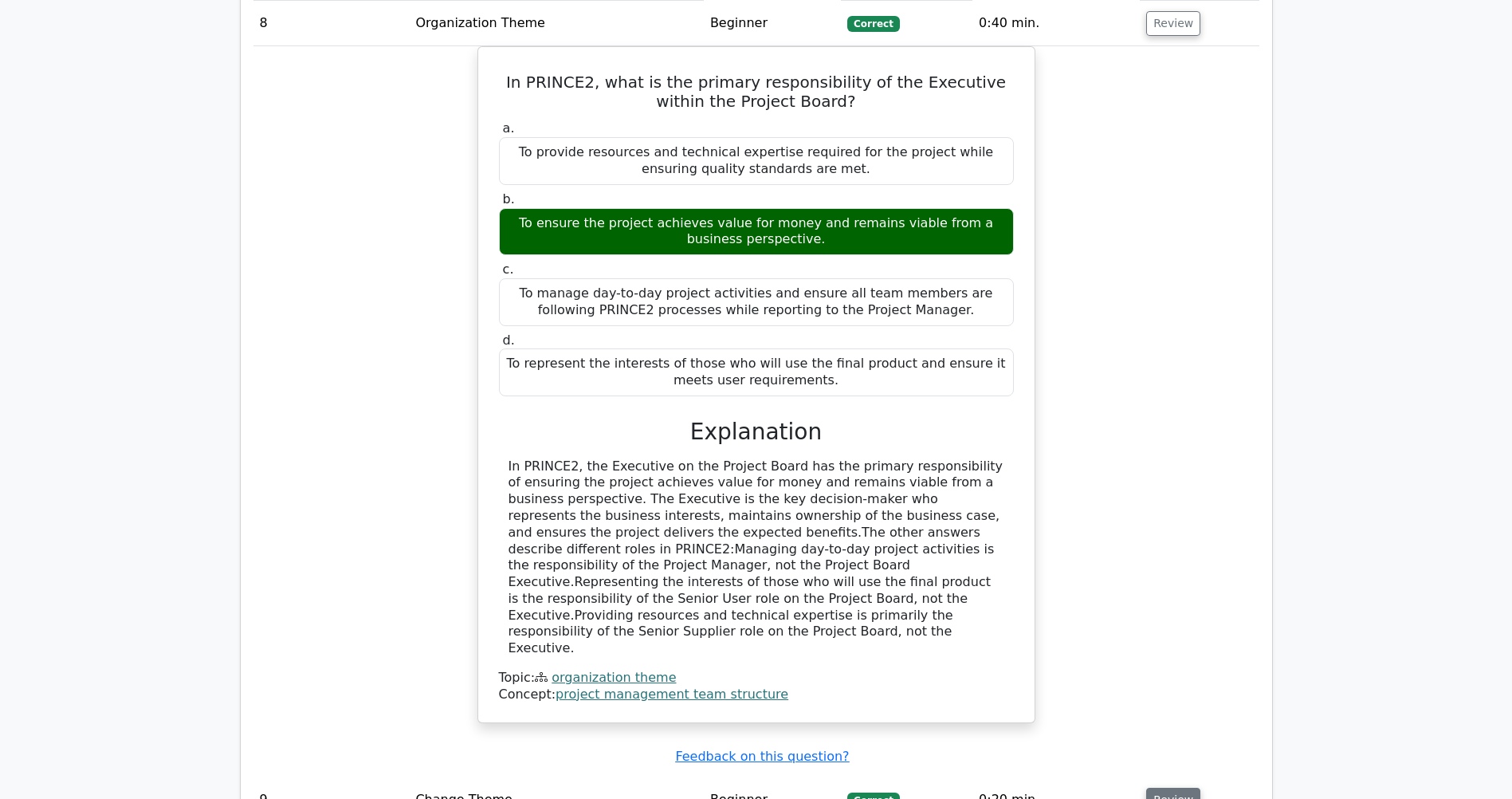
click at [1163, 788] on button "Review" at bounding box center [1173, 800] width 54 height 24
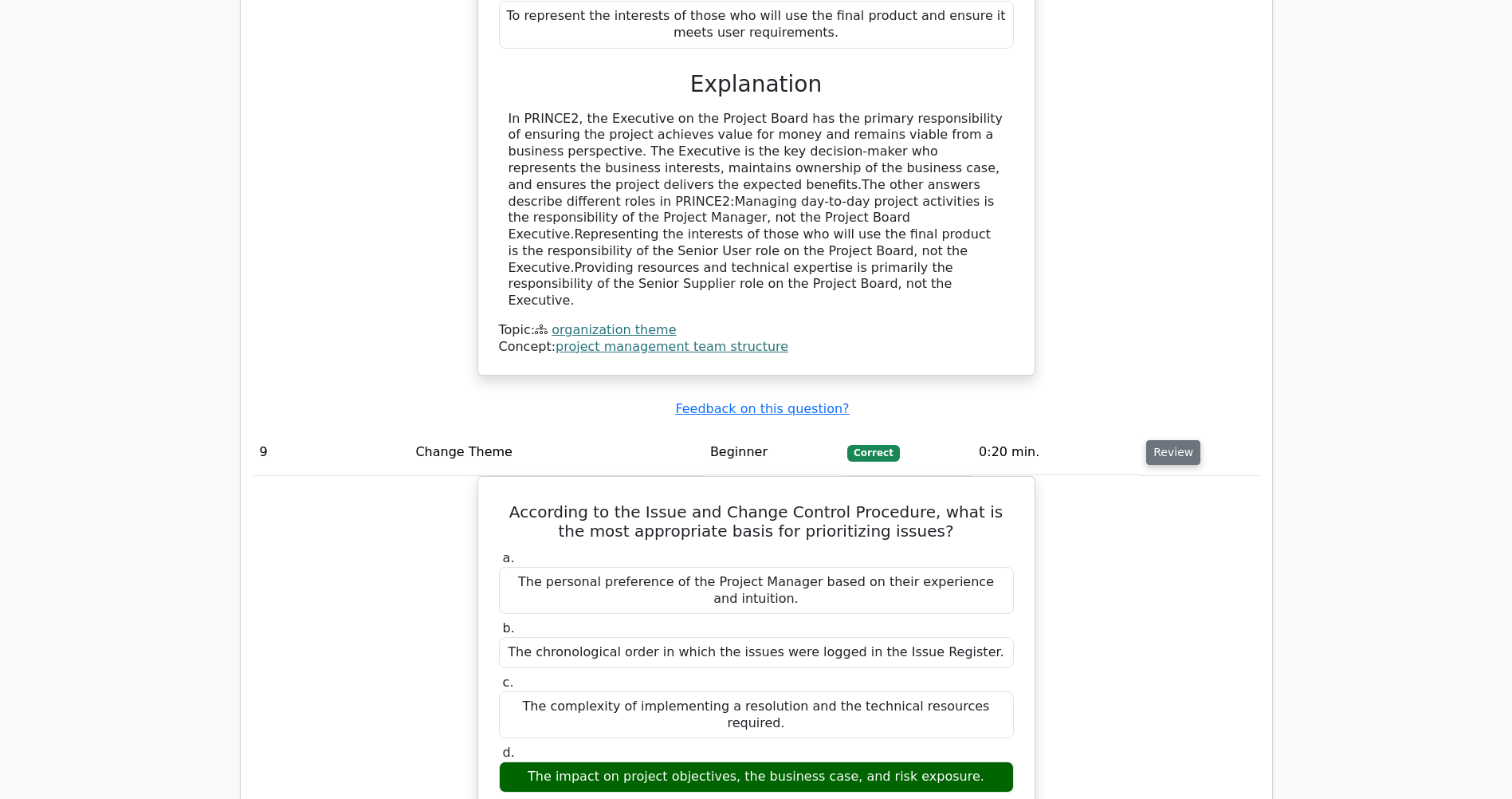
scroll to position [5552, 0]
